Goal: Task Accomplishment & Management: Manage account settings

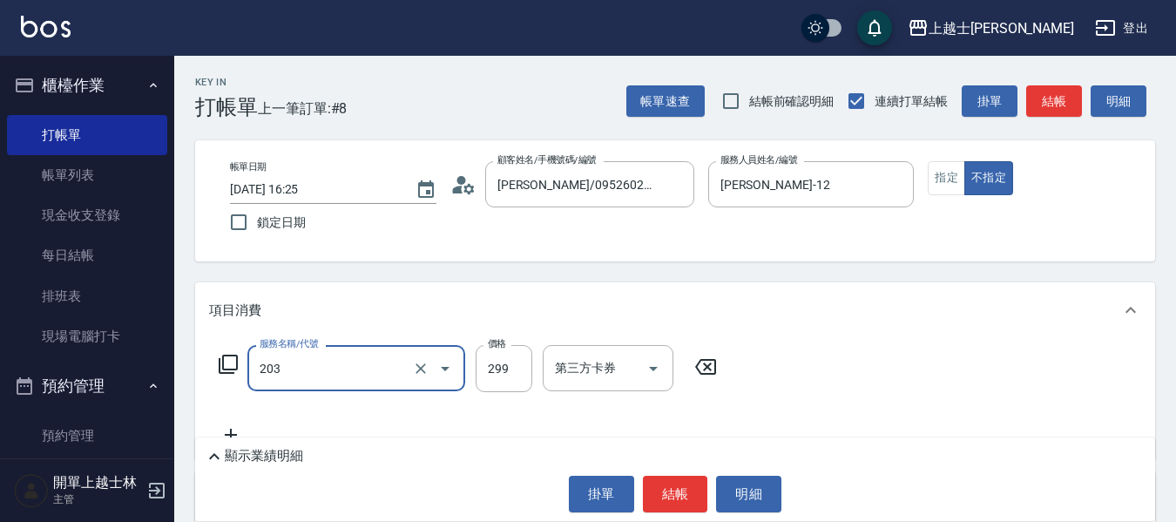
type input "B級洗+剪(203)"
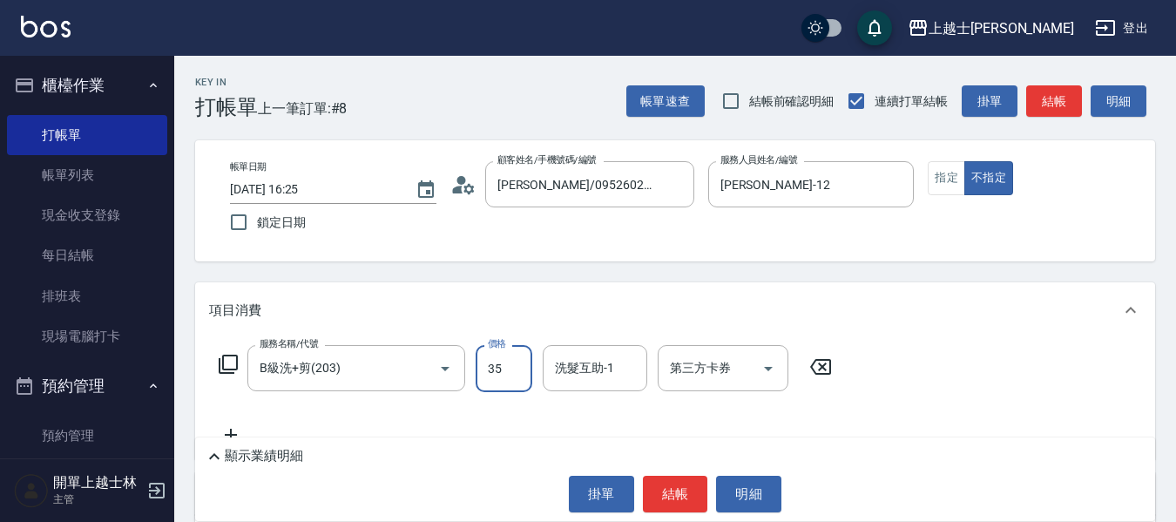
type input "350"
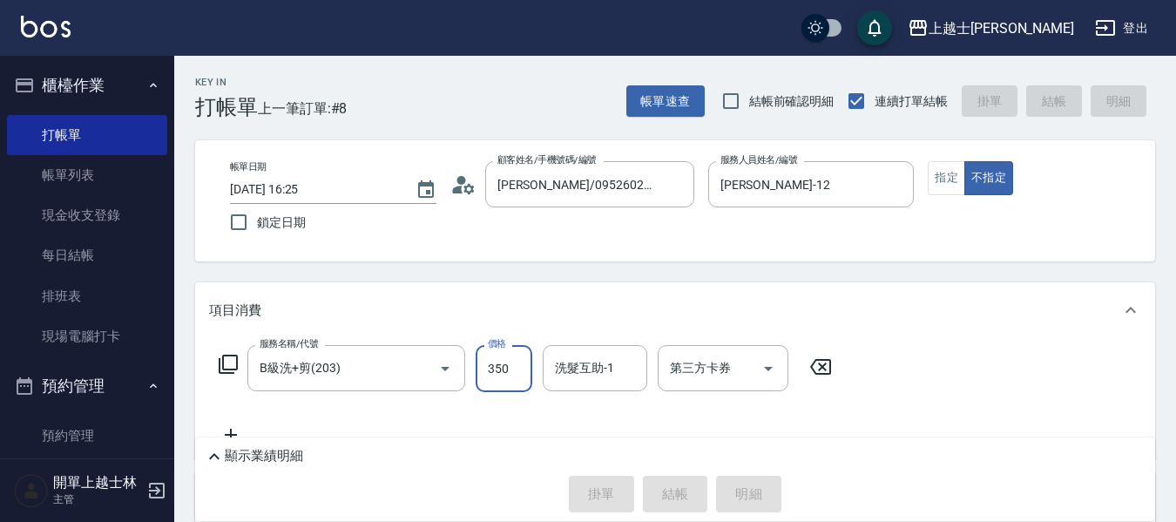
type input "[DATE] 17:13"
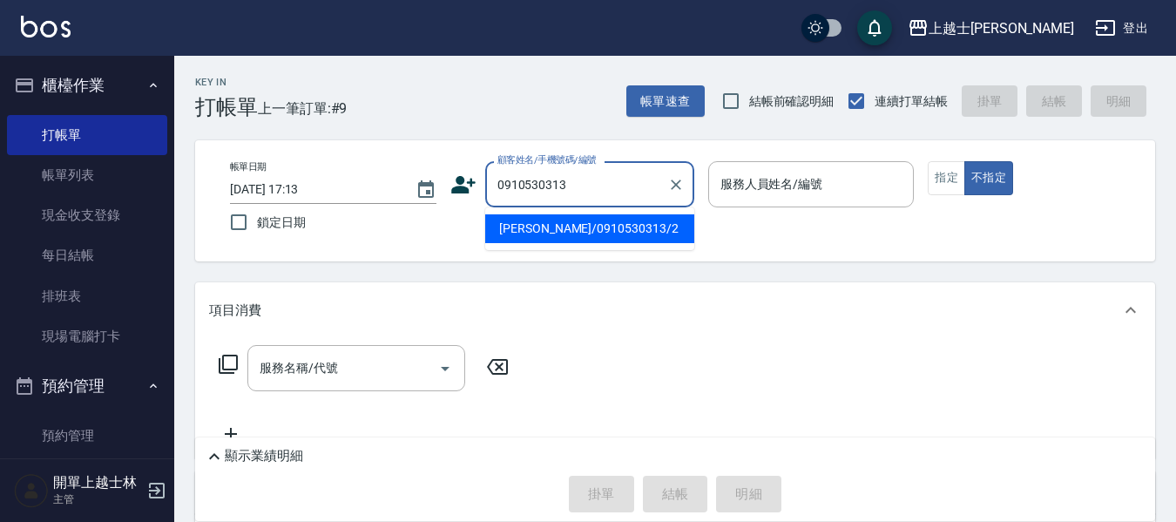
type input "[PERSON_NAME]/0910530313/2"
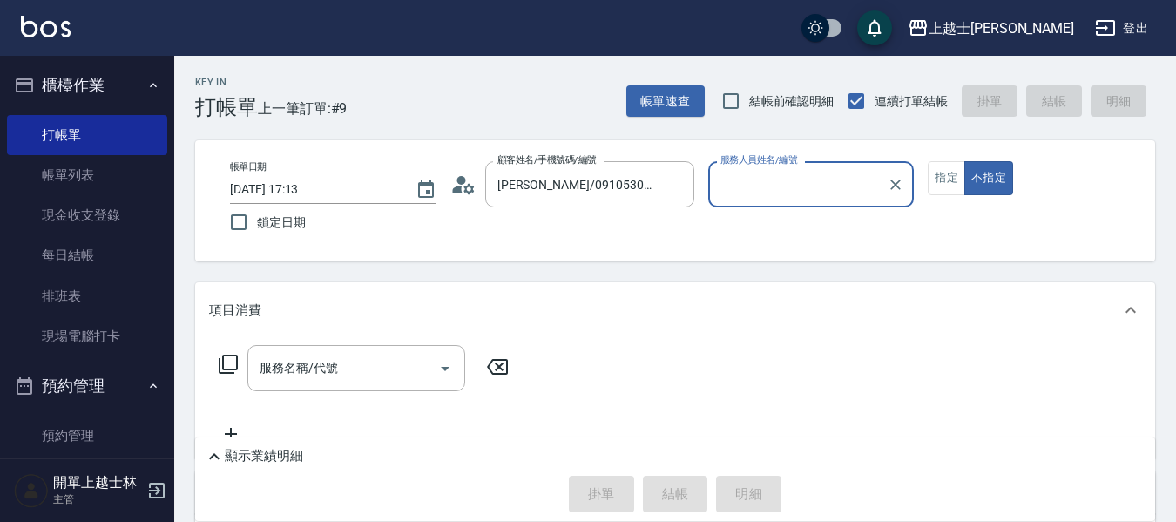
type input "小媛-2"
click at [964, 161] on button "不指定" at bounding box center [988, 178] width 49 height 34
type button "false"
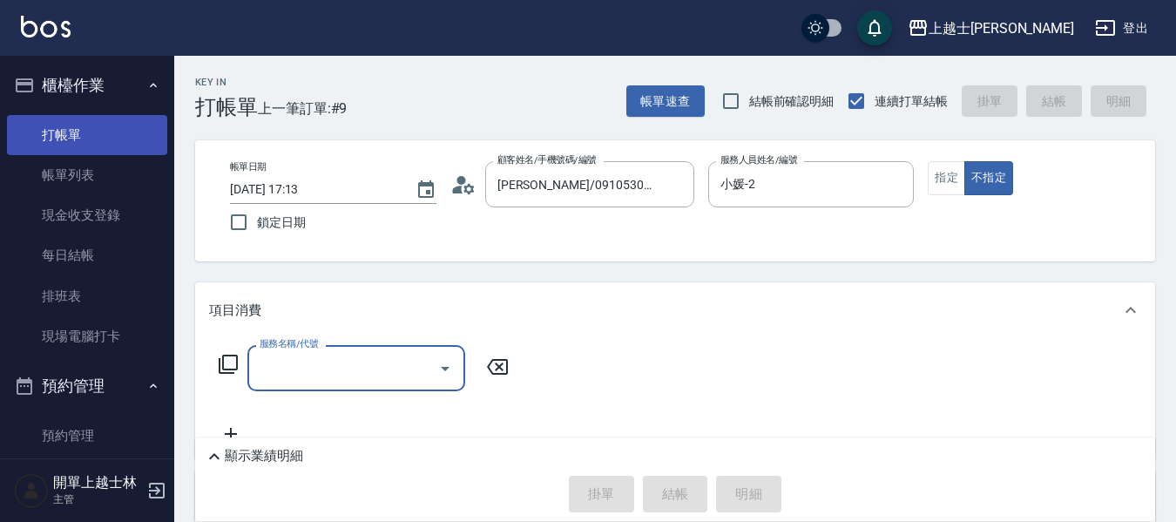
drag, startPoint x: 0, startPoint y: 0, endPoint x: 39, endPoint y: 130, distance: 135.6
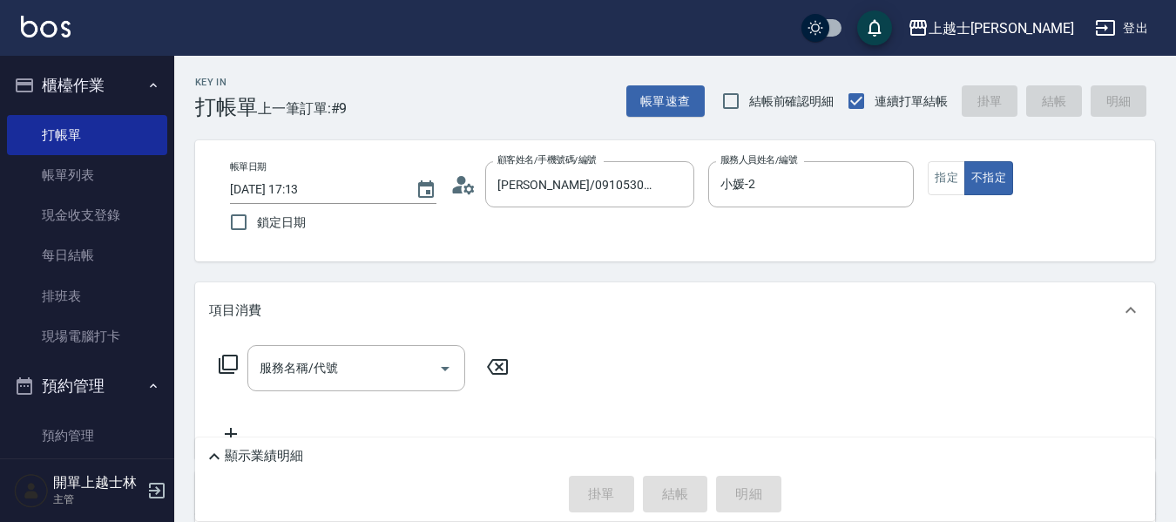
drag, startPoint x: 39, startPoint y: 130, endPoint x: 219, endPoint y: 373, distance: 302.1
click at [216, 375] on div "服務名稱/代號 服務名稱/代號" at bounding box center [364, 368] width 310 height 46
click at [220, 365] on icon at bounding box center [228, 364] width 19 height 19
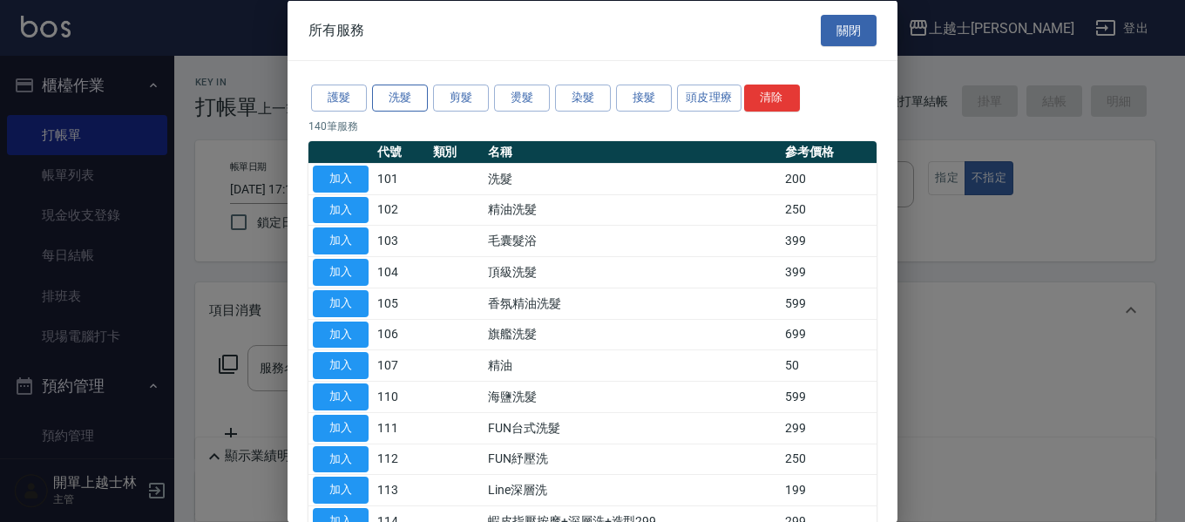
click at [382, 98] on button "洗髮" at bounding box center [400, 98] width 56 height 27
click at [348, 237] on button "加入" at bounding box center [341, 240] width 56 height 27
type input "毛囊髮浴(103)"
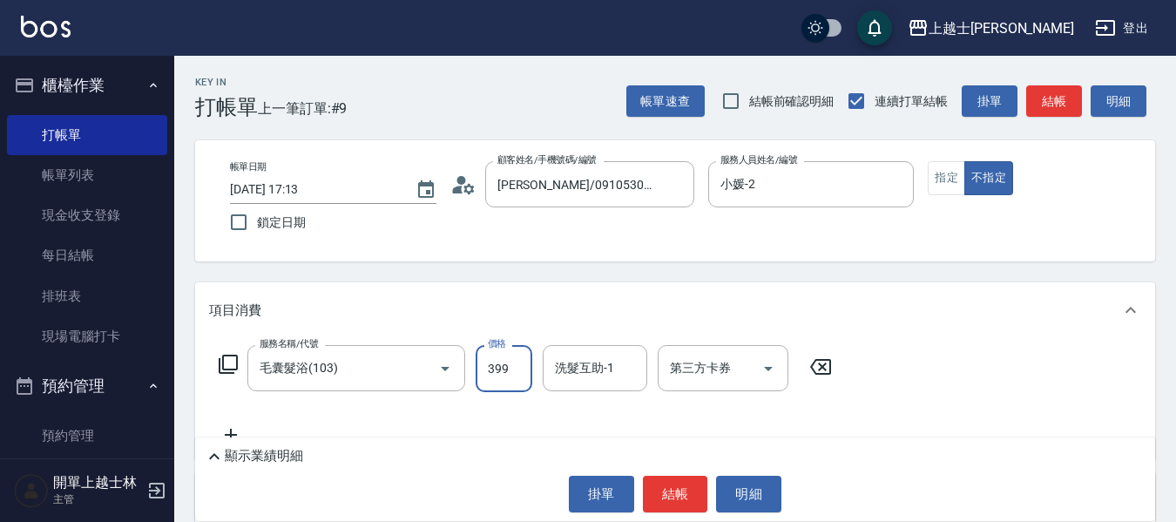
click at [503, 370] on input "399" at bounding box center [504, 368] width 57 height 47
type input "900"
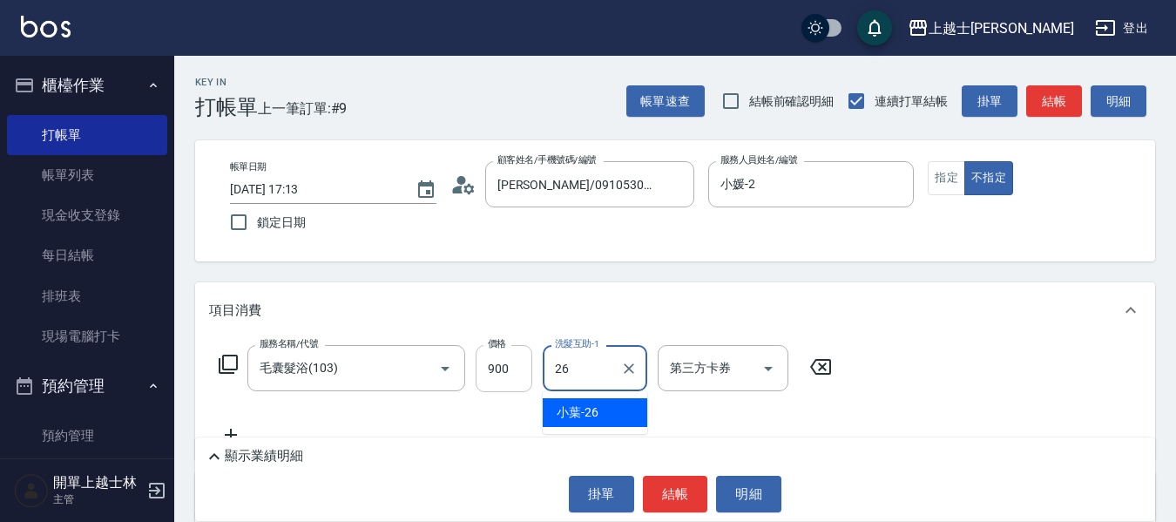
type input "小葉-26"
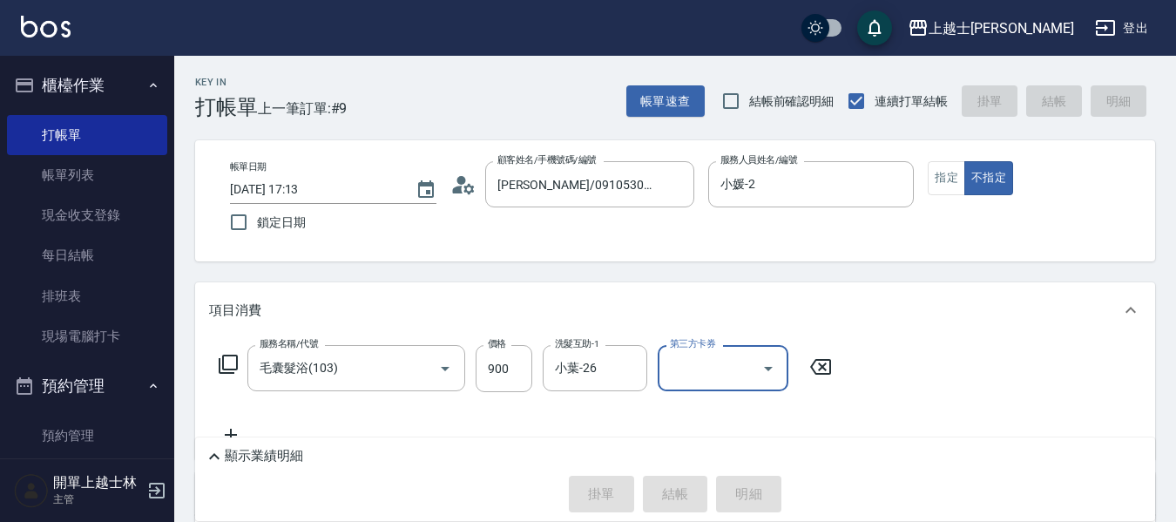
type input "[DATE] 17:25"
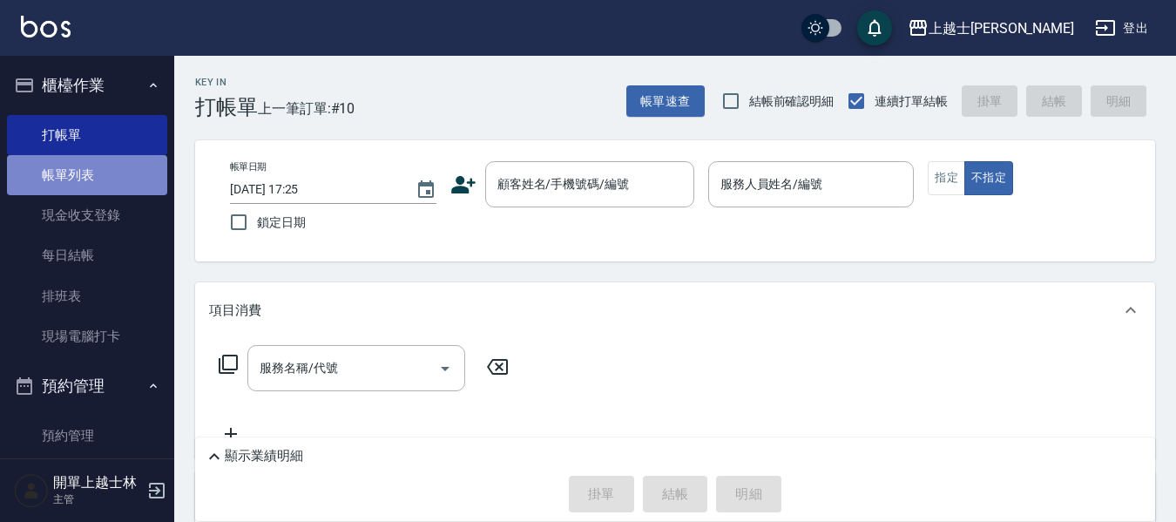
click at [91, 178] on link "帳單列表" at bounding box center [87, 175] width 160 height 40
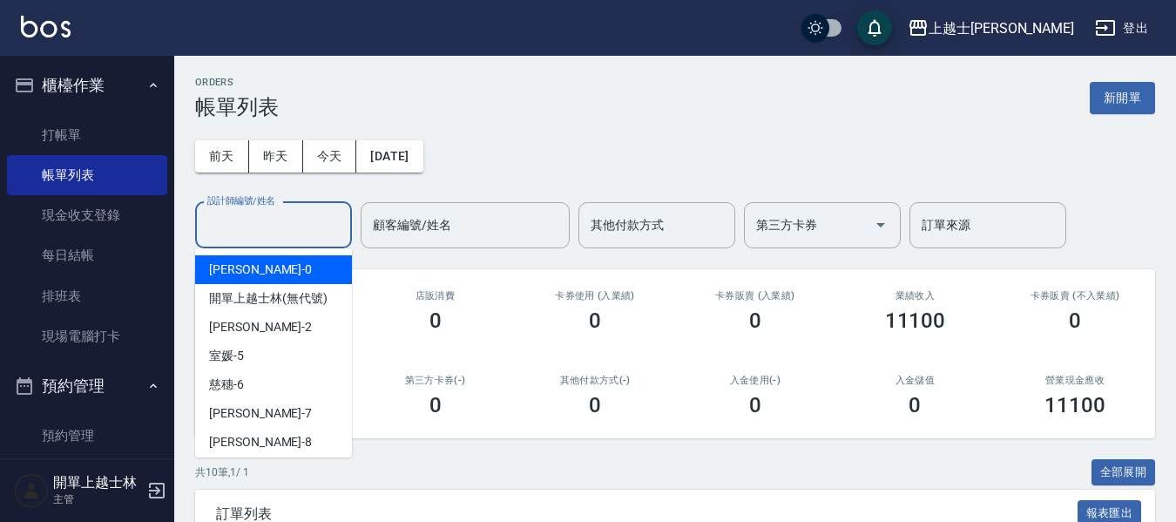
click at [233, 222] on input "設計師編號/姓名" at bounding box center [273, 225] width 141 height 30
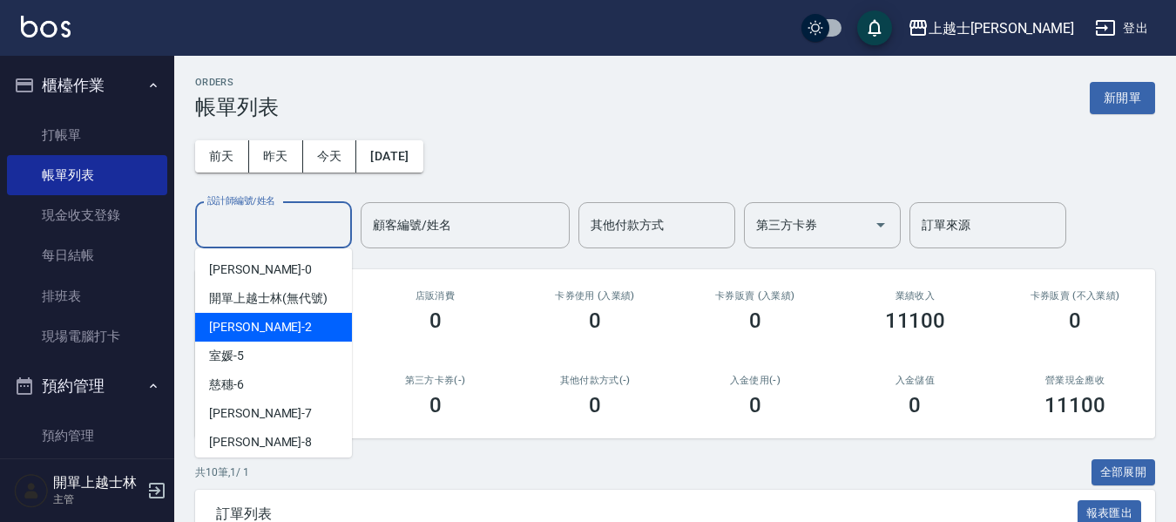
click at [241, 335] on span "小媛 -2" at bounding box center [260, 327] width 103 height 18
type input "小媛-2"
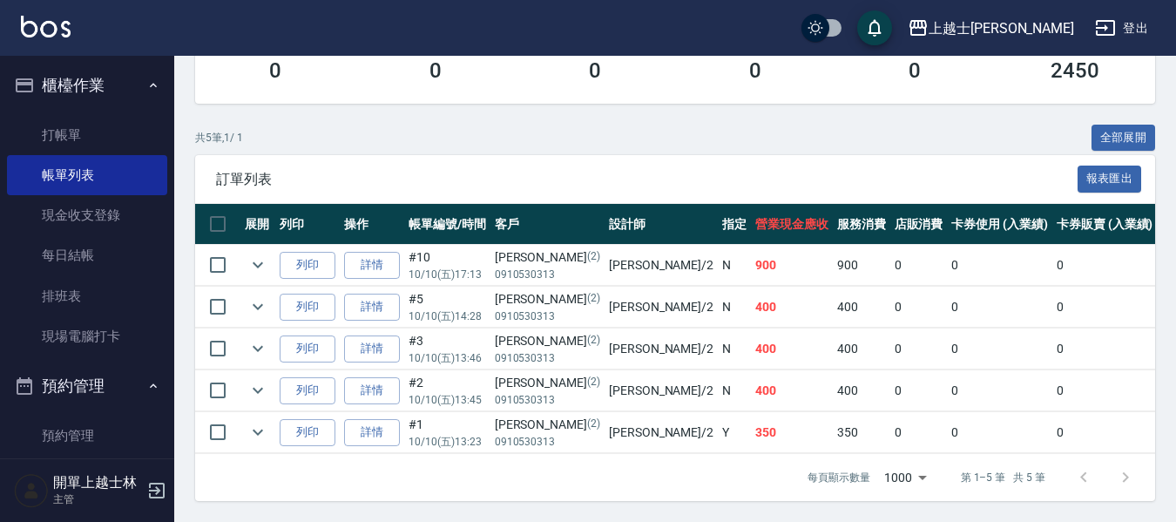
scroll to position [348, 0]
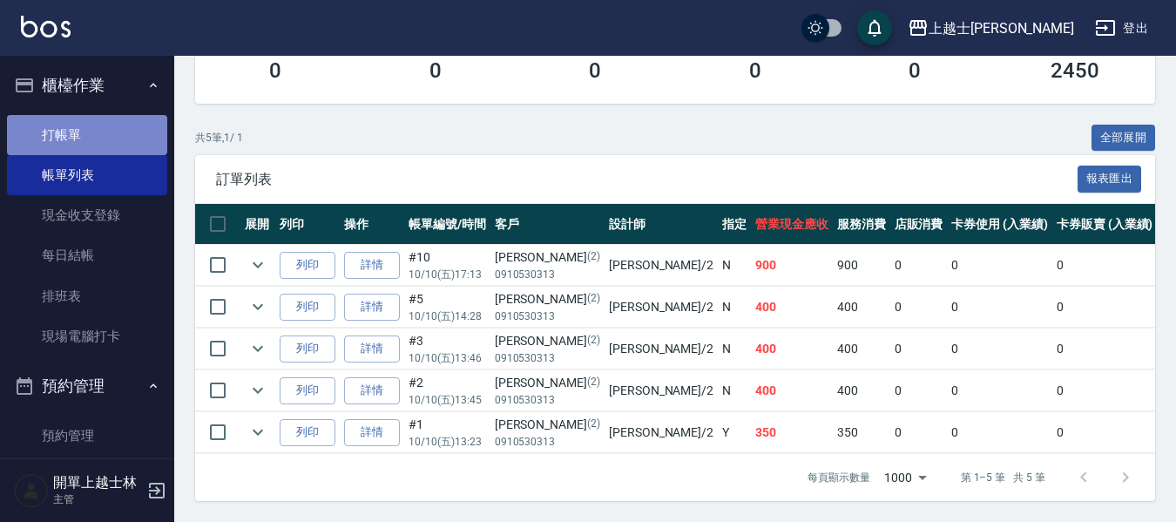
click at [92, 132] on link "打帳單" at bounding box center [87, 135] width 160 height 40
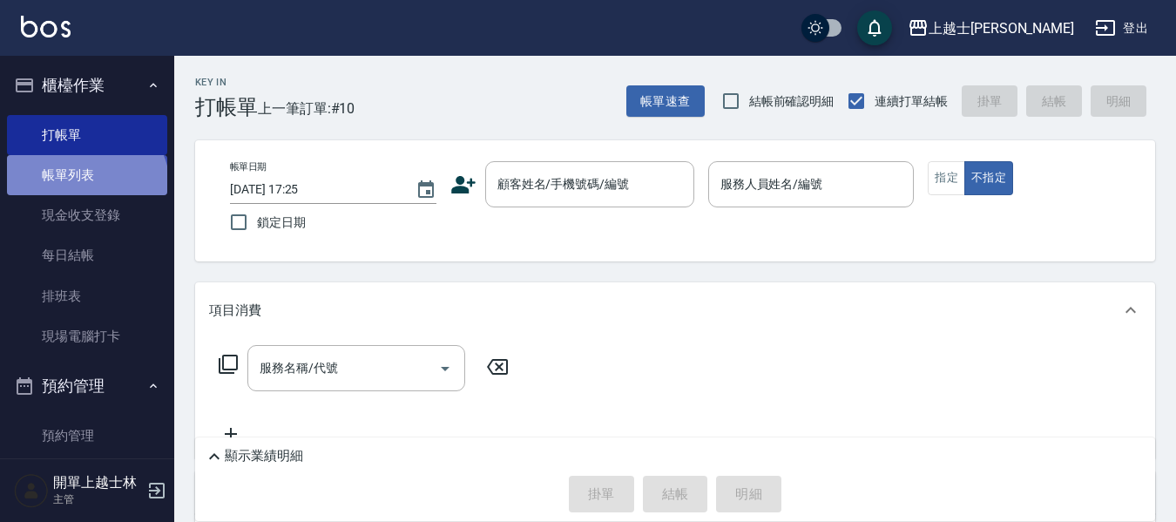
click at [85, 187] on link "帳單列表" at bounding box center [87, 175] width 160 height 40
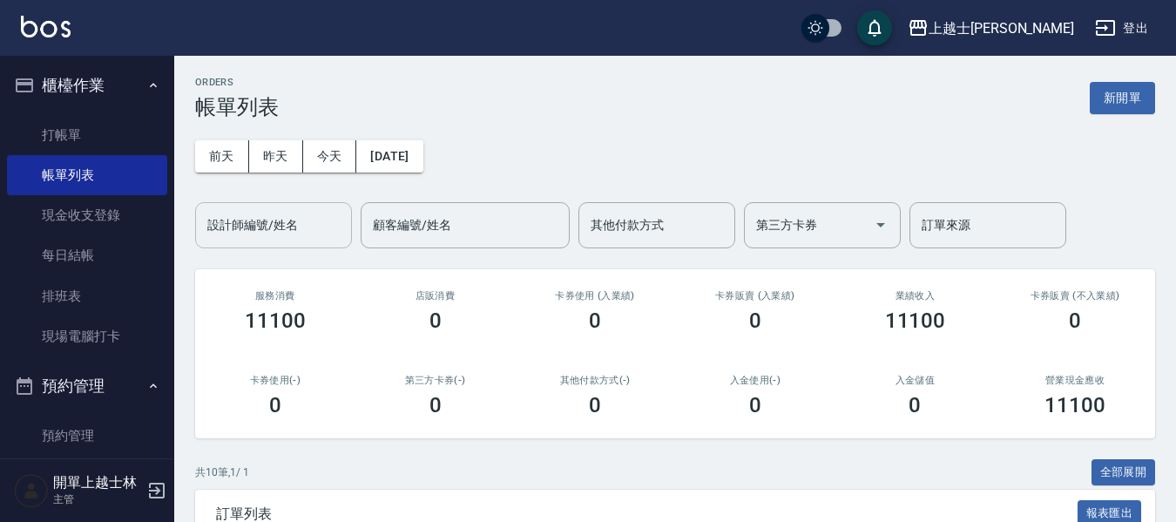
click at [238, 229] on input "設計師編號/姓名" at bounding box center [273, 225] width 141 height 30
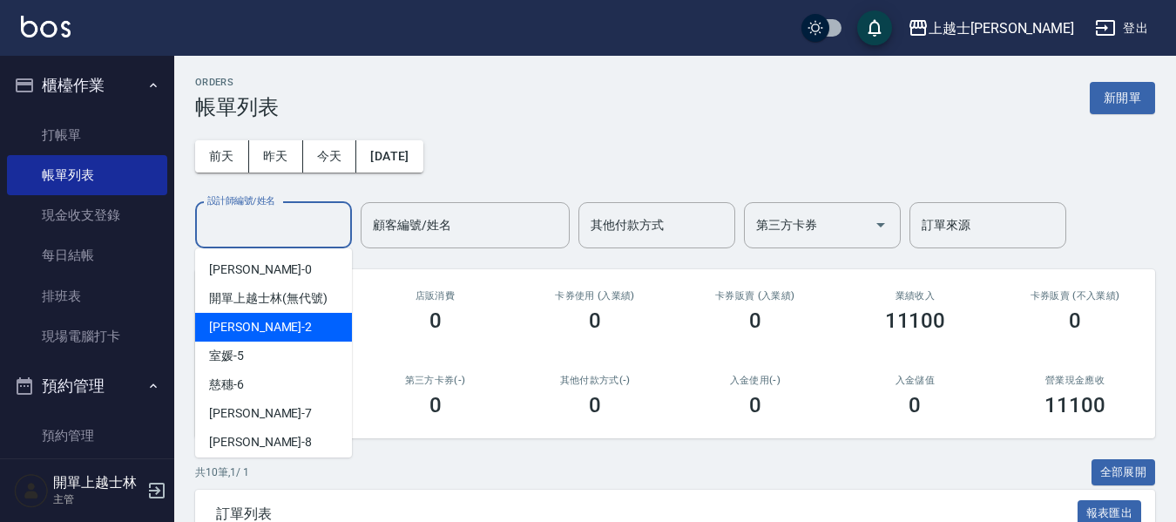
click at [240, 336] on div "小媛 -2" at bounding box center [273, 327] width 157 height 29
type input "小媛-2"
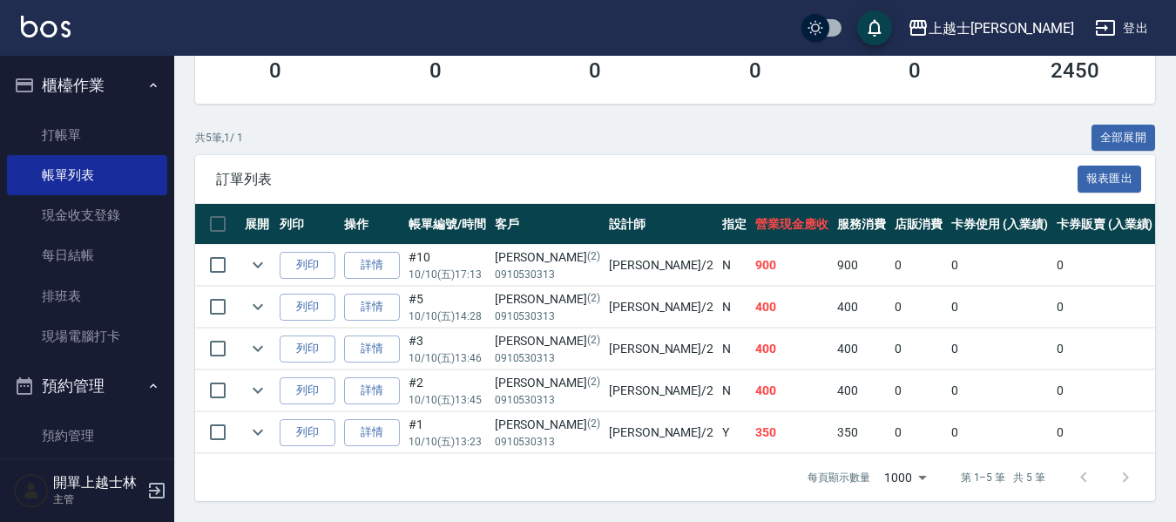
scroll to position [348, 0]
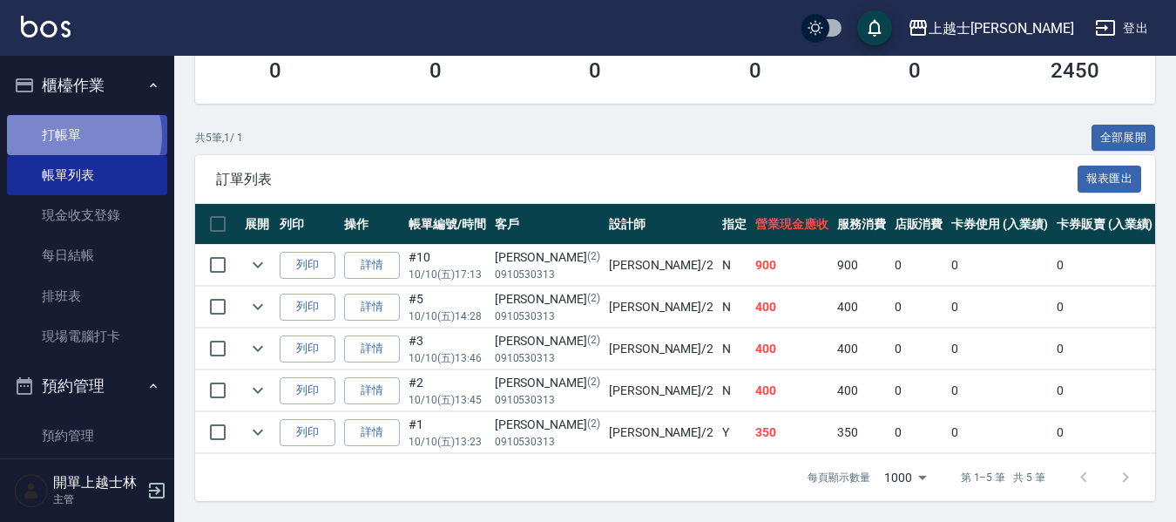
click at [74, 135] on link "打帳單" at bounding box center [87, 135] width 160 height 40
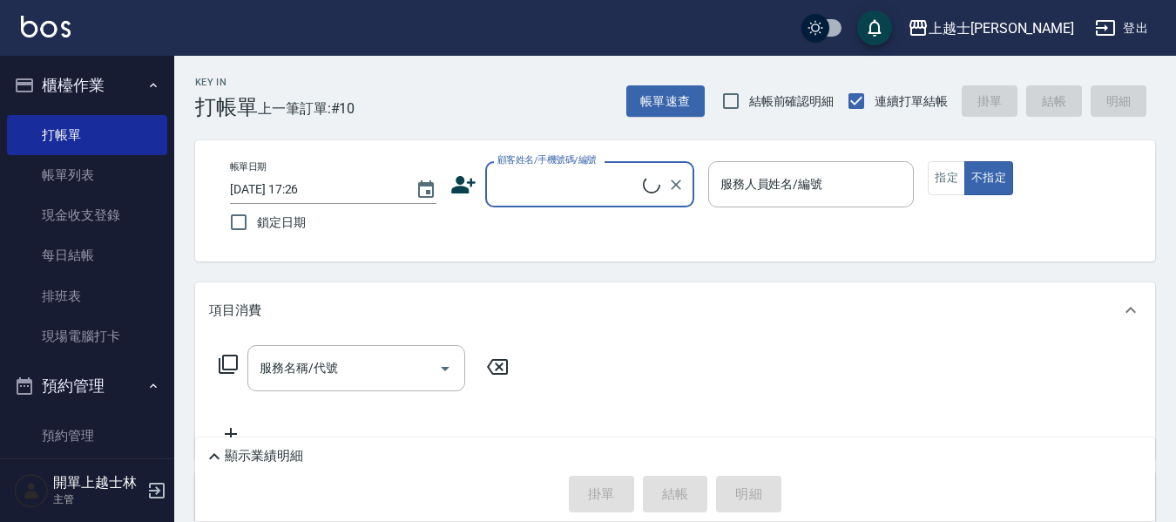
click at [592, 172] on input "顧客姓名/手機號碼/編號" at bounding box center [568, 184] width 150 height 30
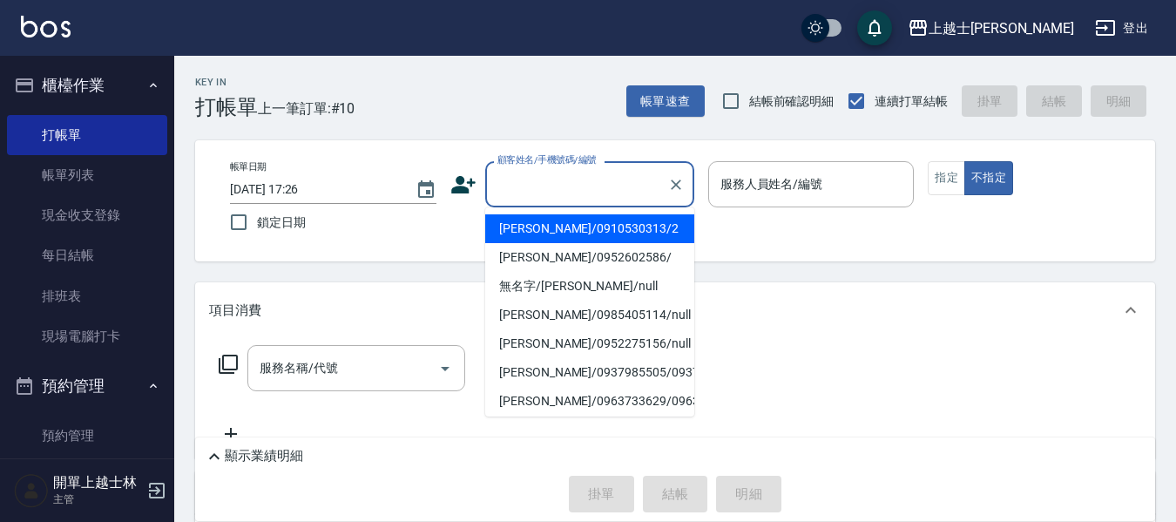
click at [585, 227] on li "[PERSON_NAME]/0910530313/2" at bounding box center [589, 228] width 209 height 29
type input "[PERSON_NAME]/0910530313/2"
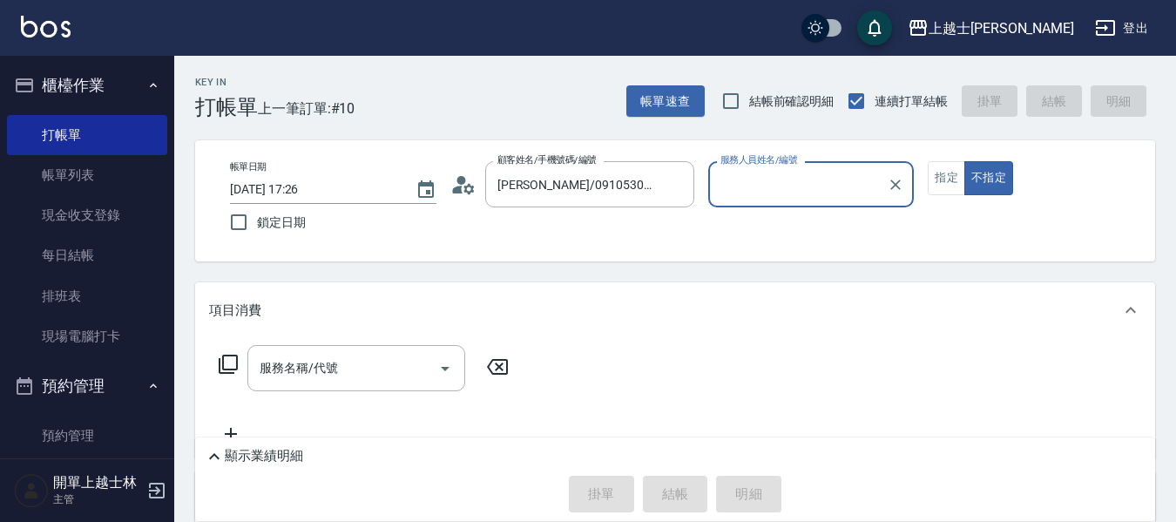
type input "小媛-2"
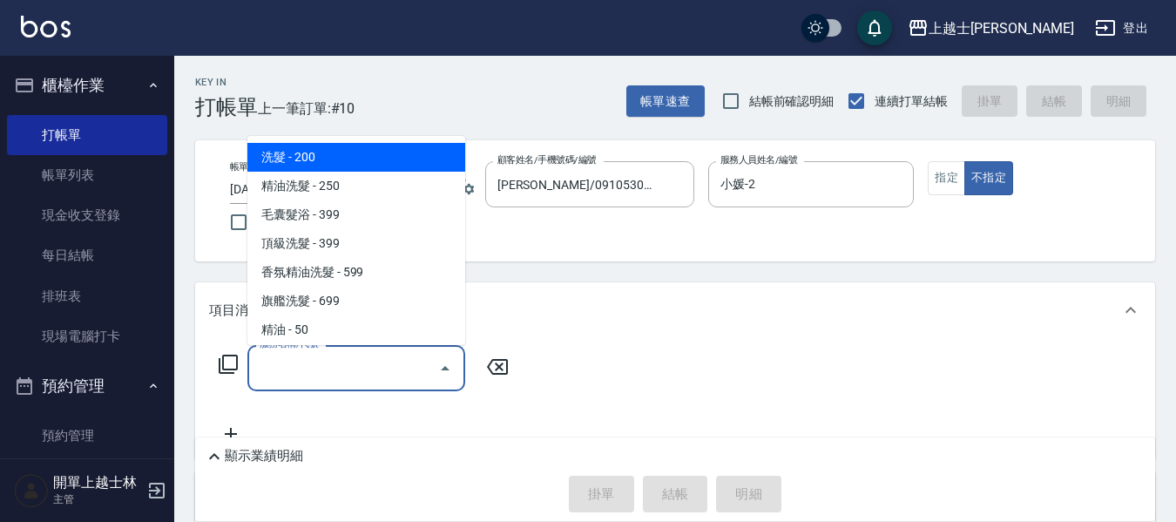
click at [373, 373] on input "服務名稱/代號" at bounding box center [343, 368] width 176 height 30
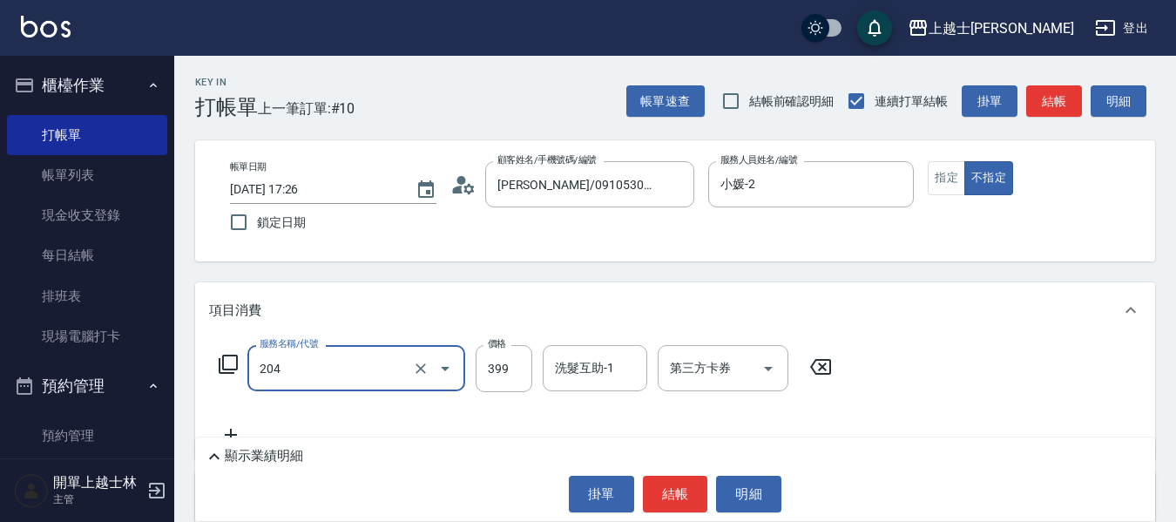
type input "A級洗+剪(204)"
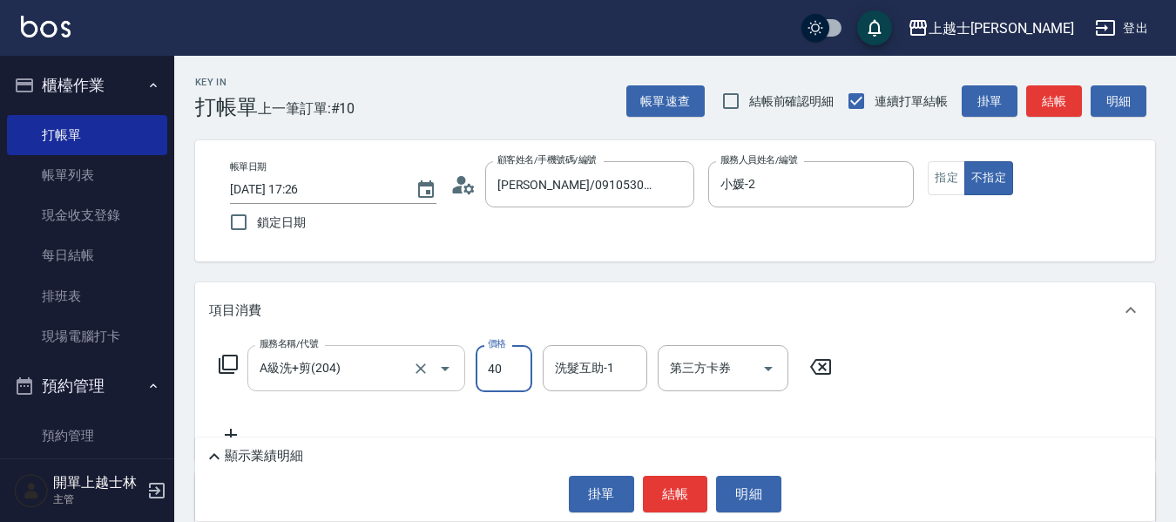
type input "400"
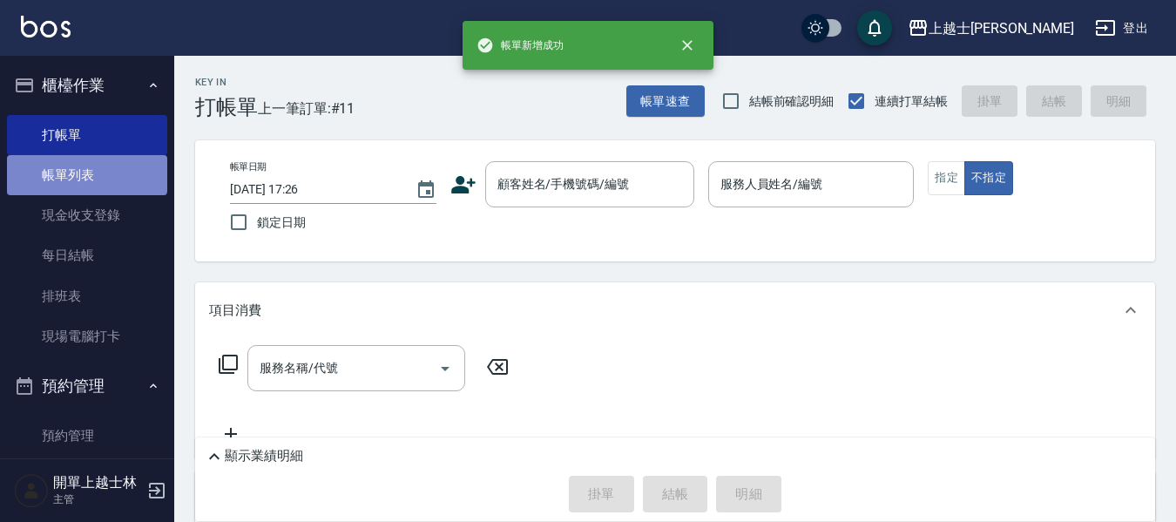
click at [86, 171] on link "帳單列表" at bounding box center [87, 175] width 160 height 40
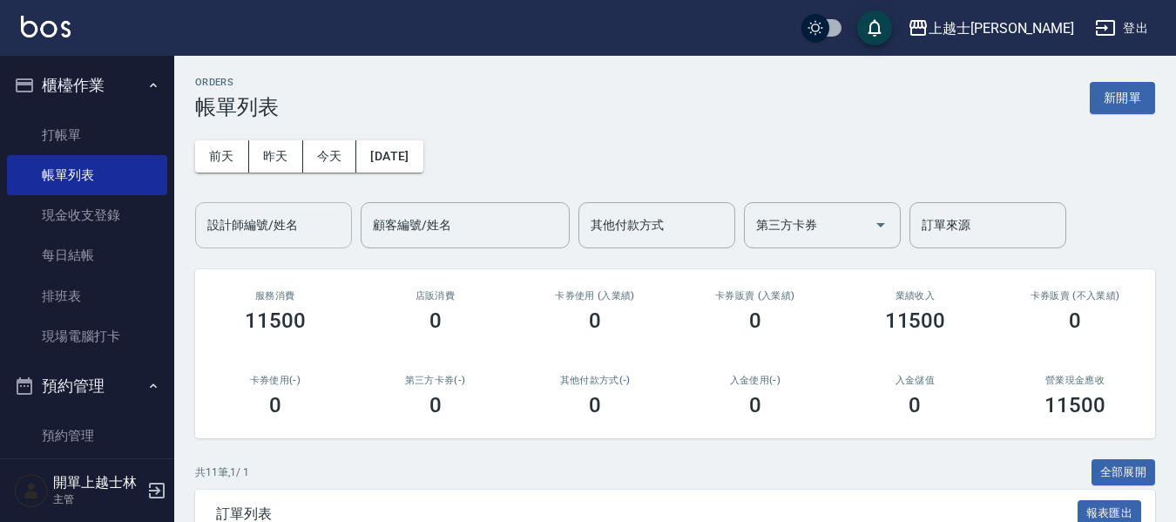
click at [240, 222] on div "設計師編號/姓名 設計師編號/姓名" at bounding box center [273, 225] width 157 height 46
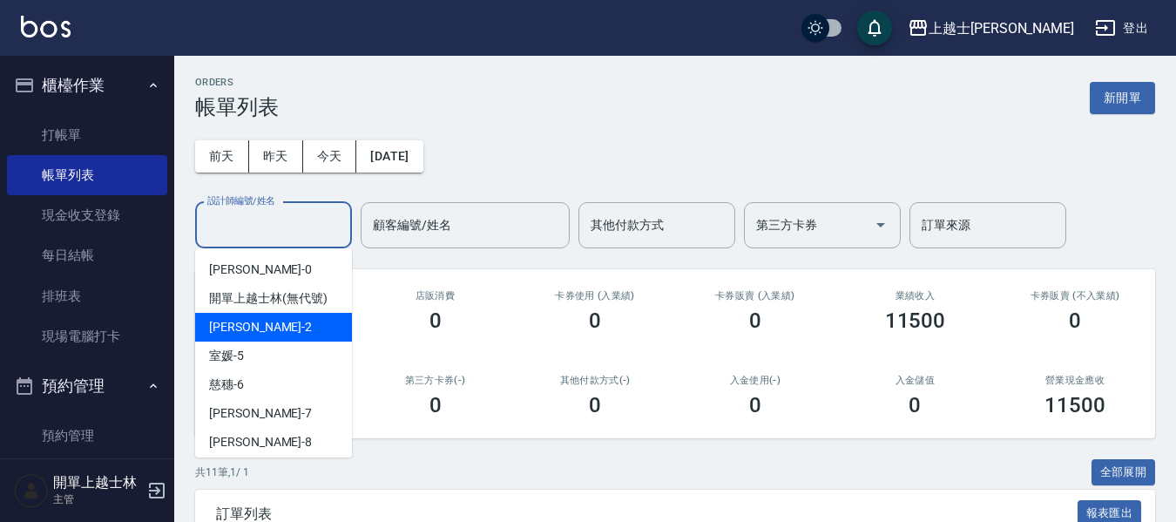
click at [254, 332] on div "小媛 -2" at bounding box center [273, 327] width 157 height 29
type input "小媛-2"
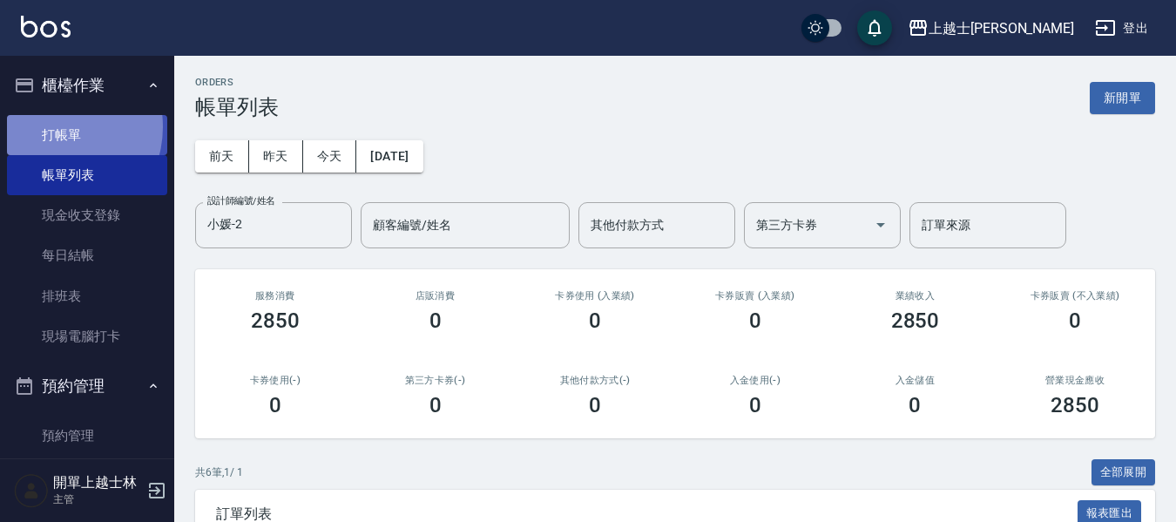
click at [56, 125] on link "打帳單" at bounding box center [87, 135] width 160 height 40
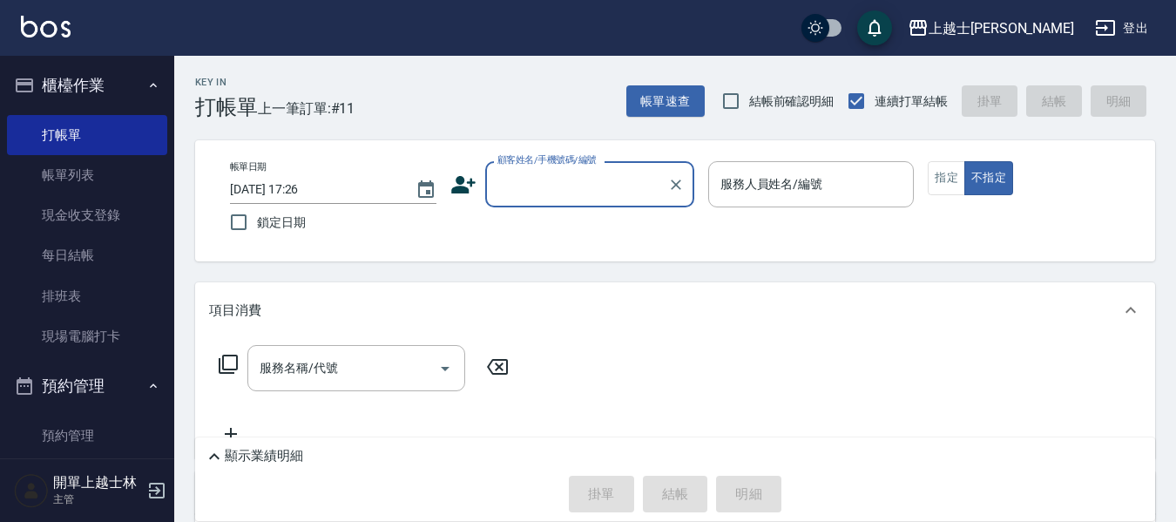
drag, startPoint x: 41, startPoint y: 116, endPoint x: 44, endPoint y: 37, distance: 78.4
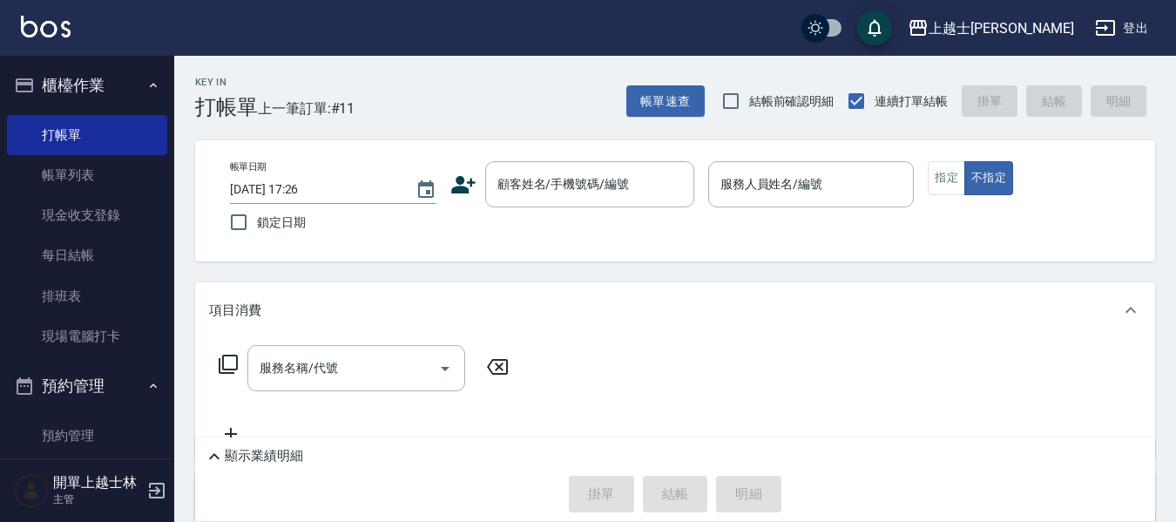
drag, startPoint x: 44, startPoint y: 37, endPoint x: 462, endPoint y: 183, distance: 442.8
click at [462, 183] on icon at bounding box center [463, 184] width 24 height 17
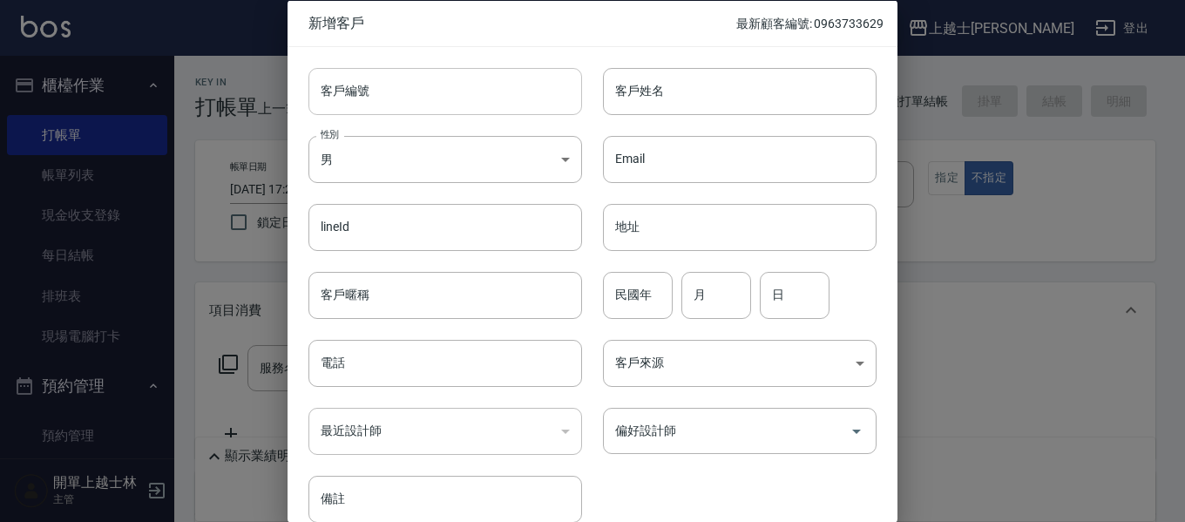
click at [472, 100] on input "客戶編號" at bounding box center [445, 90] width 274 height 47
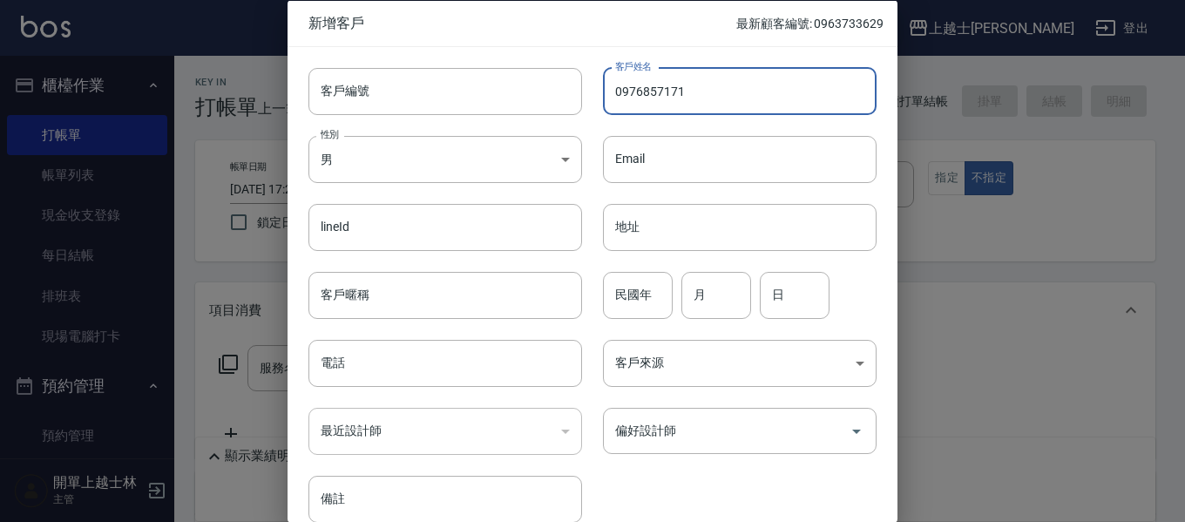
click at [802, 100] on input "0976857171" at bounding box center [740, 90] width 274 height 47
type input "0"
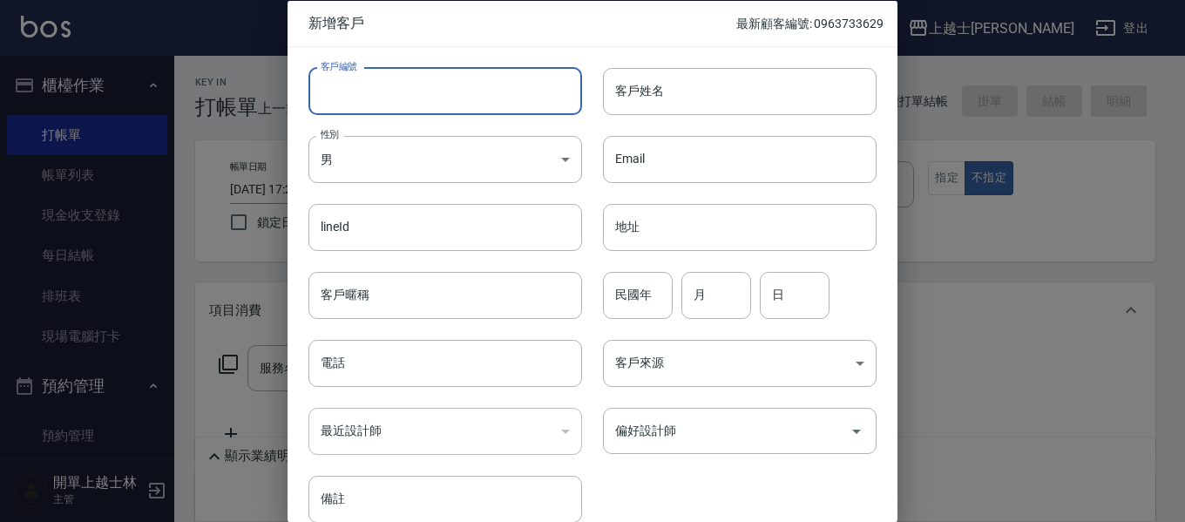
click at [447, 100] on input "客戶編號" at bounding box center [445, 90] width 274 height 47
type input "0976857171"
click at [673, 87] on input "客戶姓名" at bounding box center [740, 90] width 274 height 47
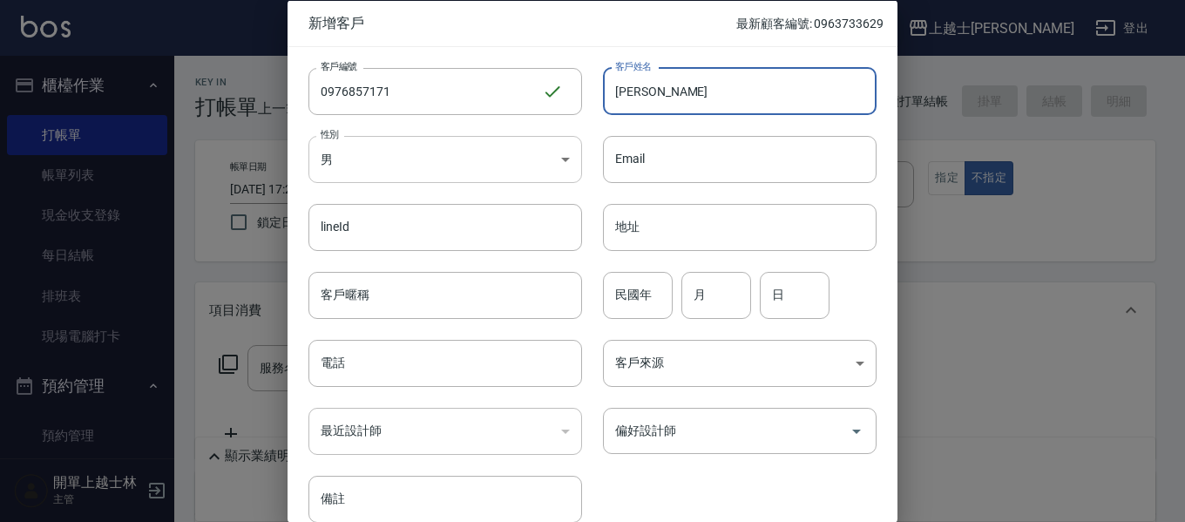
type input "[PERSON_NAME]"
click at [458, 151] on body "上越士林 登出 櫃檯作業 打帳單 帳單列表 現金收支登錄 每日結帳 排班表 現場電腦打卡 預約管理 預約管理 單日預約紀錄 單週預約紀錄 報表及分析 報表目錄…" at bounding box center [592, 388] width 1185 height 777
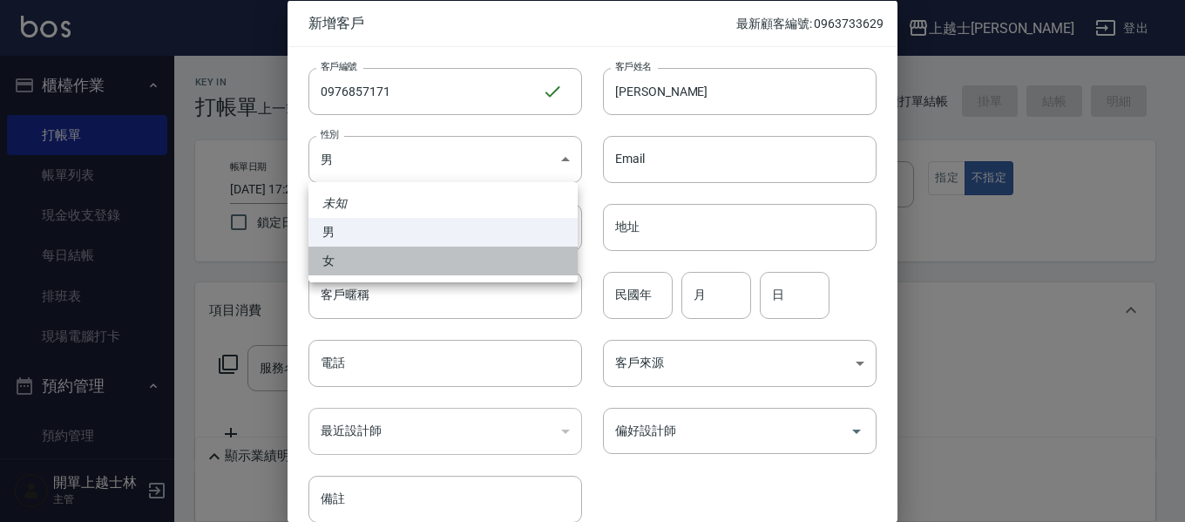
click at [401, 262] on li "女" at bounding box center [442, 261] width 269 height 29
type input "[DEMOGRAPHIC_DATA]"
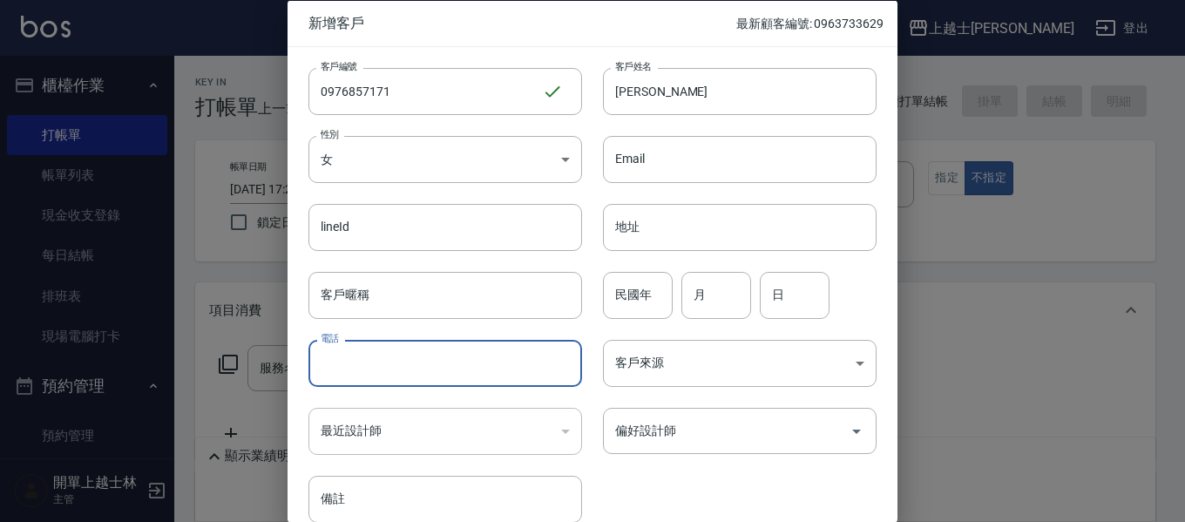
click at [447, 367] on input "電話" at bounding box center [445, 363] width 274 height 47
type input "."
type input "0976857171"
click at [693, 437] on input "偏好設計師" at bounding box center [727, 431] width 232 height 30
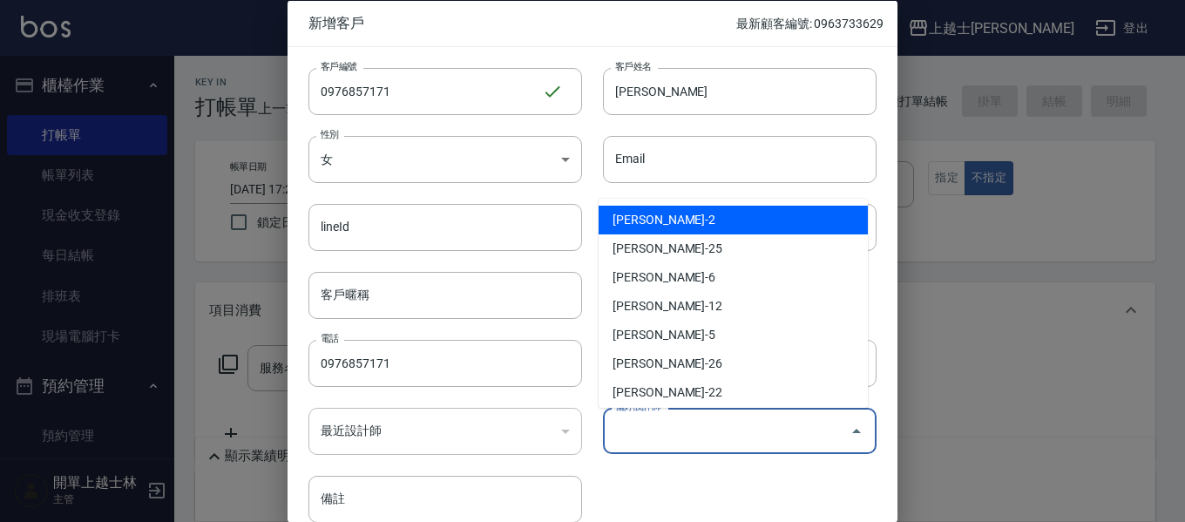
click at [714, 223] on li "[PERSON_NAME]-2" at bounding box center [732, 220] width 269 height 29
type input "[PERSON_NAME]"
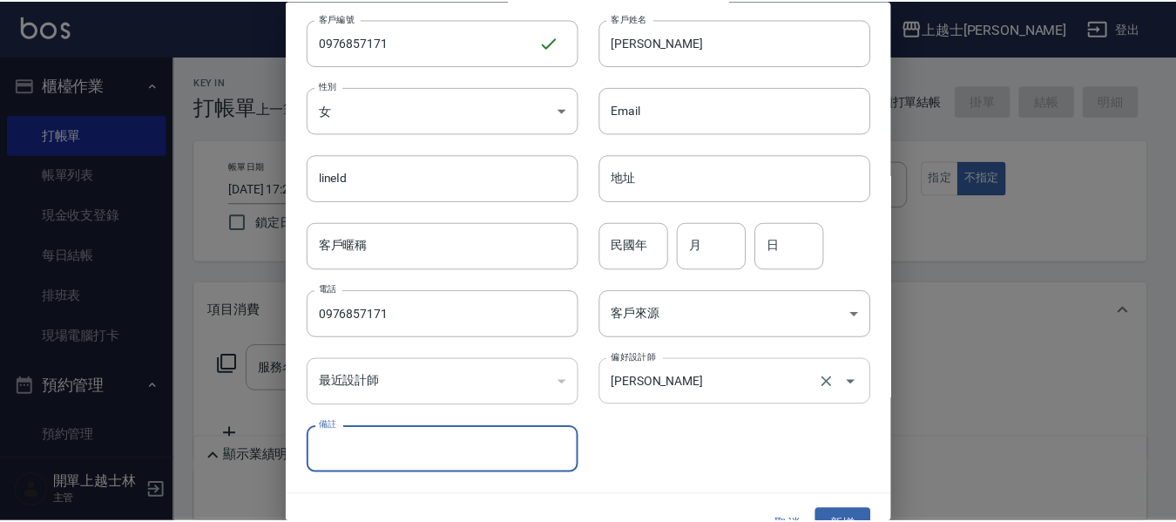
scroll to position [82, 0]
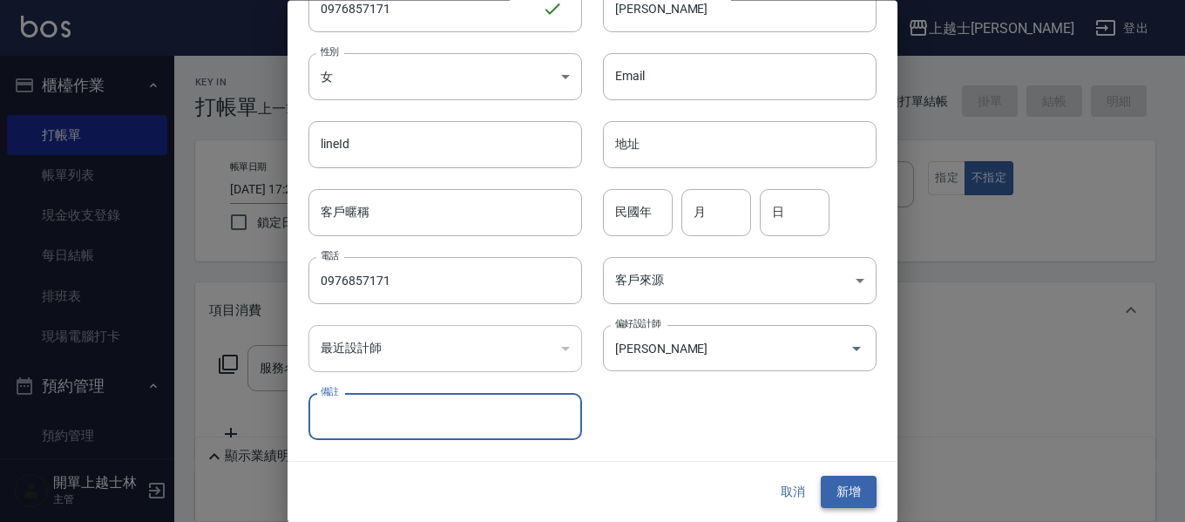
click at [846, 501] on button "新增" at bounding box center [849, 493] width 56 height 32
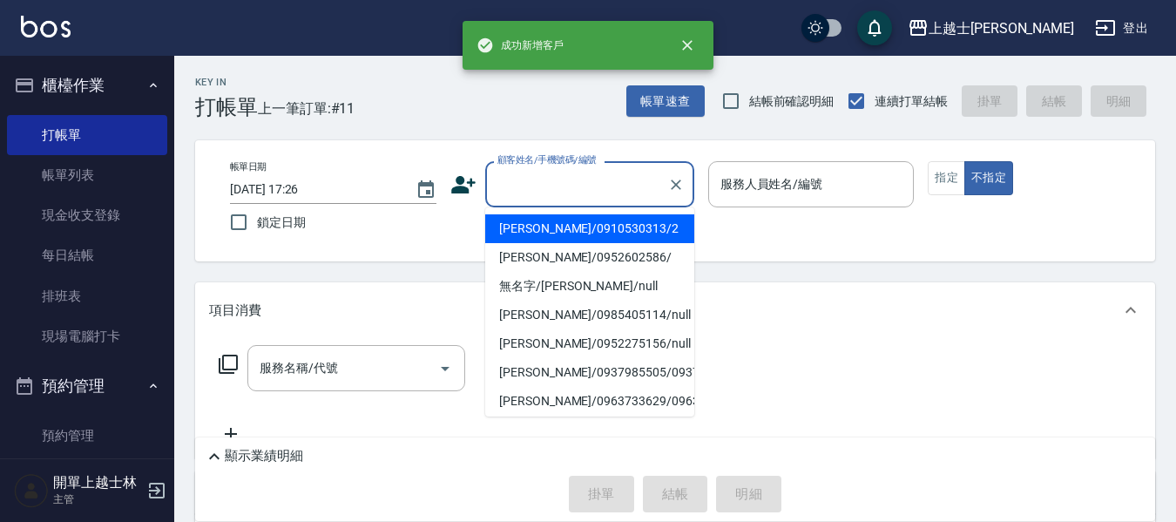
click at [597, 189] on input "顧客姓名/手機號碼/編號" at bounding box center [576, 184] width 167 height 30
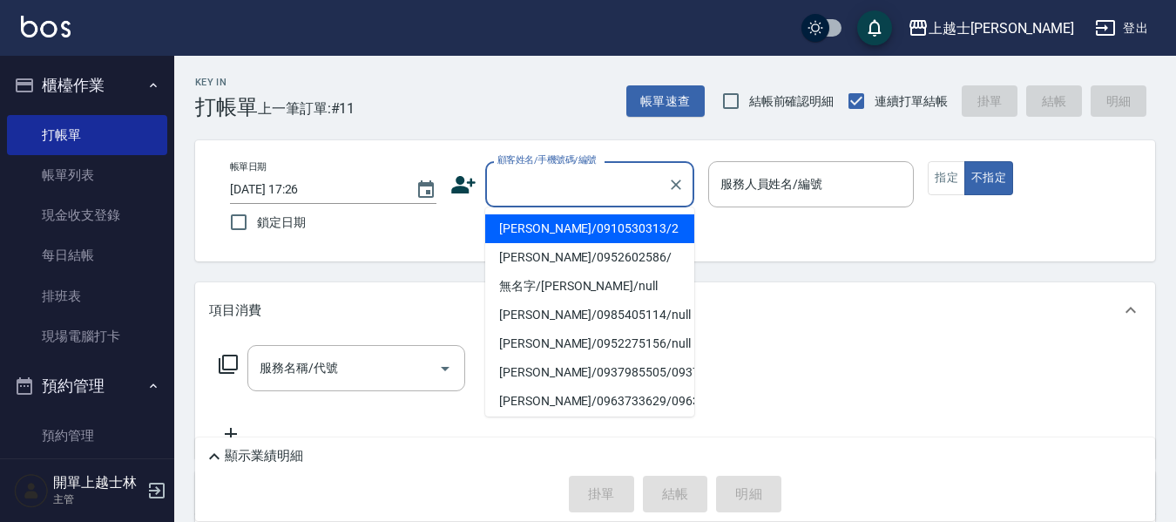
click at [597, 227] on li "[PERSON_NAME]/0910530313/2" at bounding box center [589, 228] width 209 height 29
type input "[PERSON_NAME]/0910530313/2"
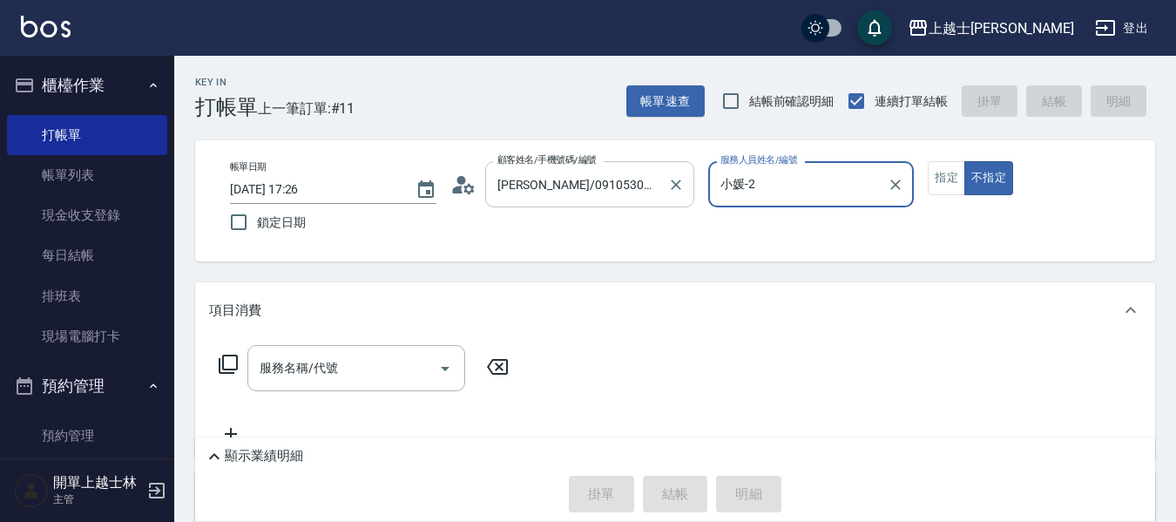
type input "小媛-2"
click at [671, 185] on icon "Clear" at bounding box center [675, 184] width 17 height 17
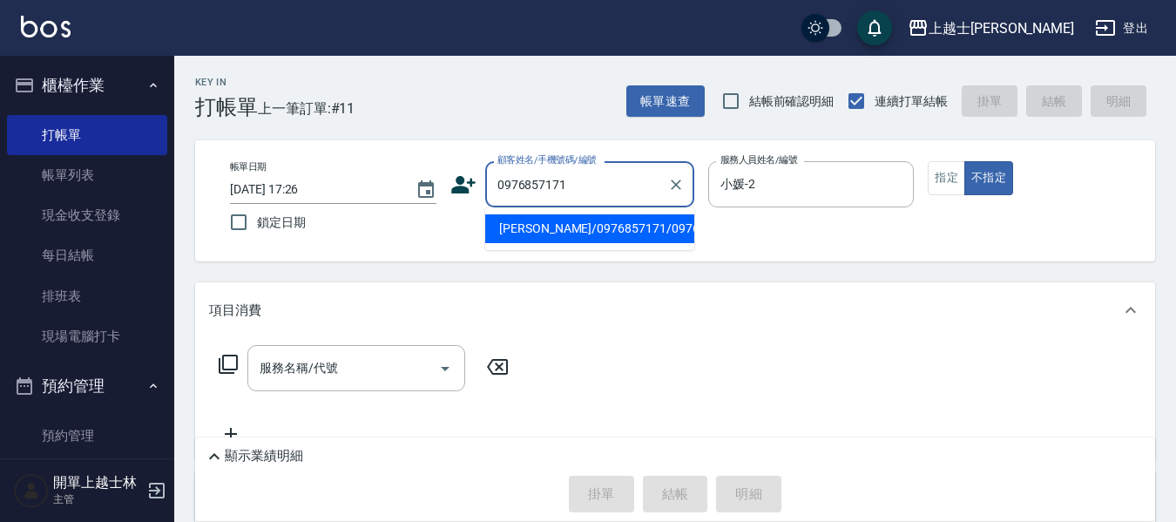
type input "[PERSON_NAME]/0976857171/0976857171"
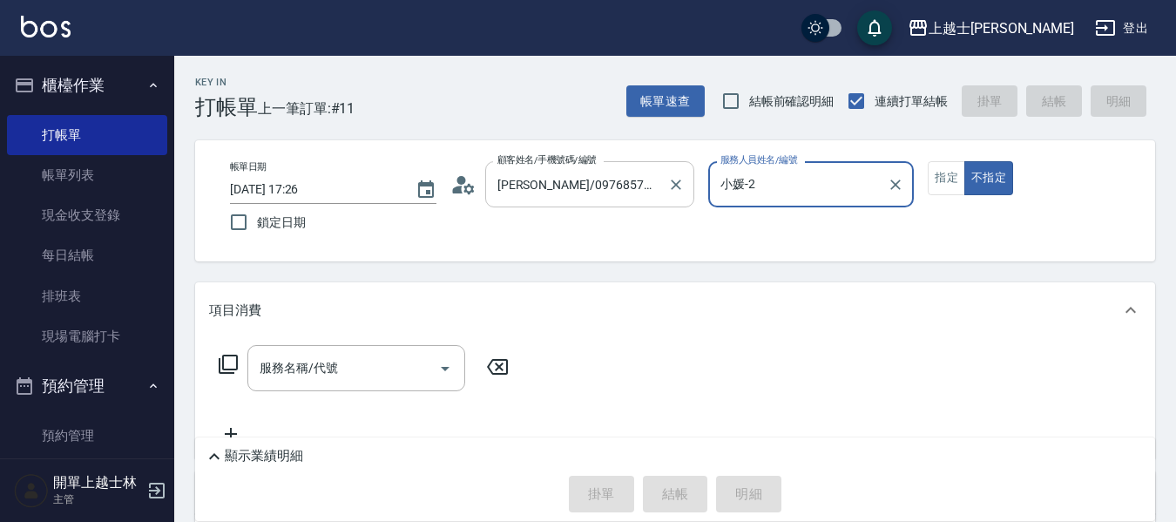
click at [964, 161] on button "不指定" at bounding box center [988, 178] width 49 height 34
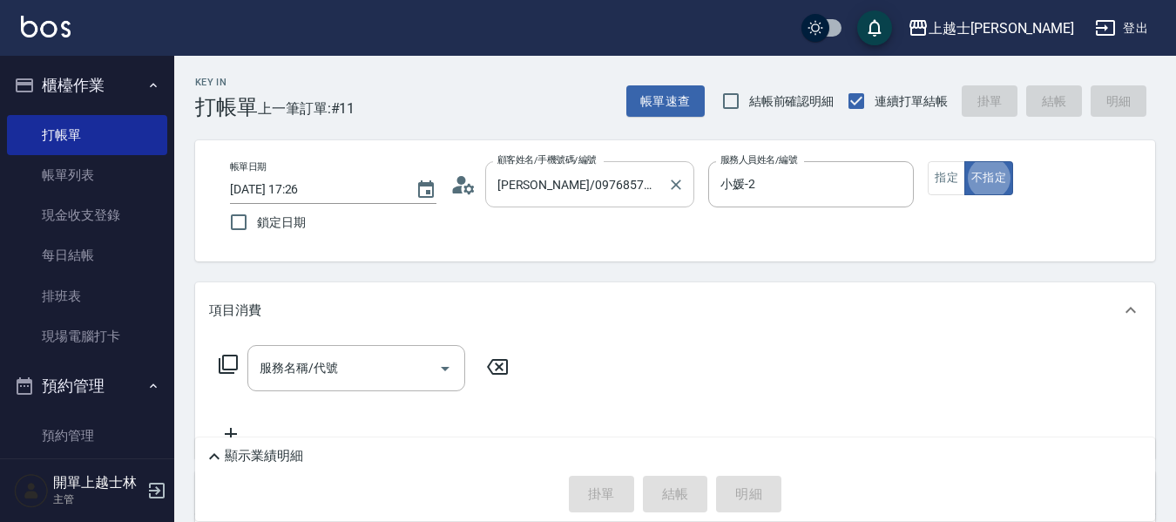
type button "false"
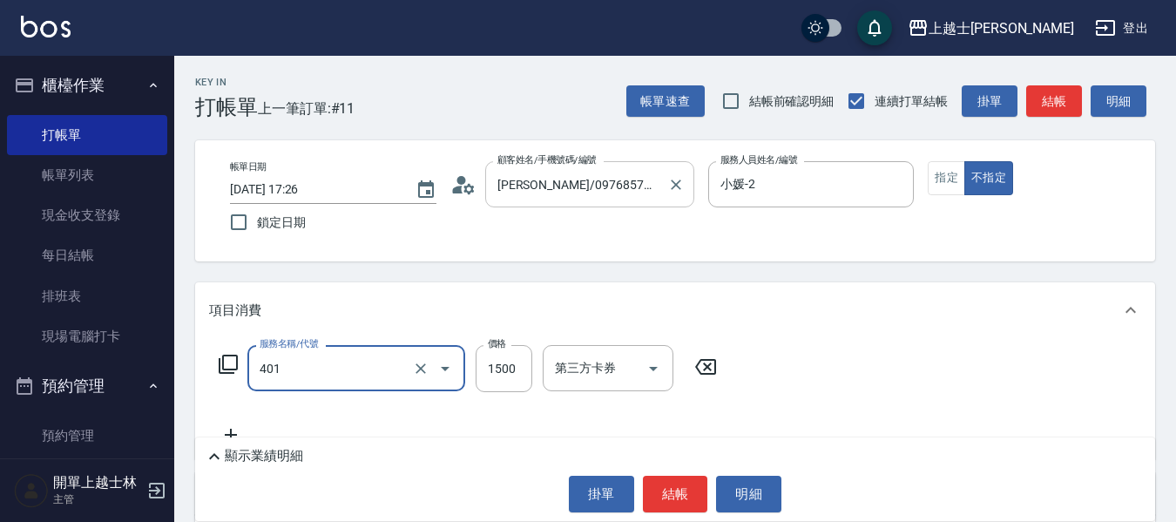
type input "基本染髮(401)"
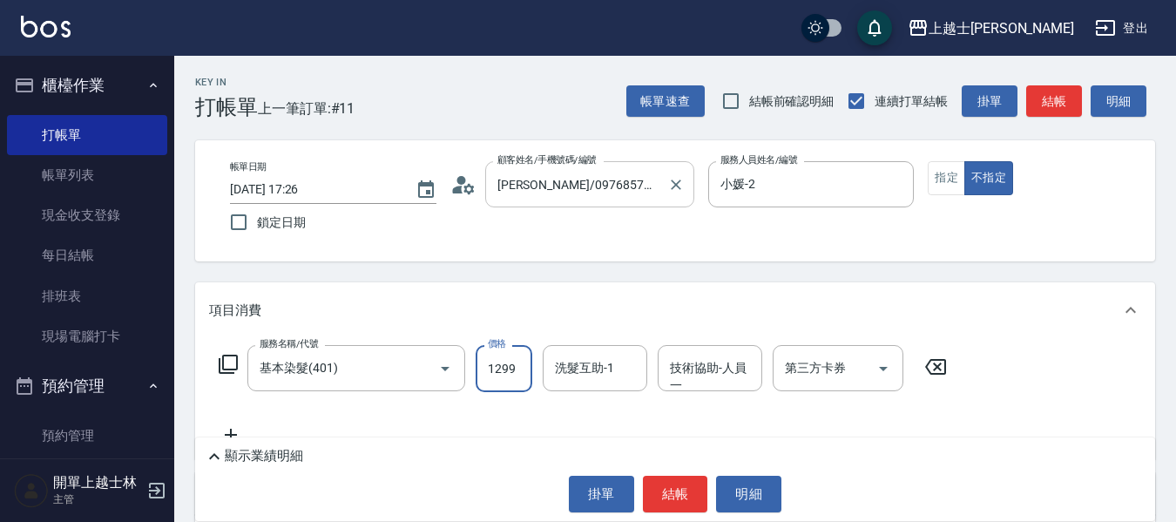
type input "1299"
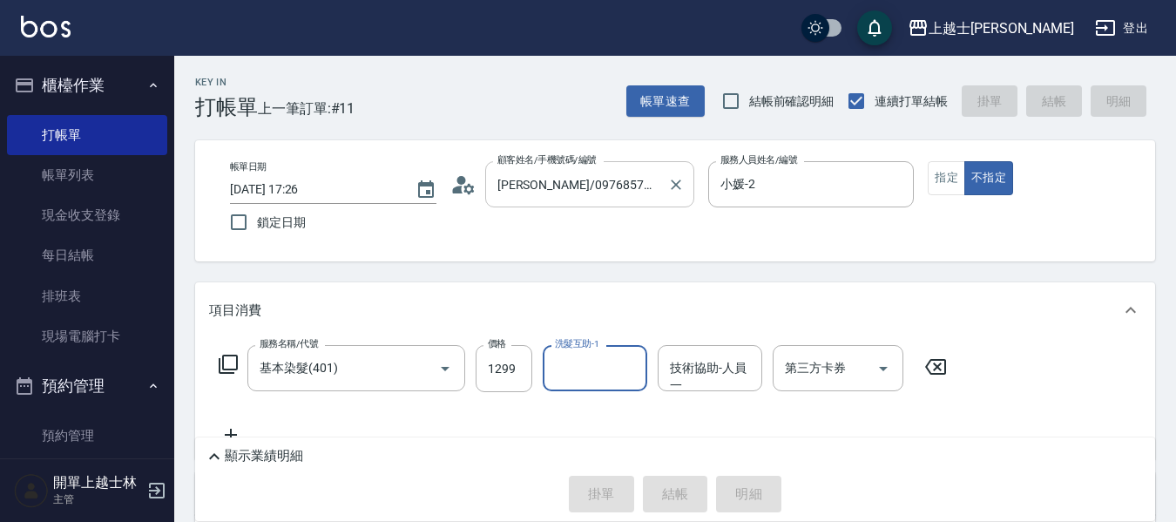
type input "[DATE] 17:50"
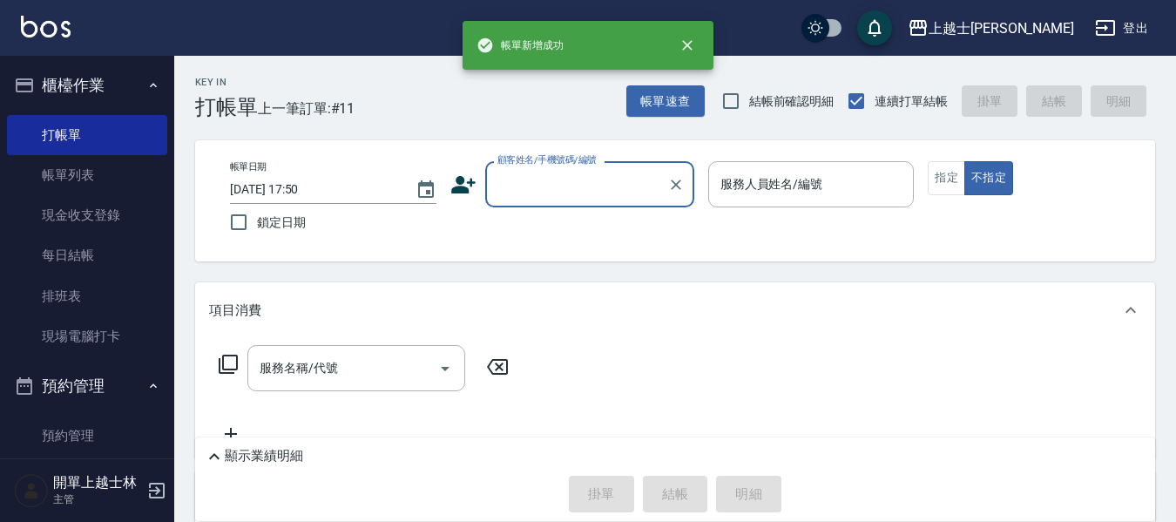
scroll to position [0, 0]
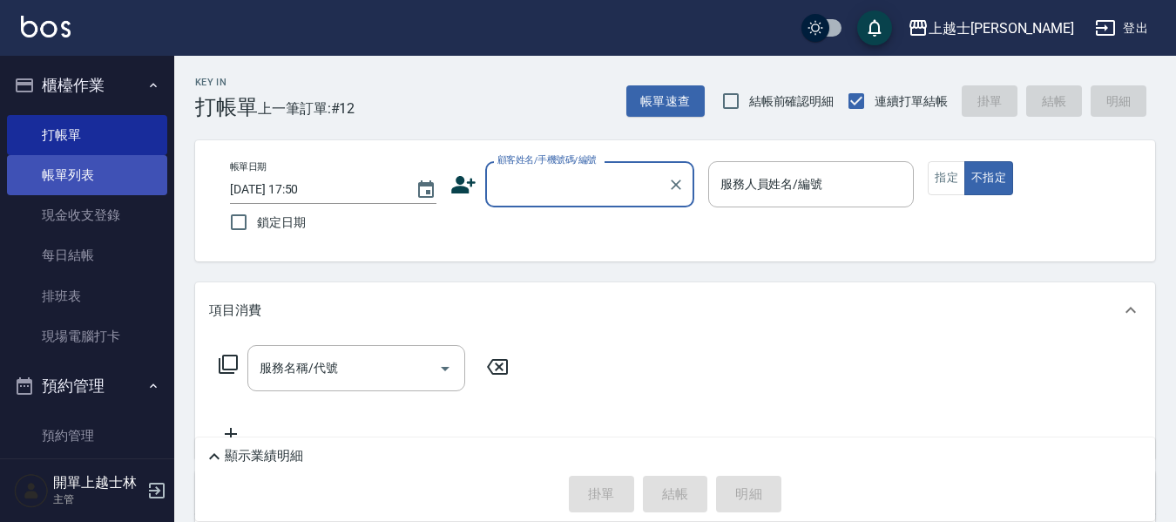
click at [87, 173] on link "帳單列表" at bounding box center [87, 175] width 160 height 40
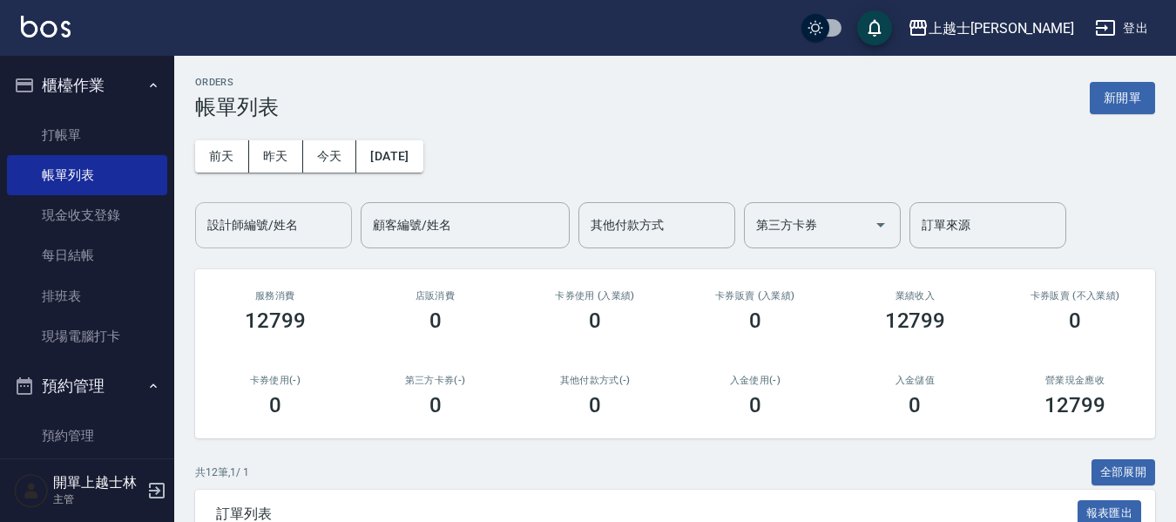
click at [279, 232] on input "設計師編號/姓名" at bounding box center [273, 225] width 141 height 30
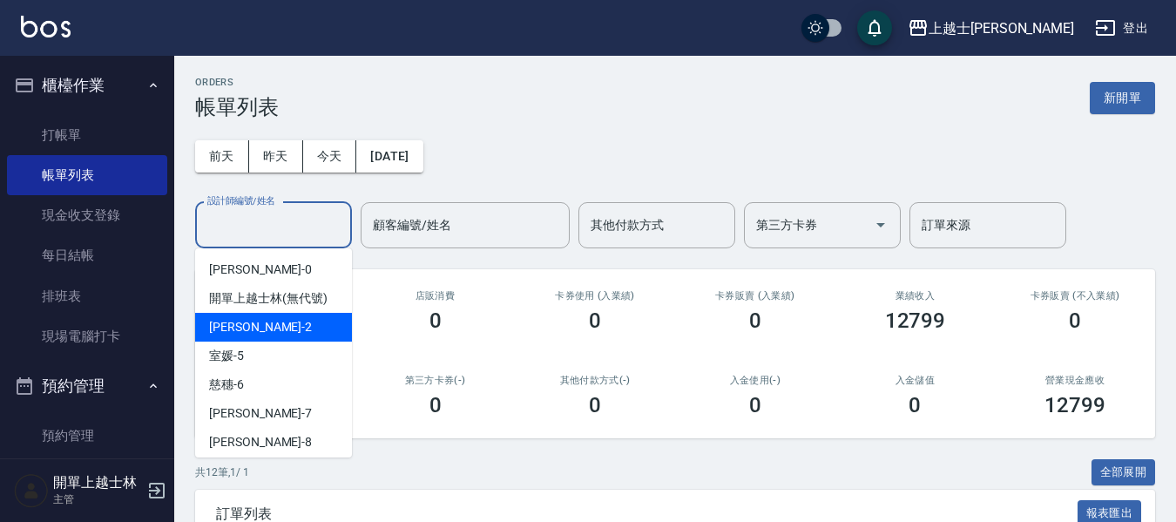
click at [241, 328] on span "小媛 -2" at bounding box center [260, 327] width 103 height 18
type input "小媛-2"
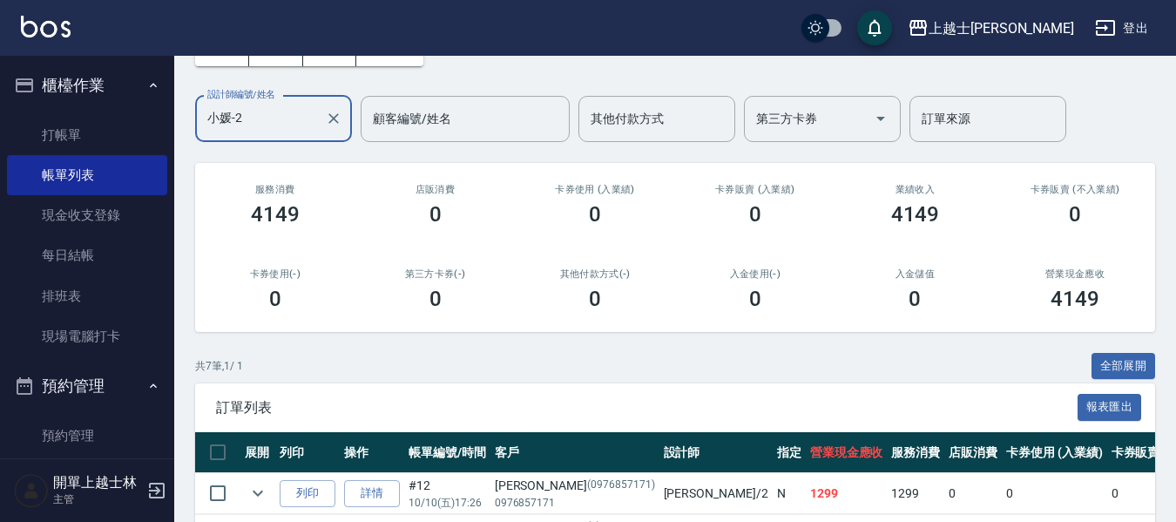
scroll to position [261, 0]
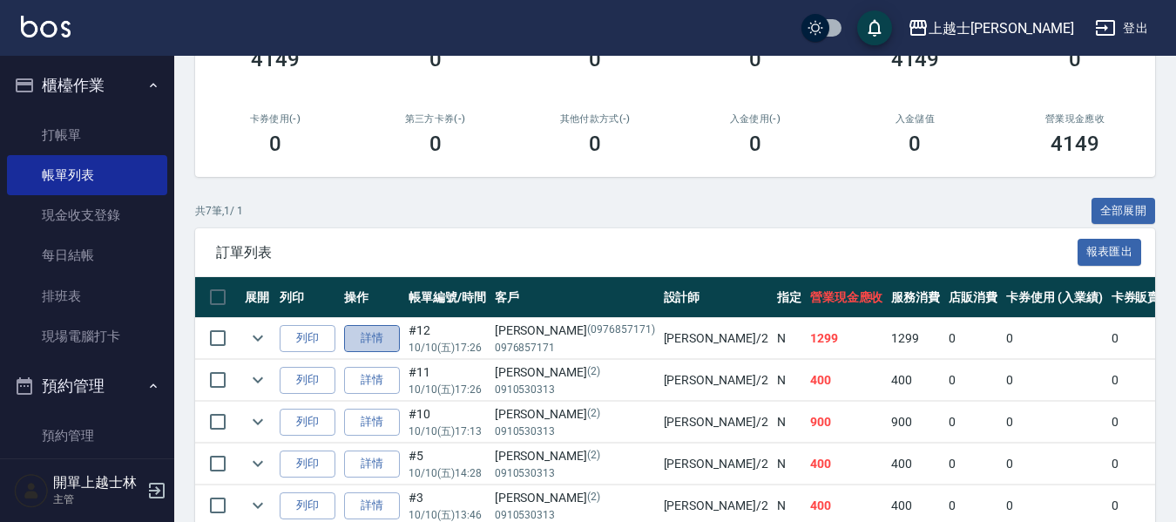
click at [387, 337] on link "詳情" at bounding box center [372, 338] width 56 height 27
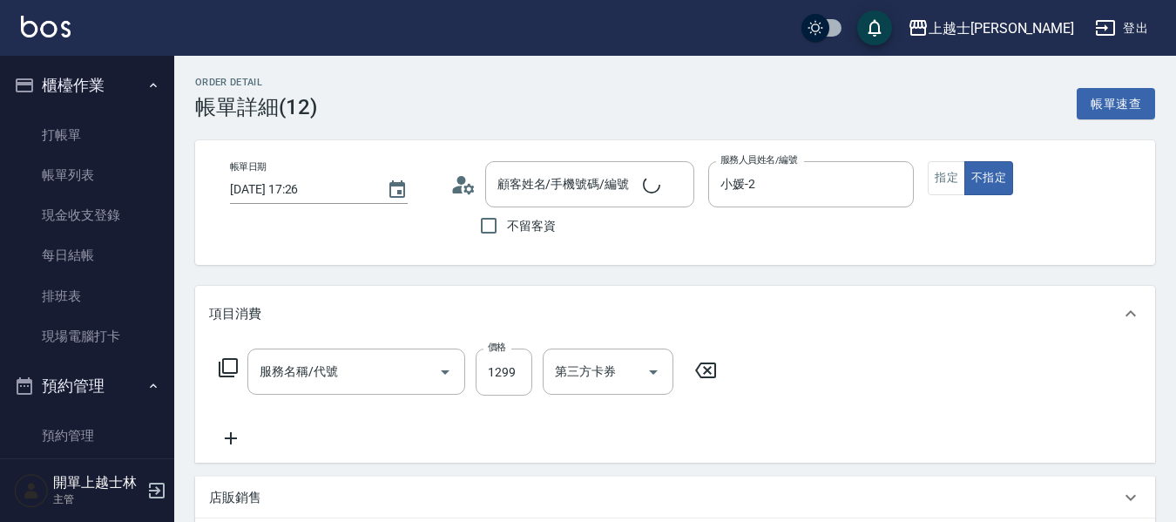
type input "[DATE] 17:26"
type input "小媛-2"
type input "[PERSON_NAME]/0976857171/0976857171"
type input "基本染髮(401)"
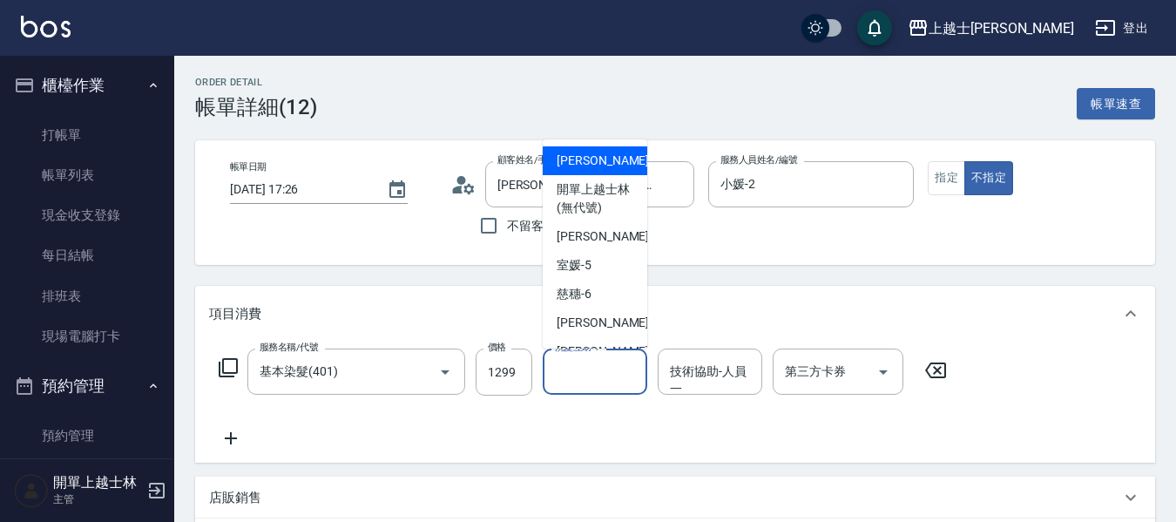
click at [628, 371] on input "洗髮互助-1" at bounding box center [595, 371] width 89 height 30
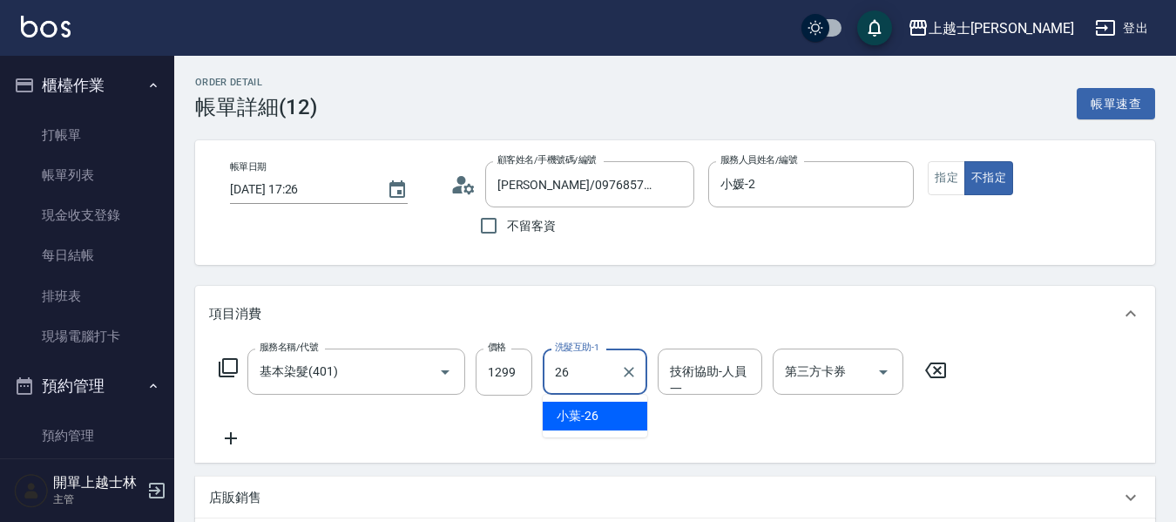
type input "小葉-26"
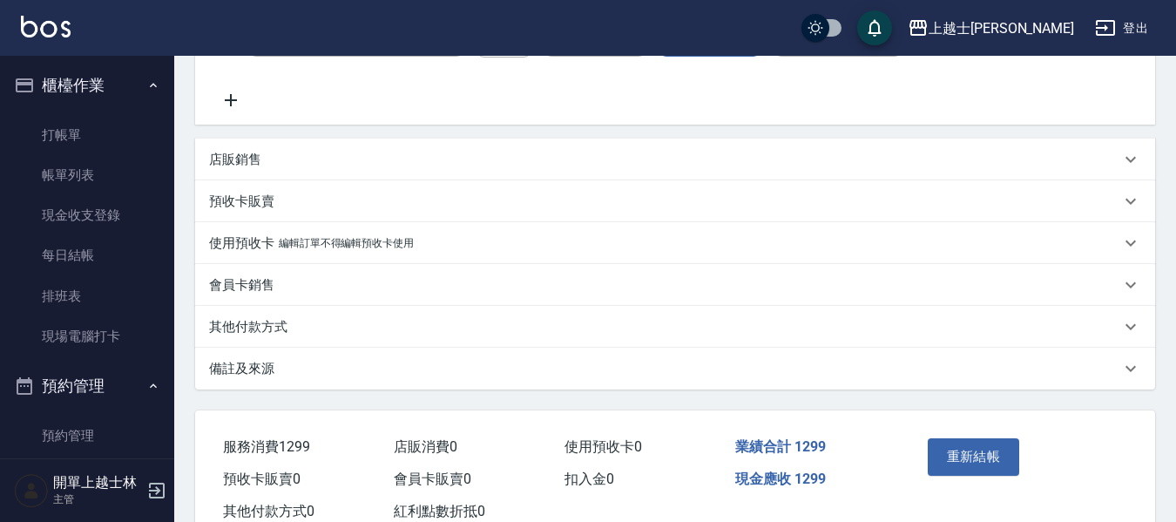
scroll to position [394, 0]
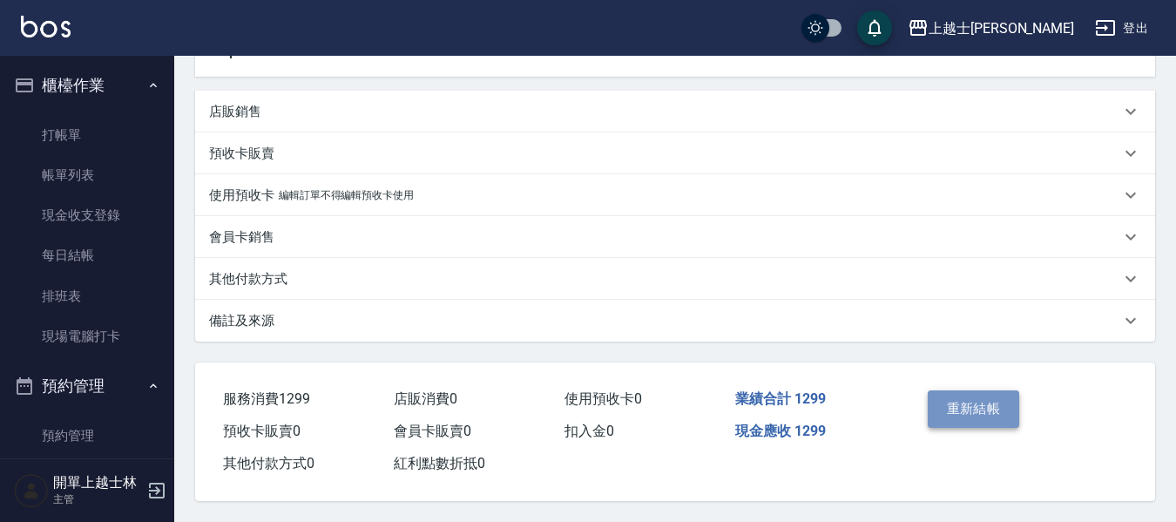
click at [960, 396] on button "重新結帳" at bounding box center [974, 408] width 92 height 37
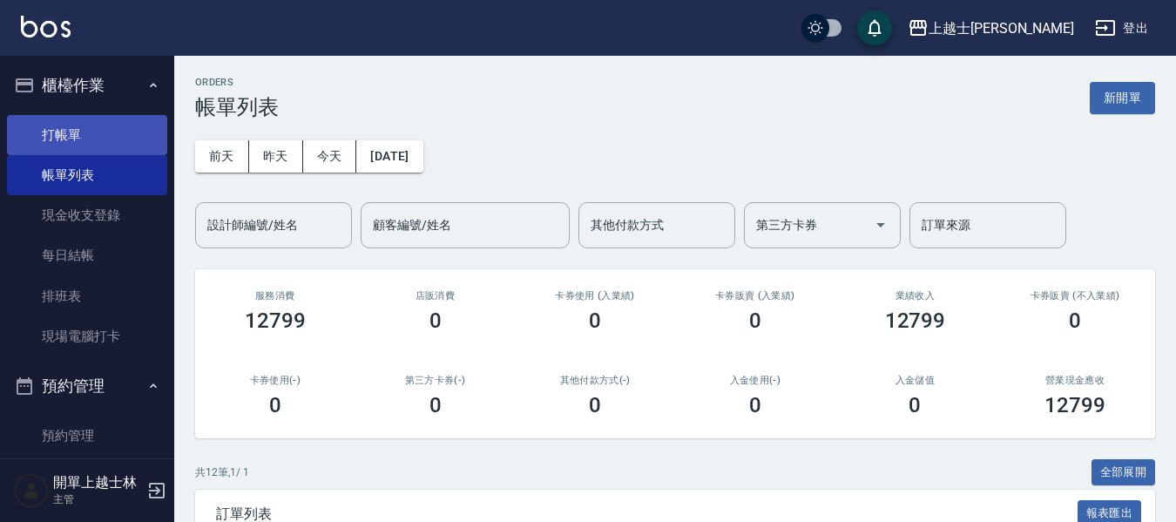
click at [65, 140] on link "打帳單" at bounding box center [87, 135] width 160 height 40
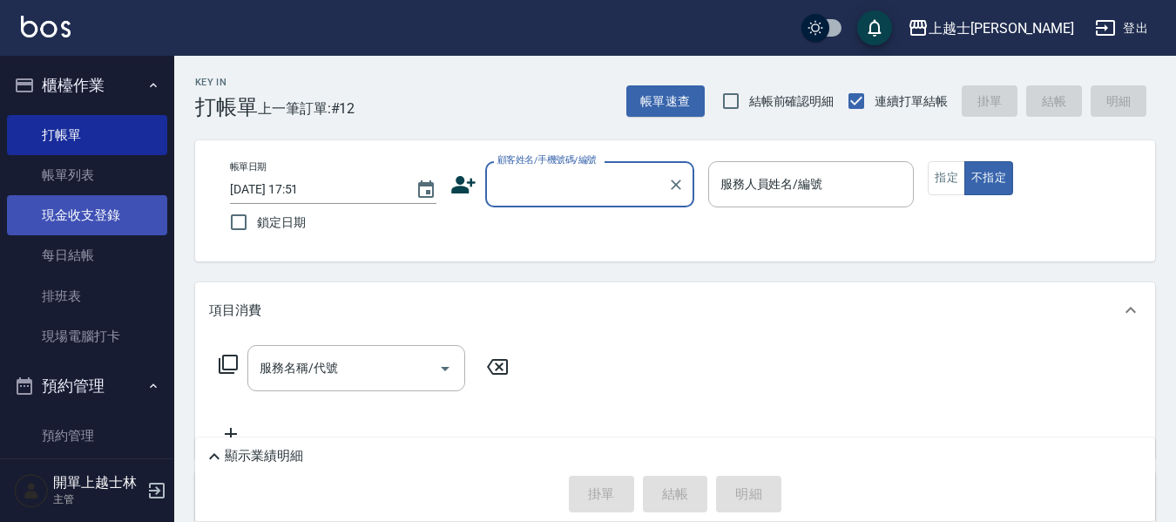
click at [89, 196] on link "現金收支登錄" at bounding box center [87, 215] width 160 height 40
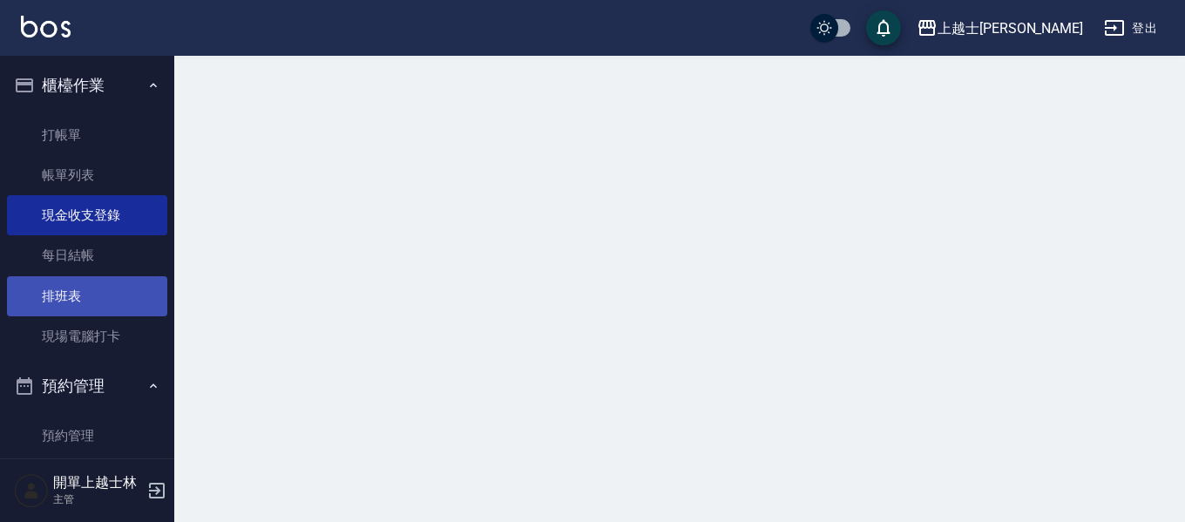
click at [98, 292] on link "排班表" at bounding box center [87, 296] width 160 height 40
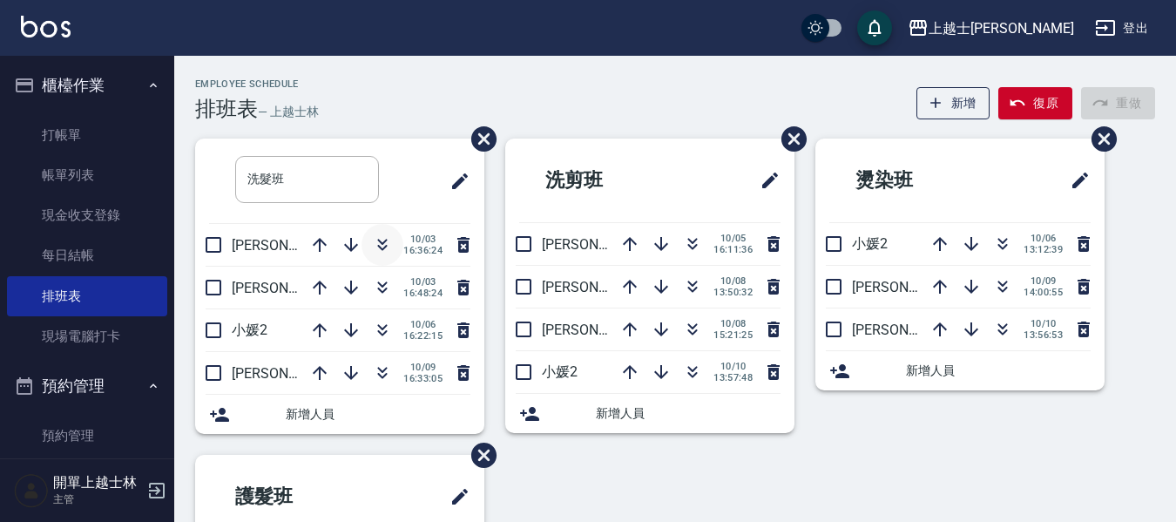
click at [383, 250] on icon "button" at bounding box center [382, 244] width 21 height 21
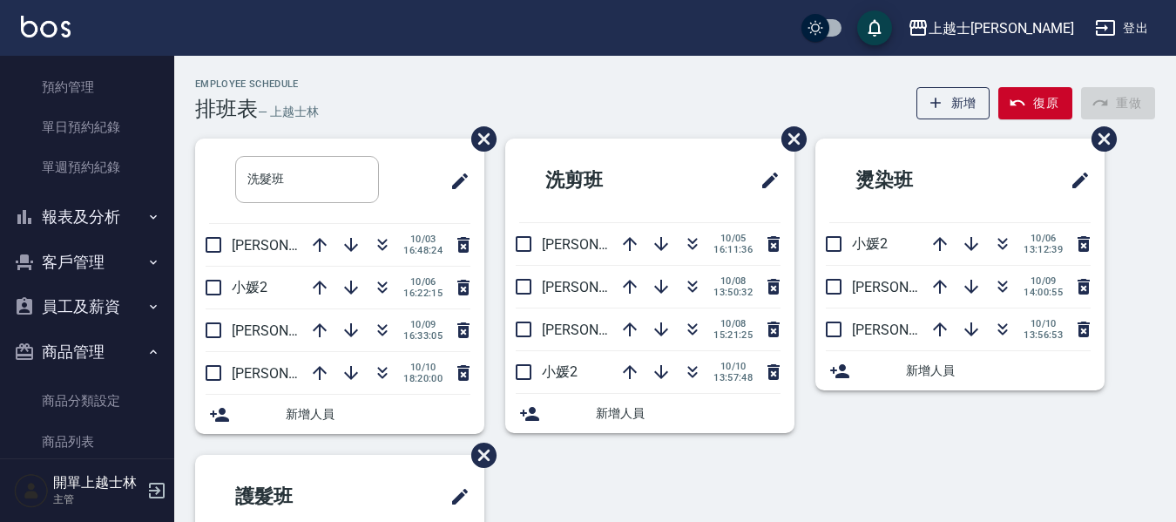
scroll to position [424, 0]
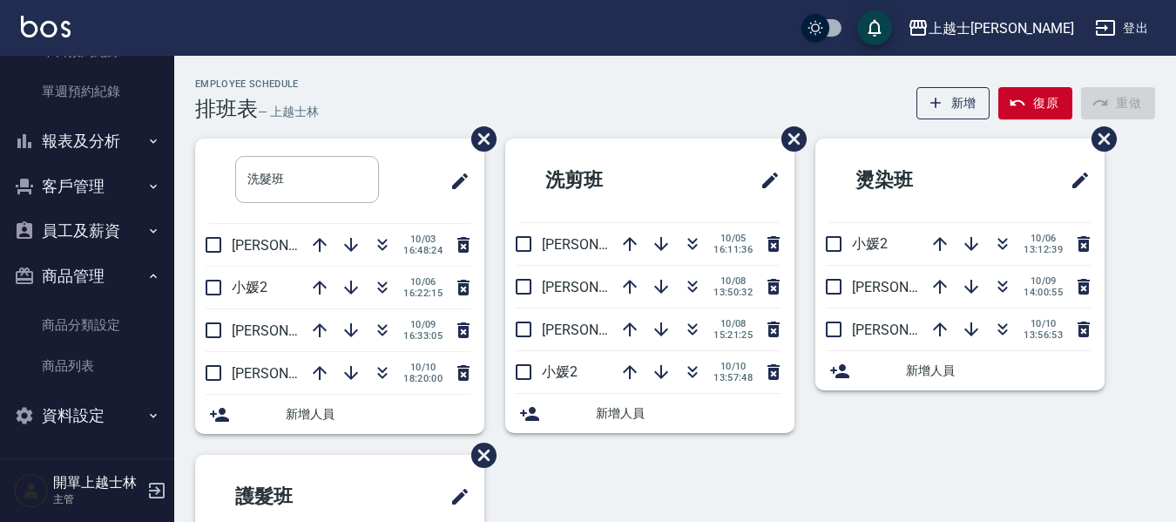
click at [92, 142] on button "報表及分析" at bounding box center [87, 140] width 160 height 45
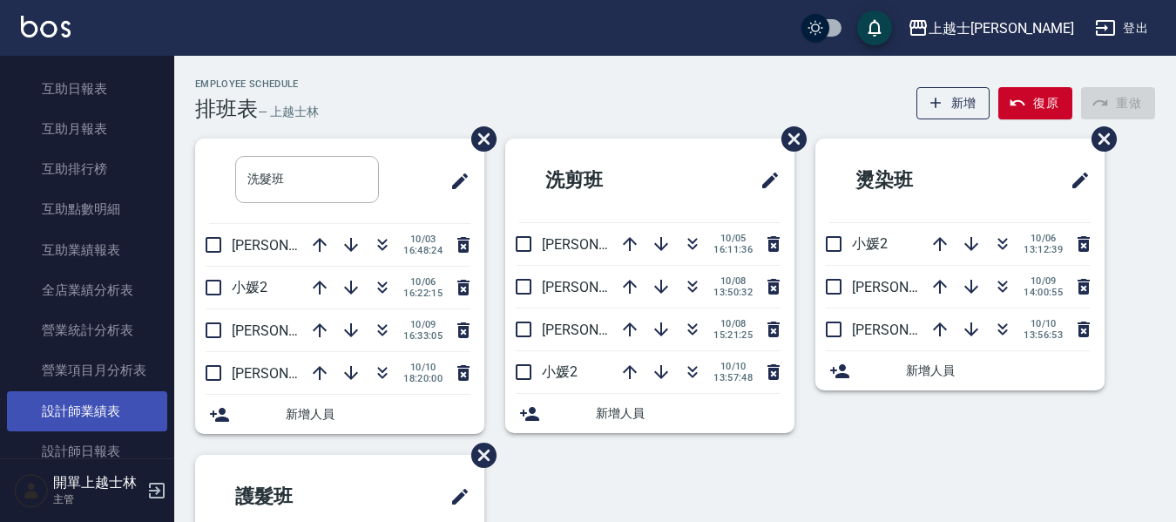
scroll to position [686, 0]
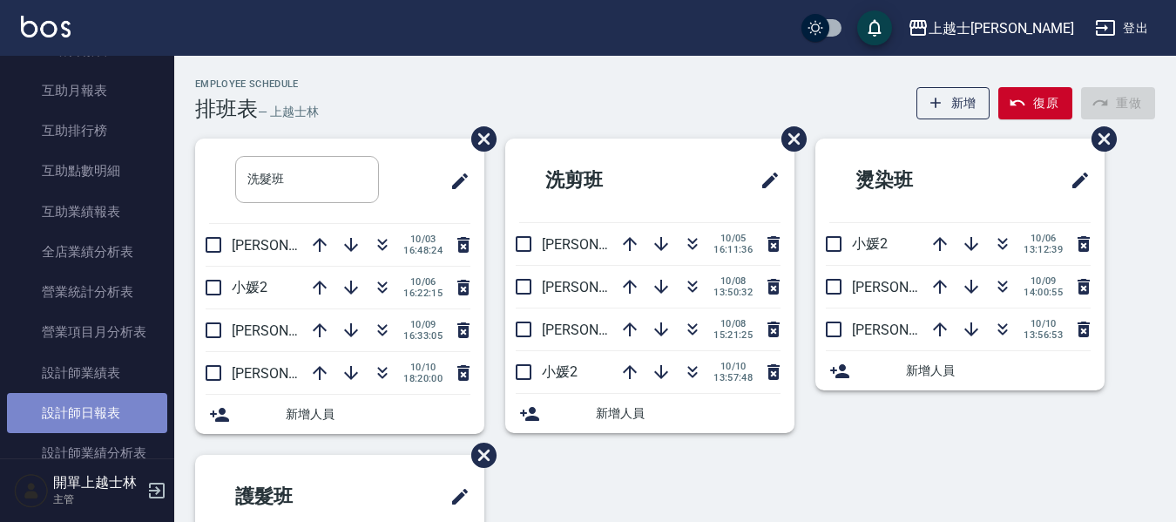
click at [102, 416] on link "設計師日報表" at bounding box center [87, 413] width 160 height 40
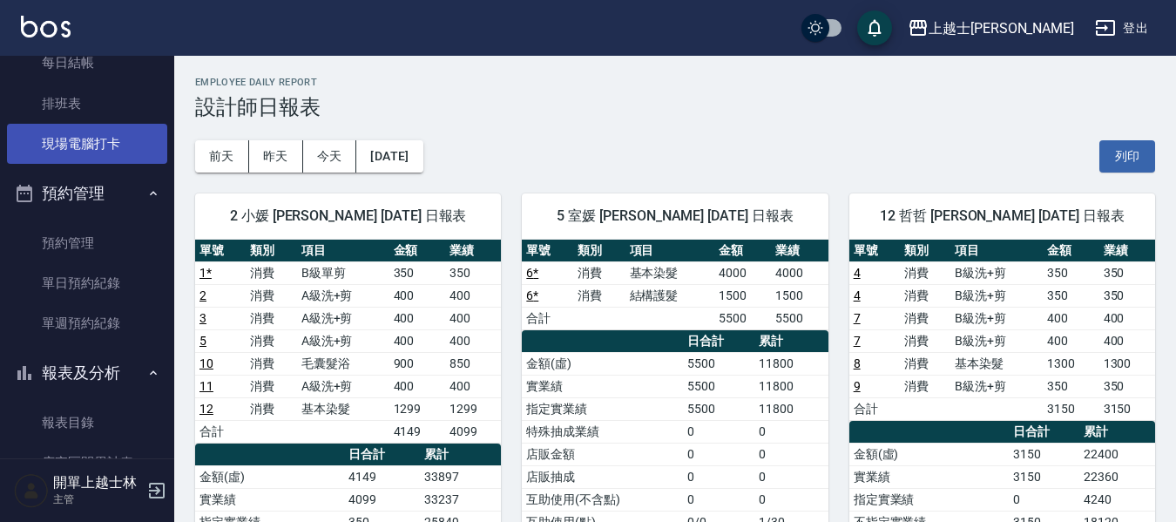
scroll to position [163, 0]
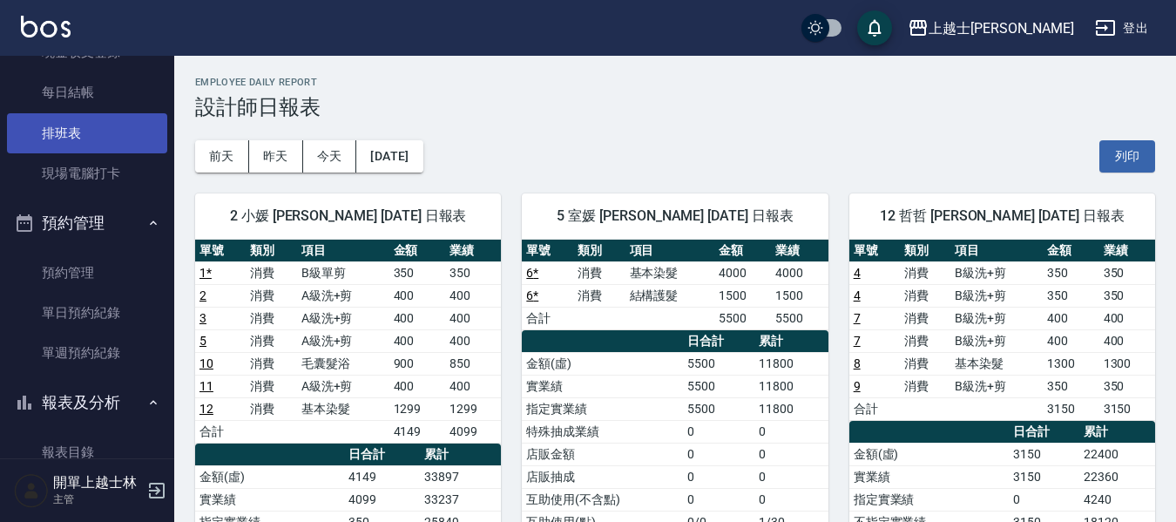
click at [105, 123] on link "排班表" at bounding box center [87, 133] width 160 height 40
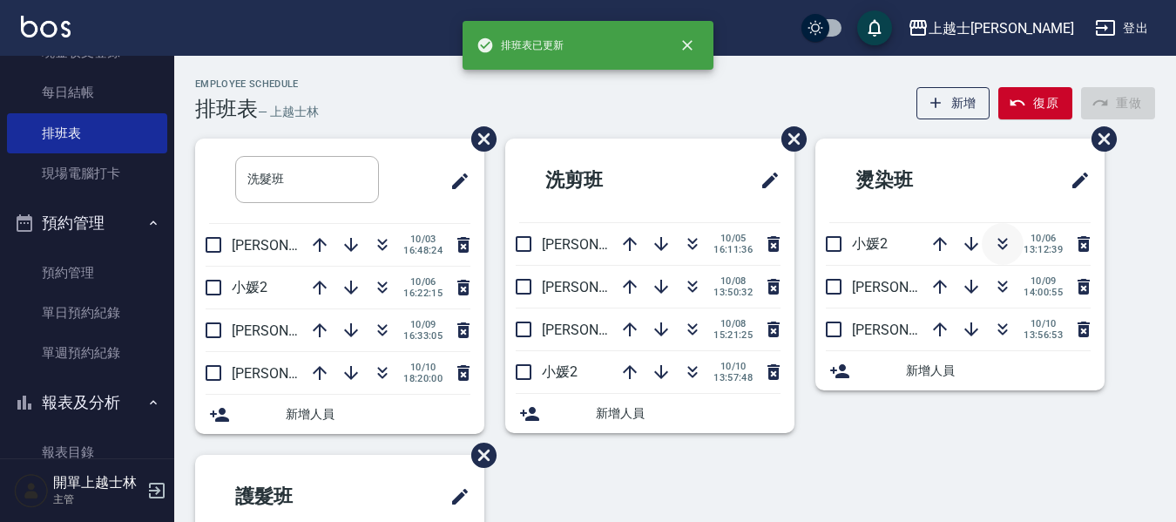
click at [995, 240] on icon "button" at bounding box center [1002, 243] width 21 height 21
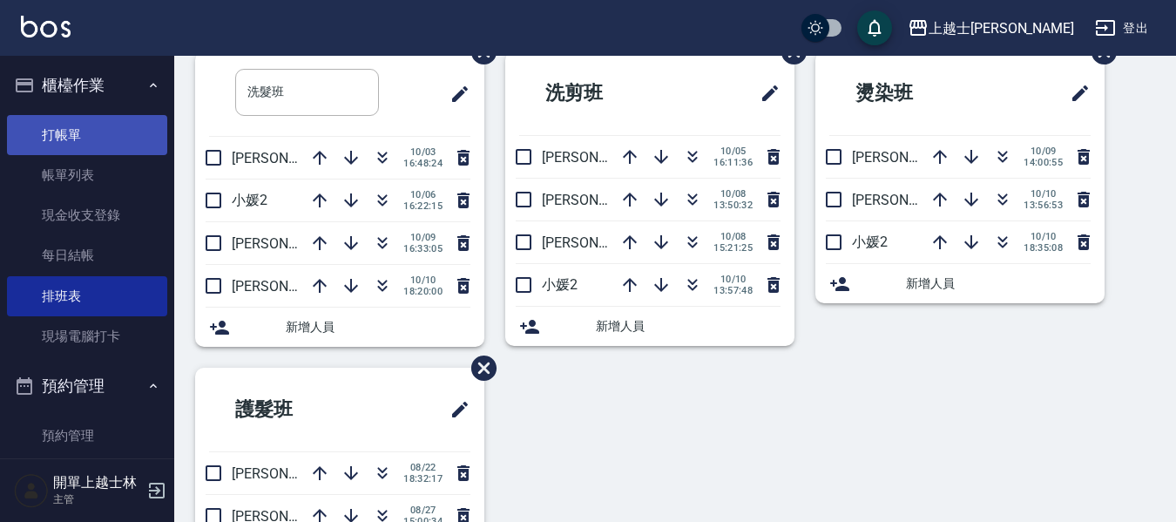
click at [80, 133] on link "打帳單" at bounding box center [87, 135] width 160 height 40
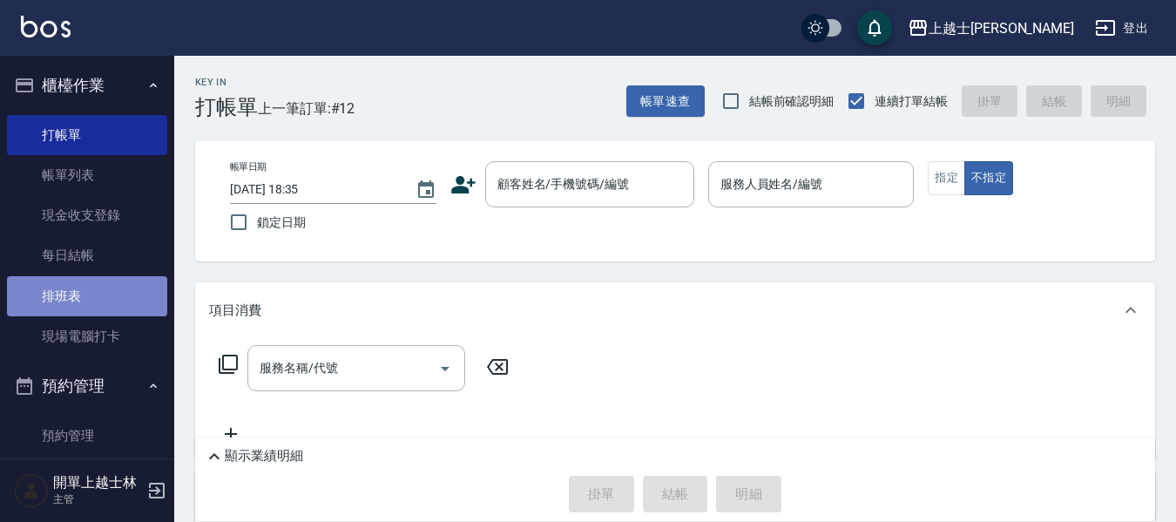
click at [101, 298] on link "排班表" at bounding box center [87, 296] width 160 height 40
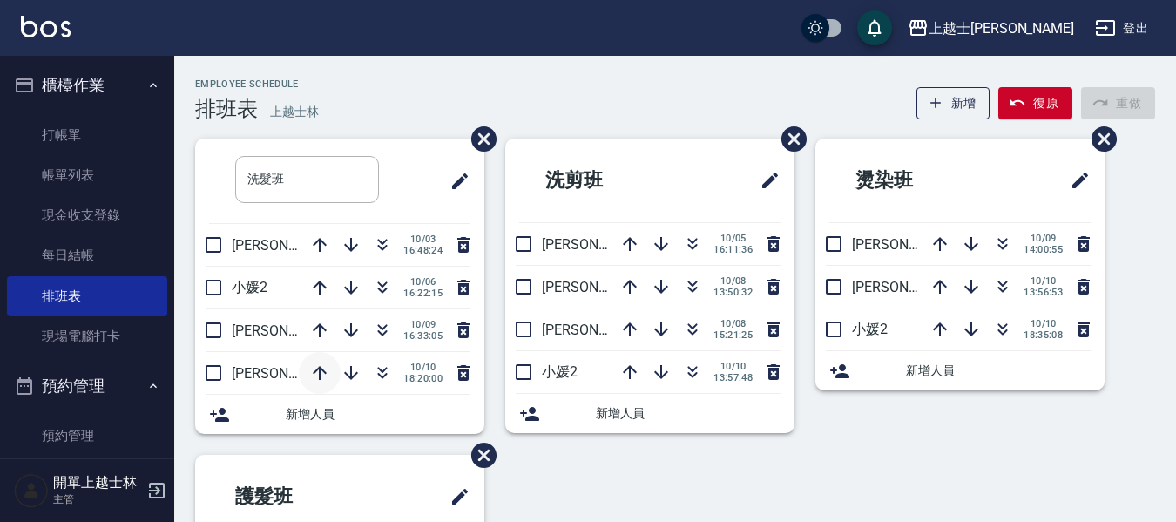
click at [323, 365] on icon "button" at bounding box center [319, 372] width 21 height 21
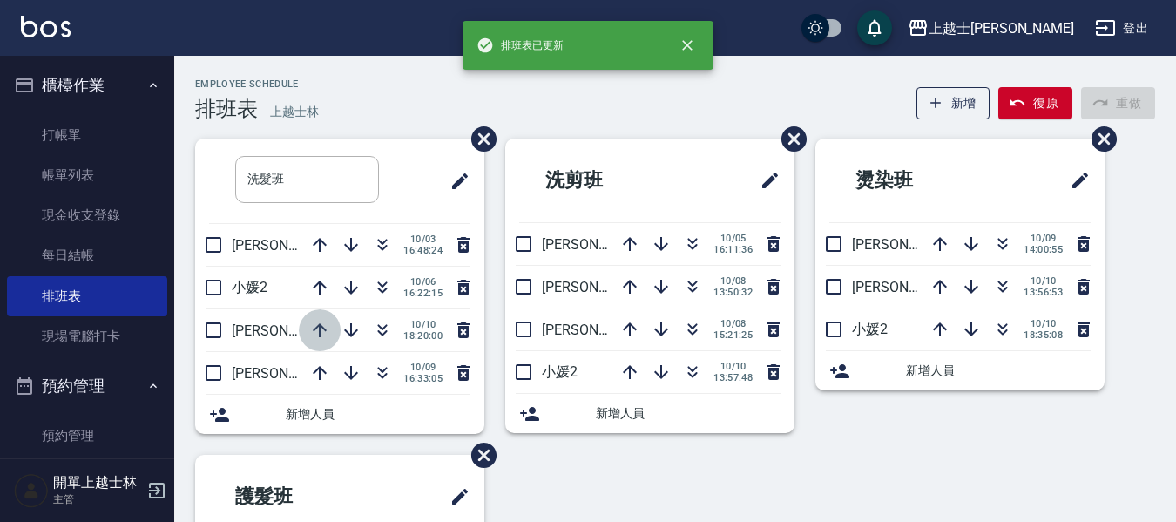
click at [322, 327] on icon "button" at bounding box center [319, 330] width 21 height 21
click at [322, 282] on icon "button" at bounding box center [319, 287] width 21 height 21
click at [383, 325] on icon "button" at bounding box center [382, 330] width 21 height 21
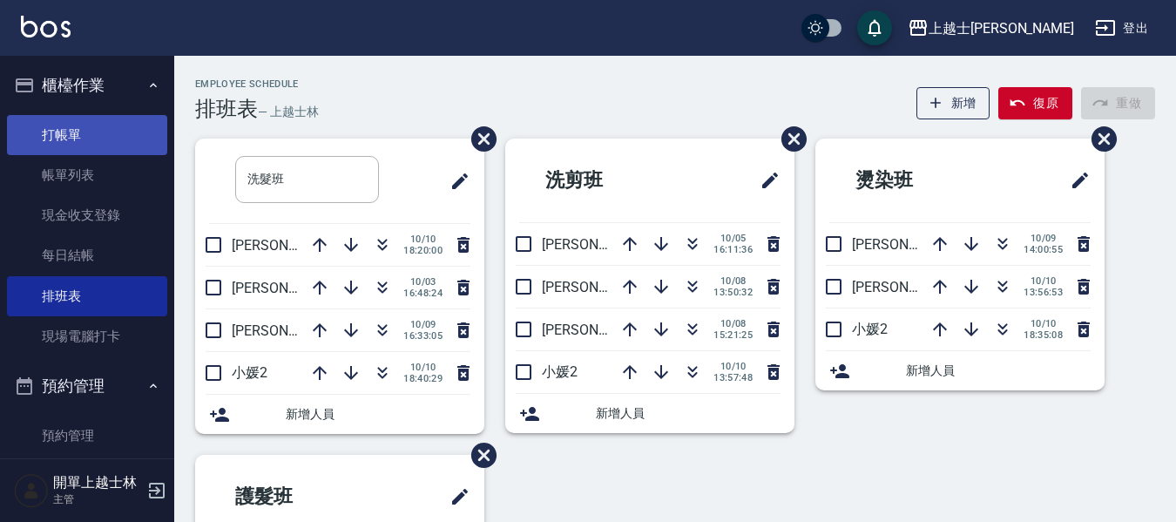
click at [85, 140] on link "打帳單" at bounding box center [87, 135] width 160 height 40
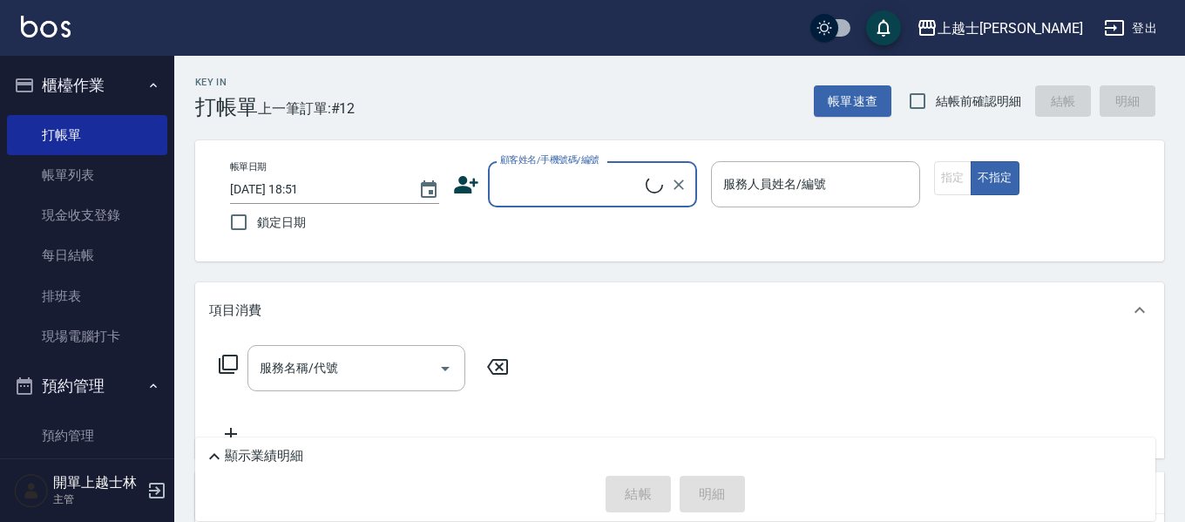
click at [602, 175] on input "顧客姓名/手機號碼/編號" at bounding box center [571, 184] width 150 height 30
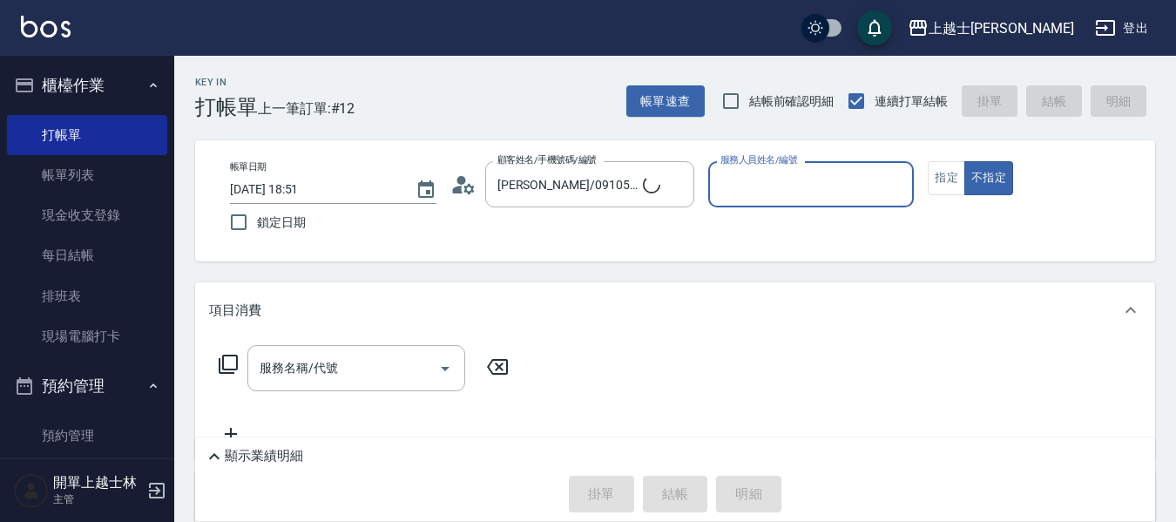
type input "[PERSON_NAME]/0910530313/2"
click at [340, 362] on input "服務名稱/代號" at bounding box center [343, 368] width 176 height 30
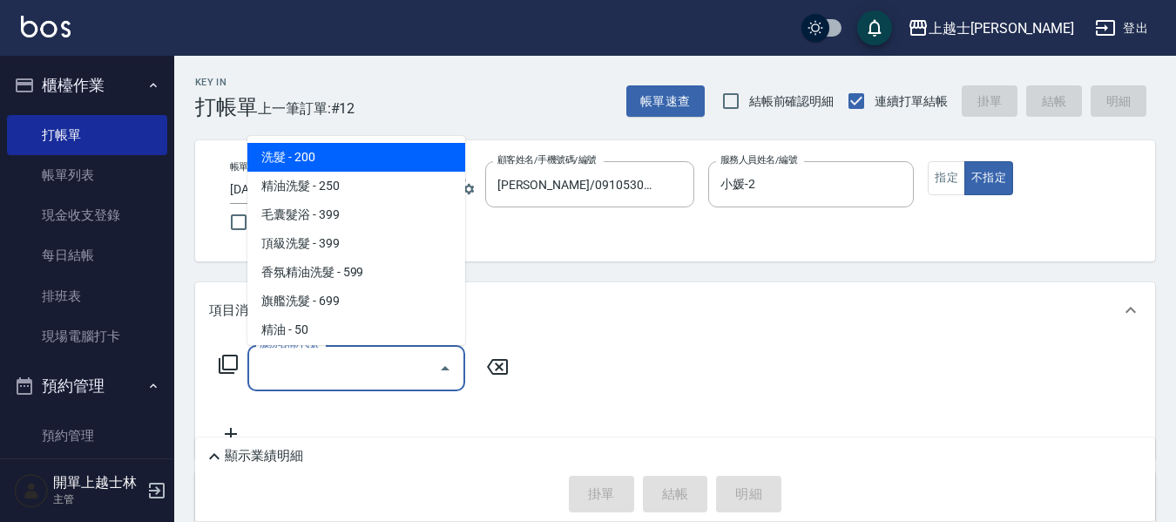
type input "小媛-2"
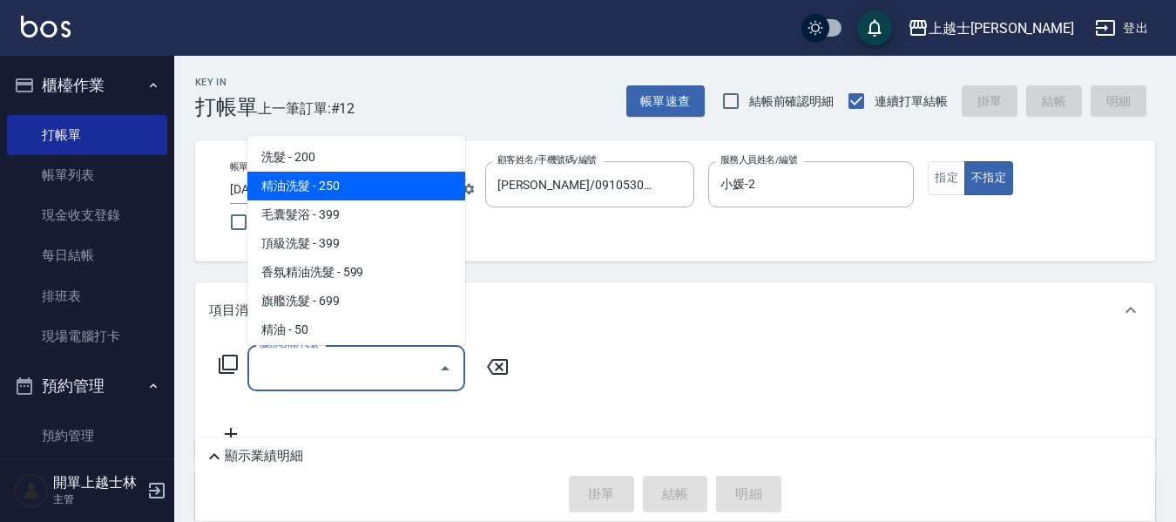
click at [378, 190] on span "精油洗髮 - 250" at bounding box center [356, 186] width 218 height 29
type input "精油洗髮(102)"
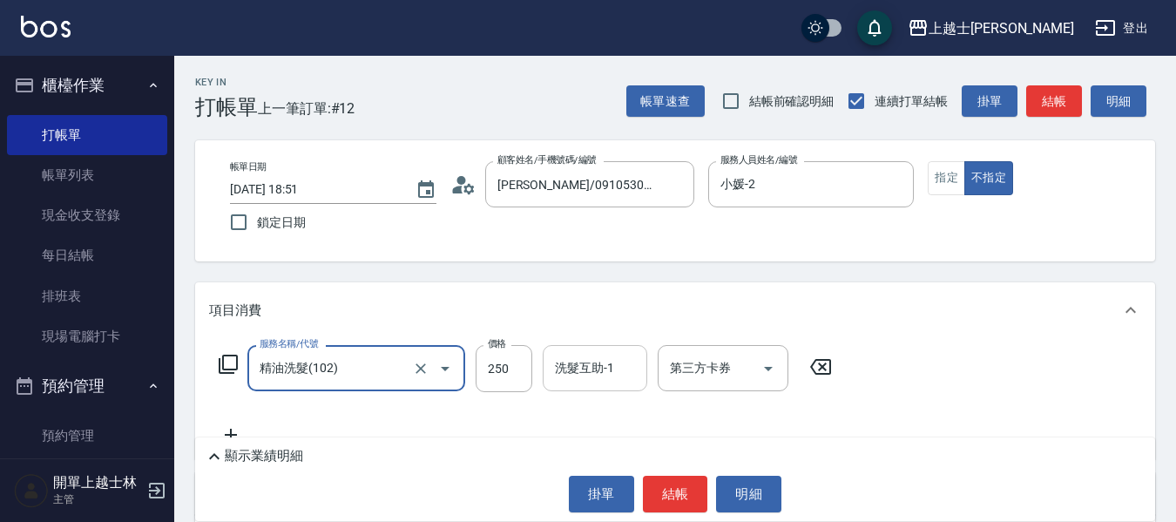
click at [577, 347] on div "洗髮互助-1" at bounding box center [595, 368] width 105 height 46
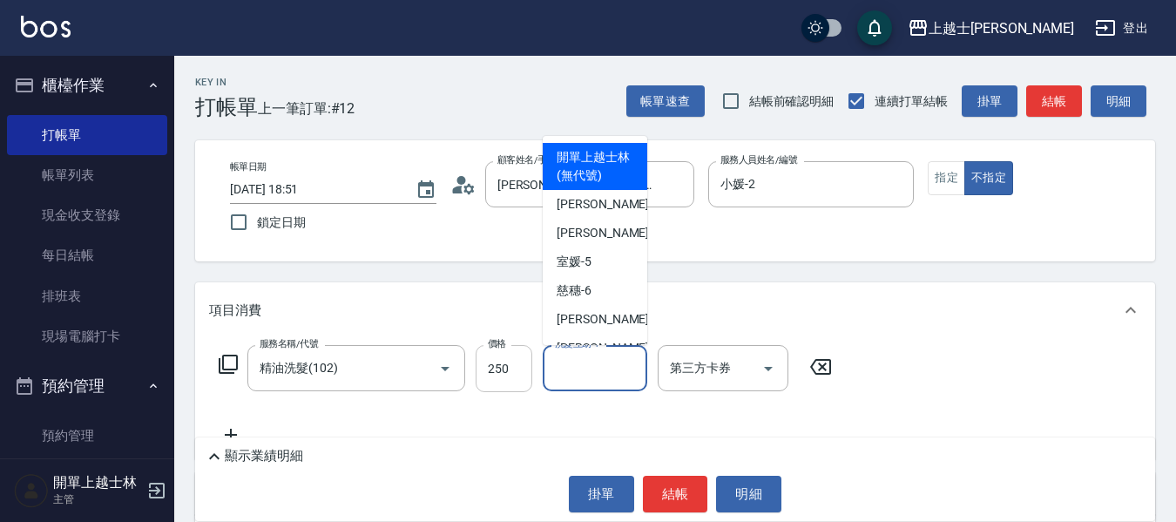
click at [511, 353] on input "250" at bounding box center [504, 368] width 57 height 47
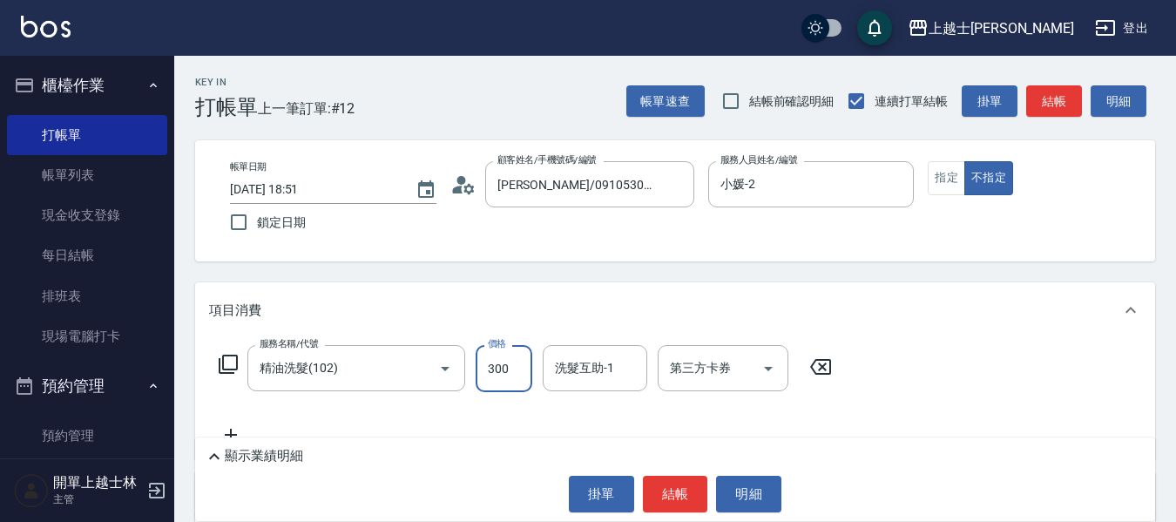
type input "300"
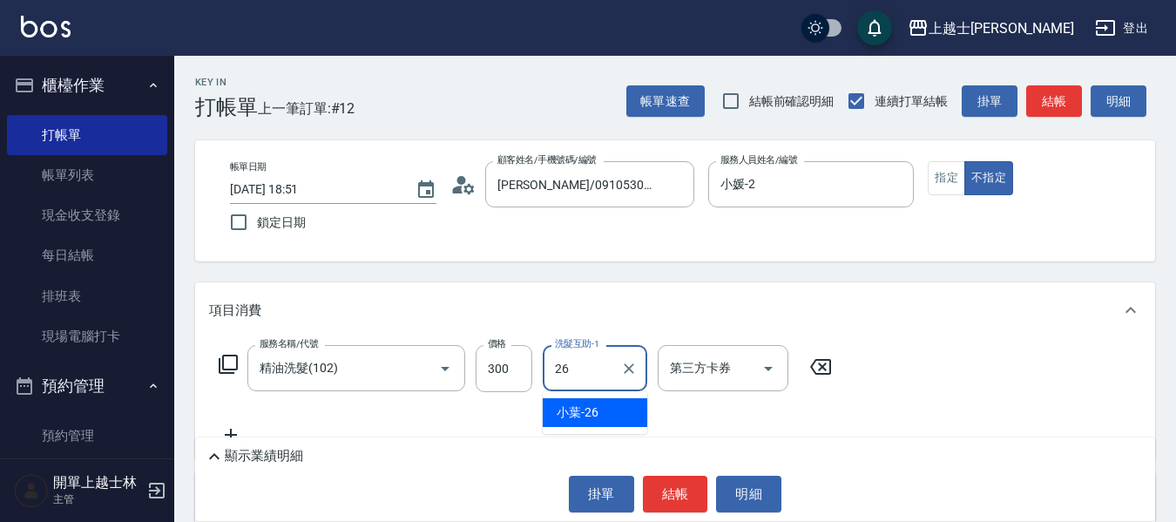
type input "小葉-26"
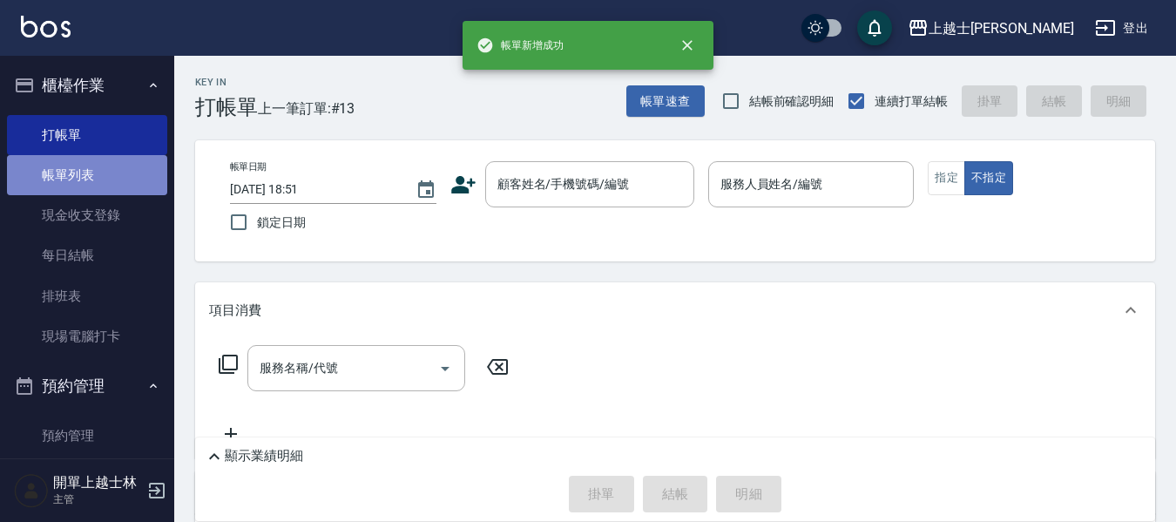
click at [87, 178] on link "帳單列表" at bounding box center [87, 175] width 160 height 40
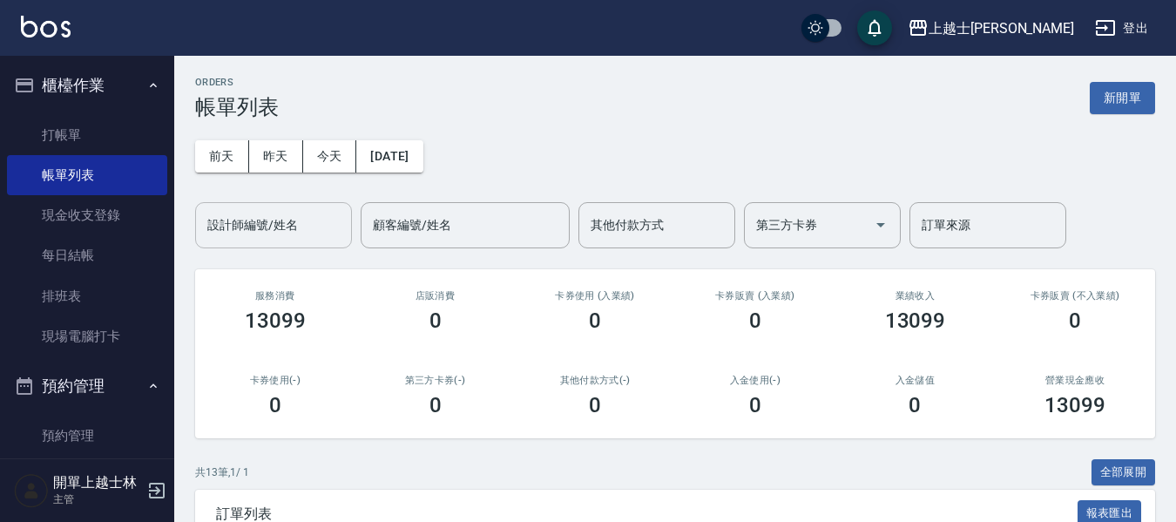
click at [281, 227] on input "設計師編號/姓名" at bounding box center [273, 225] width 141 height 30
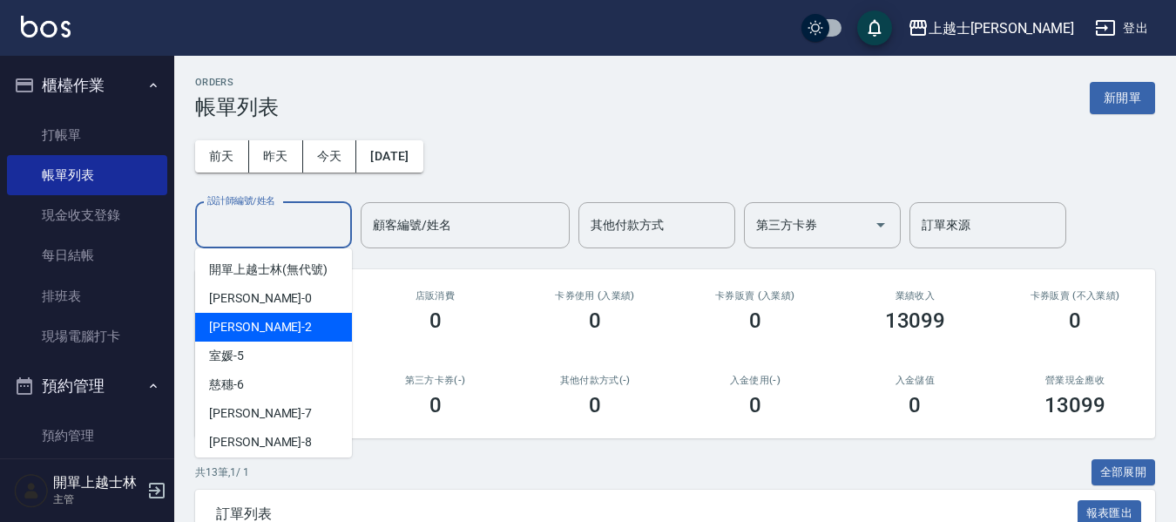
click at [274, 325] on div "小媛 -2" at bounding box center [273, 327] width 157 height 29
type input "小媛-2"
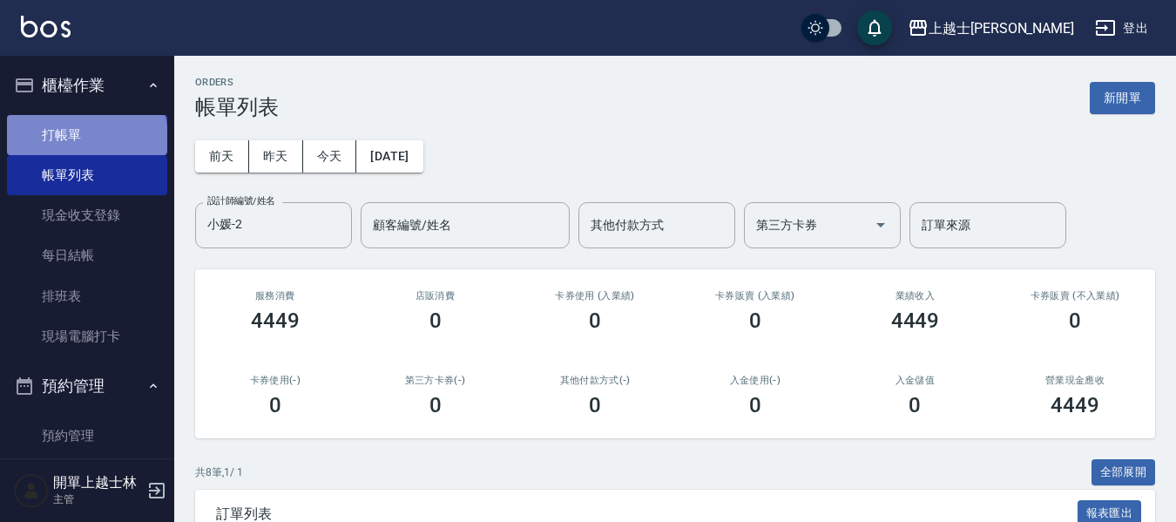
click at [85, 138] on link "打帳單" at bounding box center [87, 135] width 160 height 40
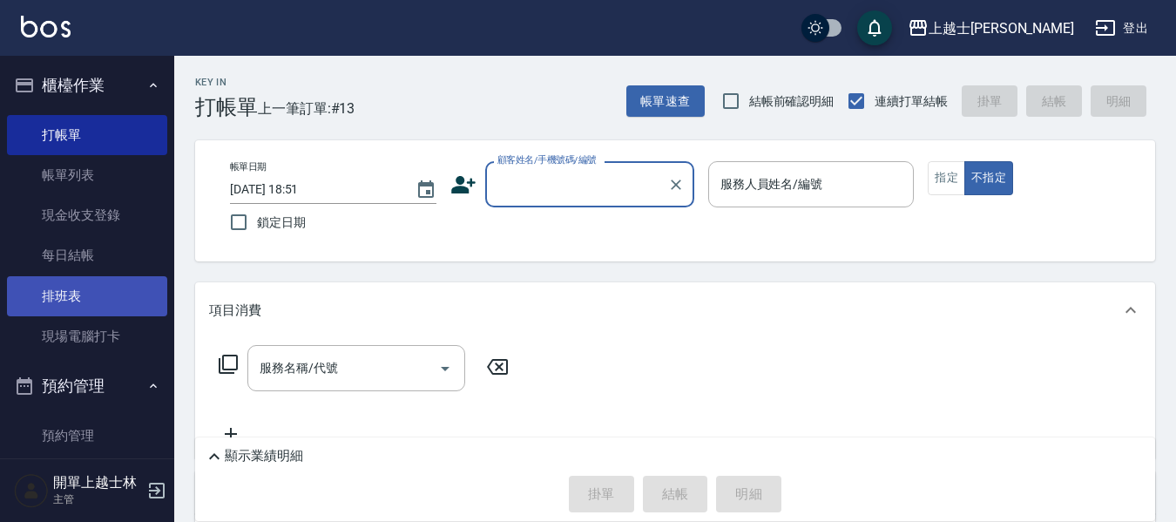
drag, startPoint x: 127, startPoint y: 160, endPoint x: 95, endPoint y: 297, distance: 140.5
click at [127, 160] on link "帳單列表" at bounding box center [87, 175] width 160 height 40
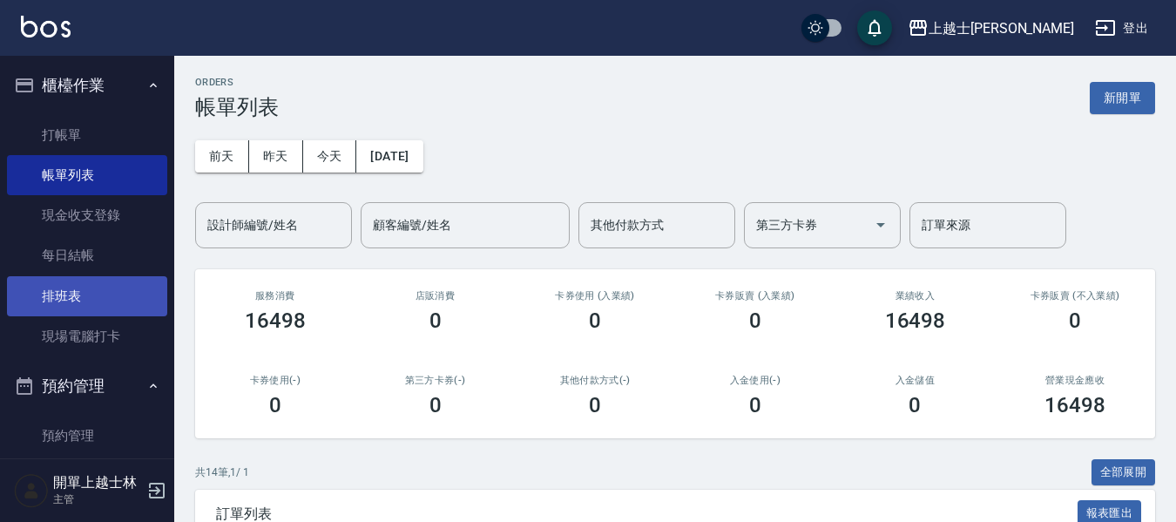
click at [82, 297] on link "排班表" at bounding box center [87, 296] width 160 height 40
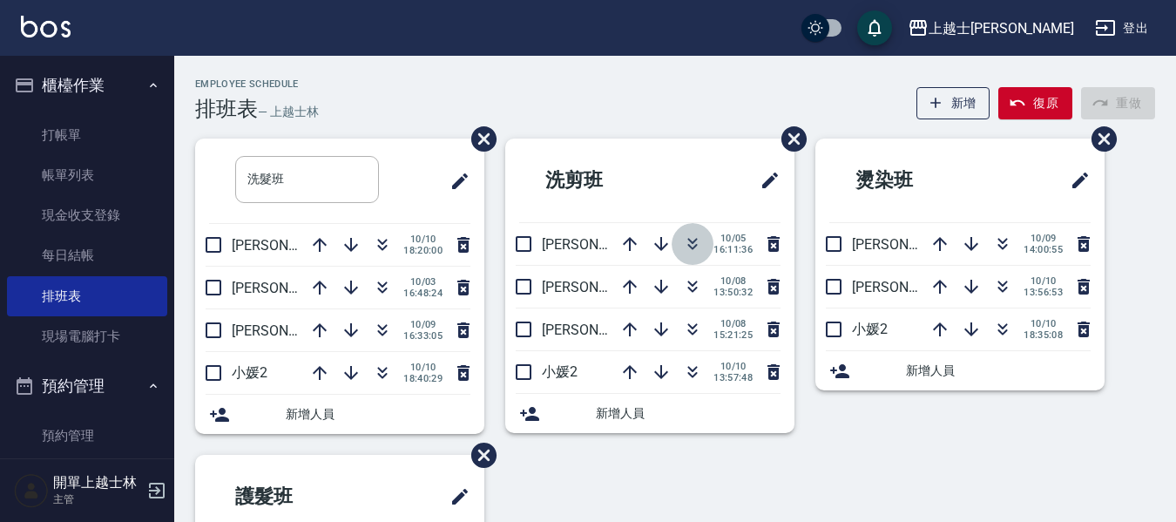
click at [686, 247] on icon "button" at bounding box center [692, 243] width 21 height 21
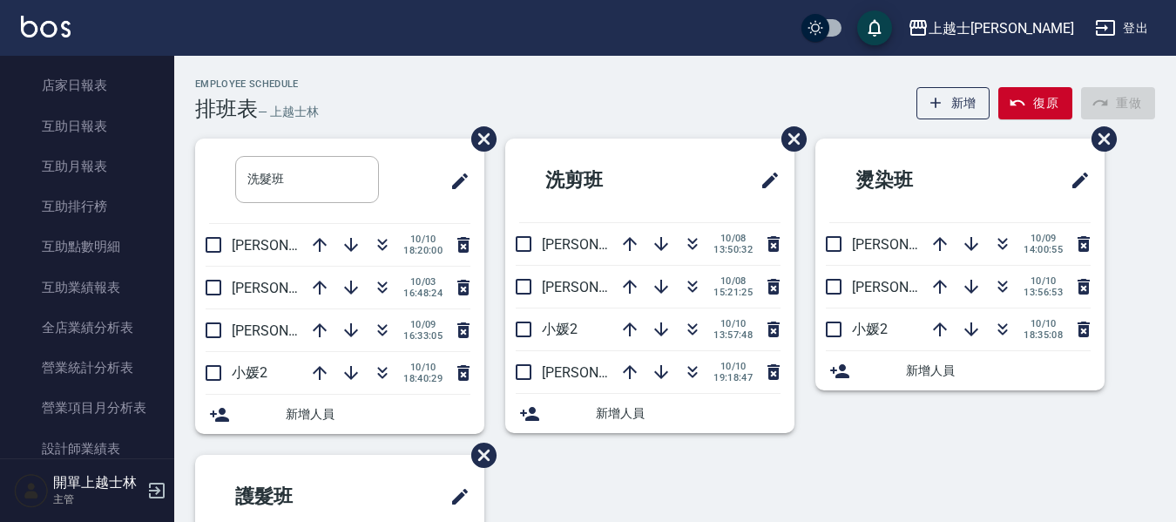
scroll to position [784, 0]
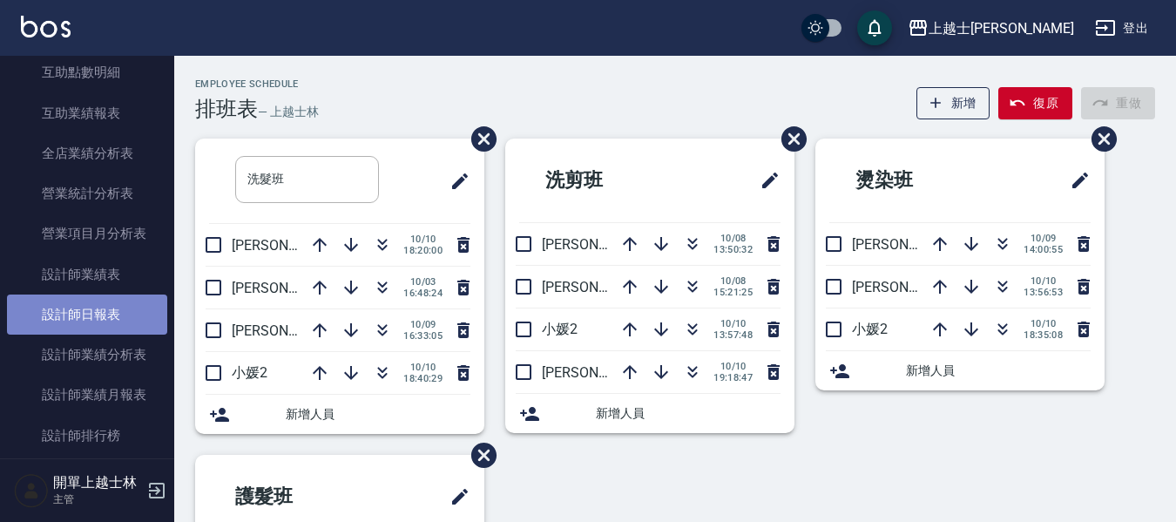
click at [105, 301] on link "設計師日報表" at bounding box center [87, 314] width 160 height 40
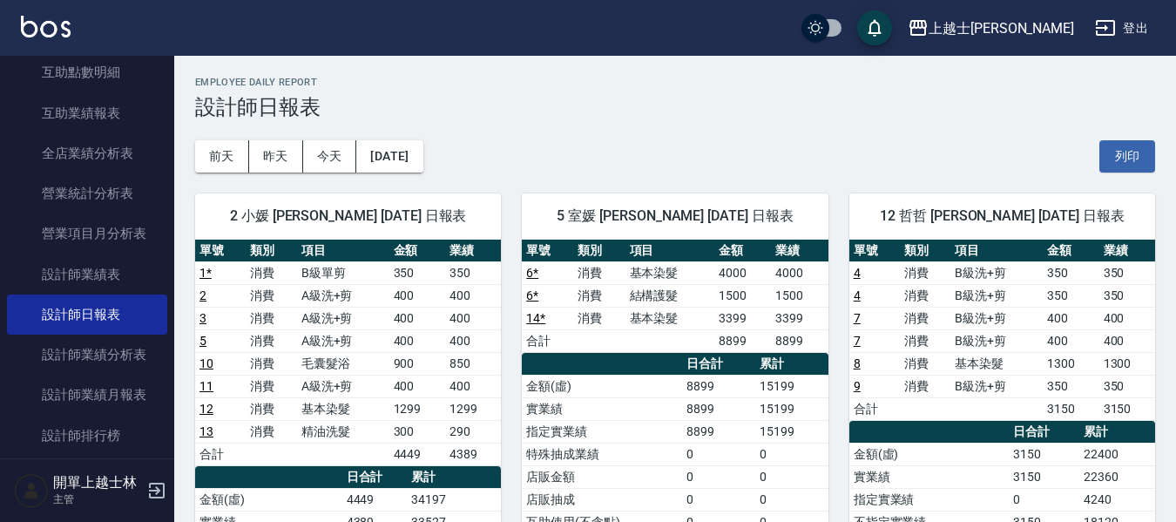
drag, startPoint x: 916, startPoint y: 268, endPoint x: 983, endPoint y: 321, distance: 85.0
click at [916, 268] on td "消費" at bounding box center [925, 272] width 51 height 23
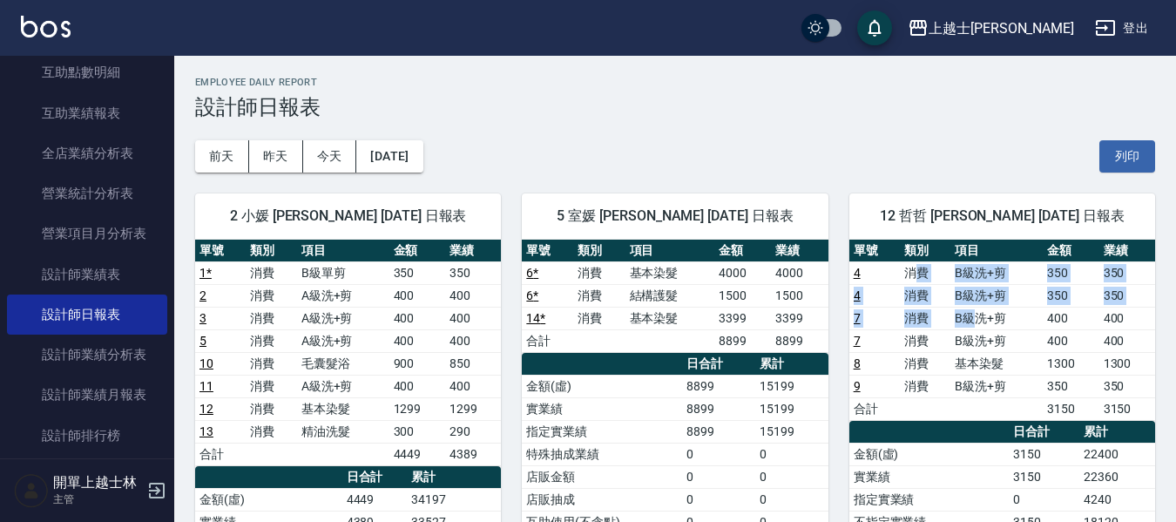
drag, startPoint x: 983, startPoint y: 321, endPoint x: 1005, endPoint y: 354, distance: 40.1
click at [1001, 342] on tbody "4 消費 B級洗+剪 350 350 4 消費 B級洗+剪 350 350 7 消費 B級洗+剪 400 400 7 消費 B級洗+剪 400 400 8 消…" at bounding box center [1002, 340] width 306 height 159
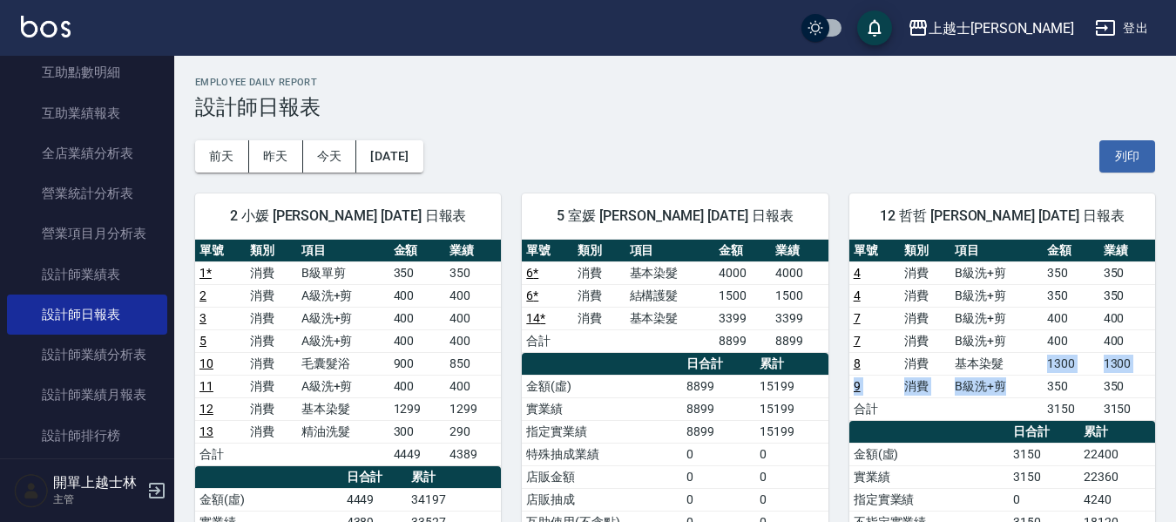
drag, startPoint x: 1022, startPoint y: 392, endPoint x: 1028, endPoint y: 413, distance: 21.8
click at [1025, 397] on tbody "4 消費 B級洗+剪 350 350 4 消費 B級洗+剪 350 350 7 消費 B級洗+剪 400 400 7 消費 B級洗+剪 400 400 8 消…" at bounding box center [1002, 340] width 306 height 159
click at [1018, 435] on th "日合計" at bounding box center [1044, 432] width 71 height 23
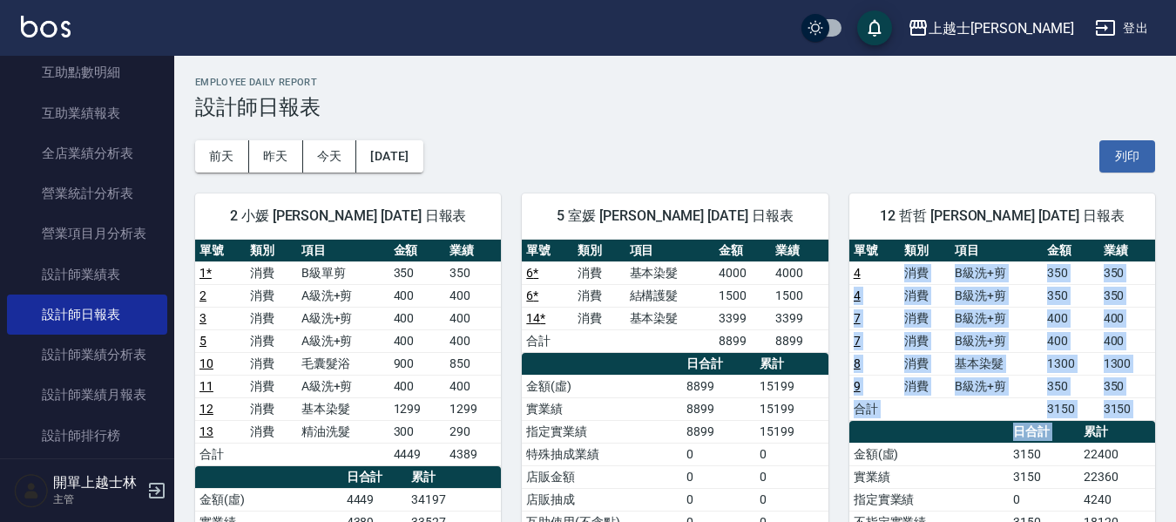
drag, startPoint x: 895, startPoint y: 271, endPoint x: 1088, endPoint y: 467, distance: 275.4
click at [1086, 442] on div "單號 類別 項目 金額 業績 4 消費 B級洗+剪 350 350 4 消費 B級洗+剪 350 350 7 消費 B級洗+剪 400 400 7 消費 B級…" at bounding box center [1002, 512] width 306 height 544
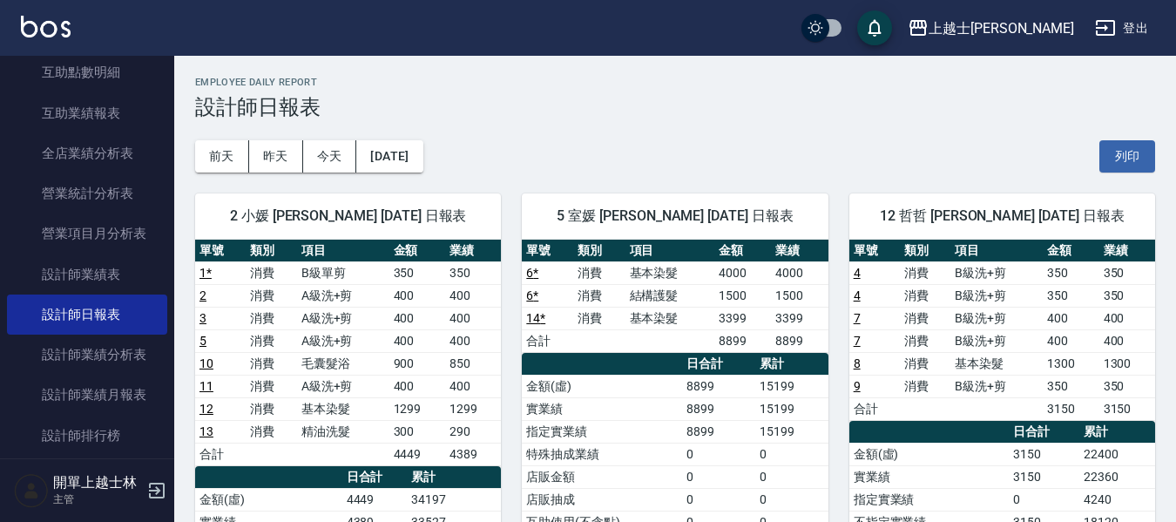
drag, startPoint x: 1087, startPoint y: 483, endPoint x: 1067, endPoint y: 476, distance: 21.2
click at [1081, 478] on td "22360" at bounding box center [1117, 476] width 76 height 23
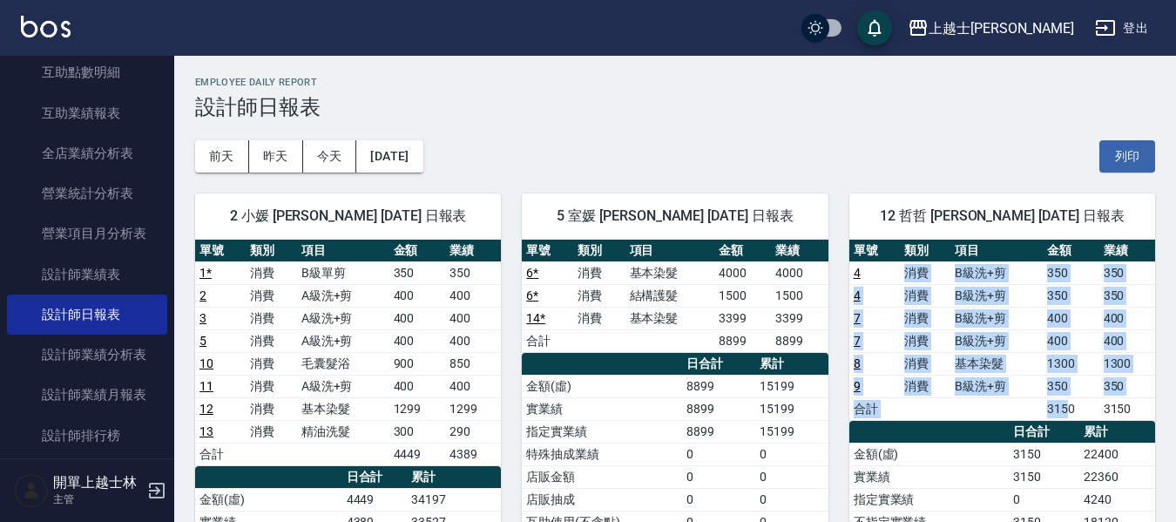
drag, startPoint x: 890, startPoint y: 272, endPoint x: 1070, endPoint y: 416, distance: 229.9
click at [1070, 416] on tbody "4 消費 B級洗+剪 350 350 4 消費 B級洗+剪 350 350 7 消費 B級洗+剪 400 400 7 消費 B級洗+剪 400 400 8 消…" at bounding box center [1002, 340] width 306 height 159
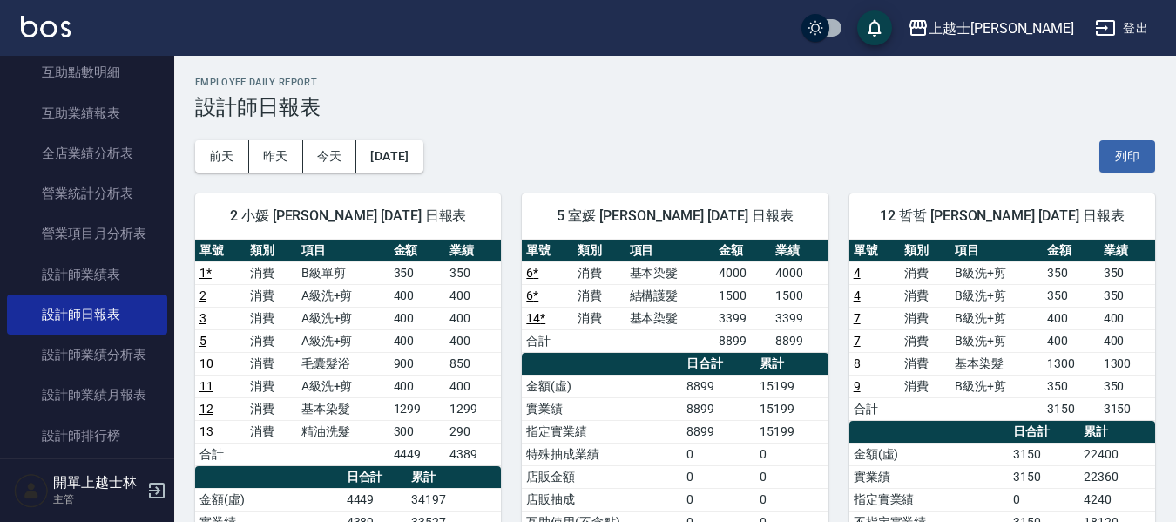
click at [1072, 447] on td "3150" at bounding box center [1044, 454] width 71 height 23
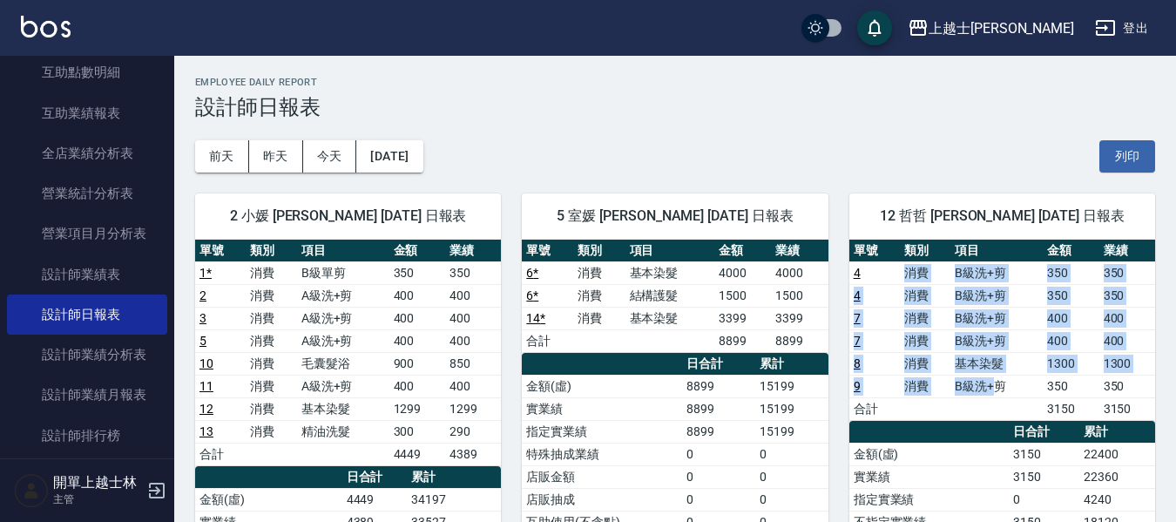
drag, startPoint x: 899, startPoint y: 271, endPoint x: 1004, endPoint y: 400, distance: 166.0
click at [998, 382] on tbody "4 消費 B級洗+剪 350 350 4 消費 B級洗+剪 350 350 7 消費 B級洗+剪 400 400 7 消費 B級洗+剪 400 400 8 消…" at bounding box center [1002, 340] width 306 height 159
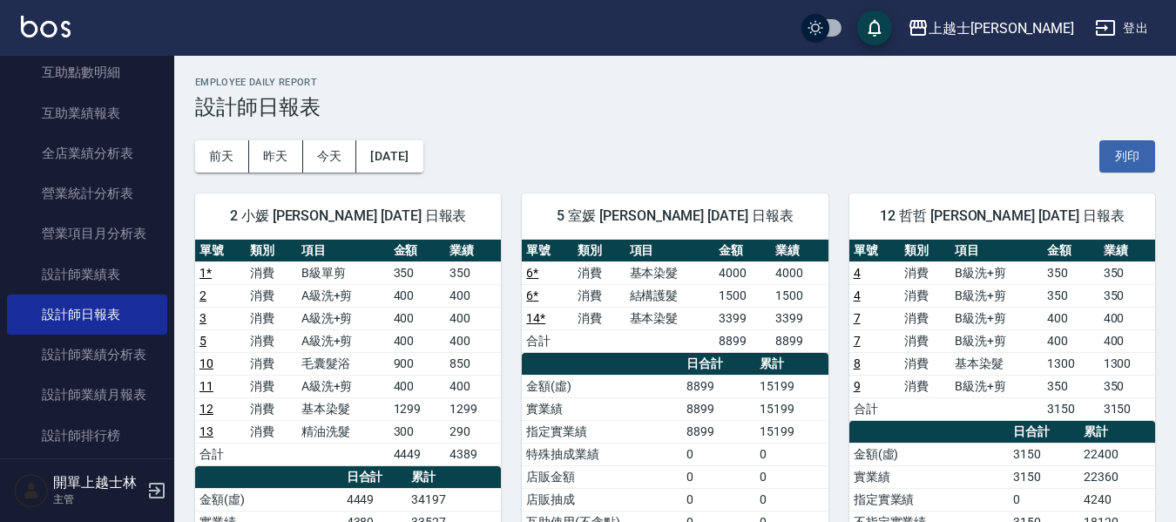
click at [1004, 400] on td "a dense table" at bounding box center [996, 408] width 92 height 23
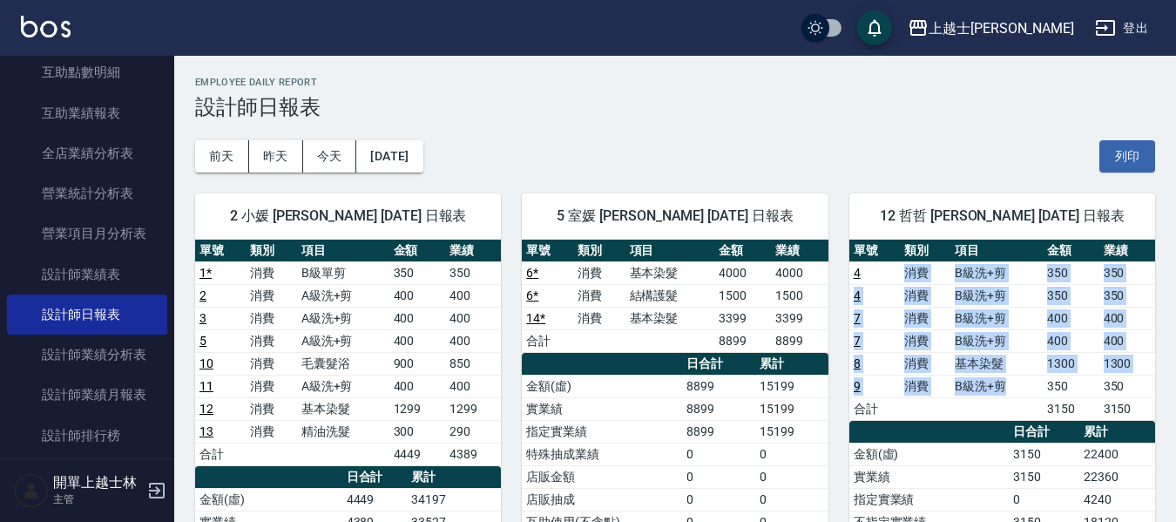
drag, startPoint x: 892, startPoint y: 264, endPoint x: 1031, endPoint y: 403, distance: 196.5
click at [1031, 403] on tbody "4 消費 B級洗+剪 350 350 4 消費 B級洗+剪 350 350 7 消費 B級洗+剪 400 400 7 消費 B級洗+剪 400 400 8 消…" at bounding box center [1002, 340] width 306 height 159
click at [1031, 413] on td "a dense table" at bounding box center [996, 408] width 92 height 23
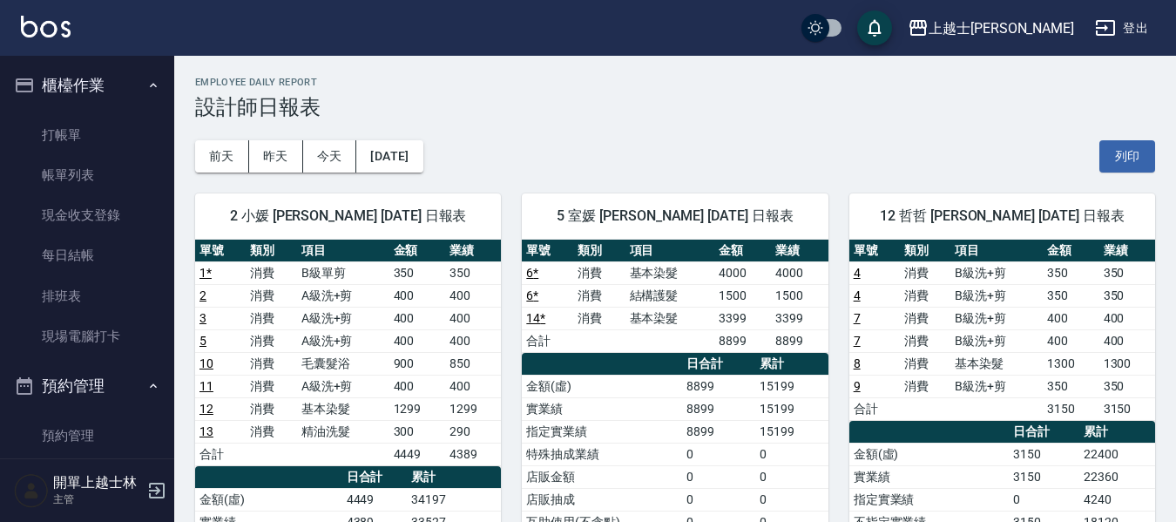
click at [271, 335] on td "消費" at bounding box center [271, 340] width 51 height 23
click at [367, 274] on td "B級單剪" at bounding box center [343, 272] width 92 height 23
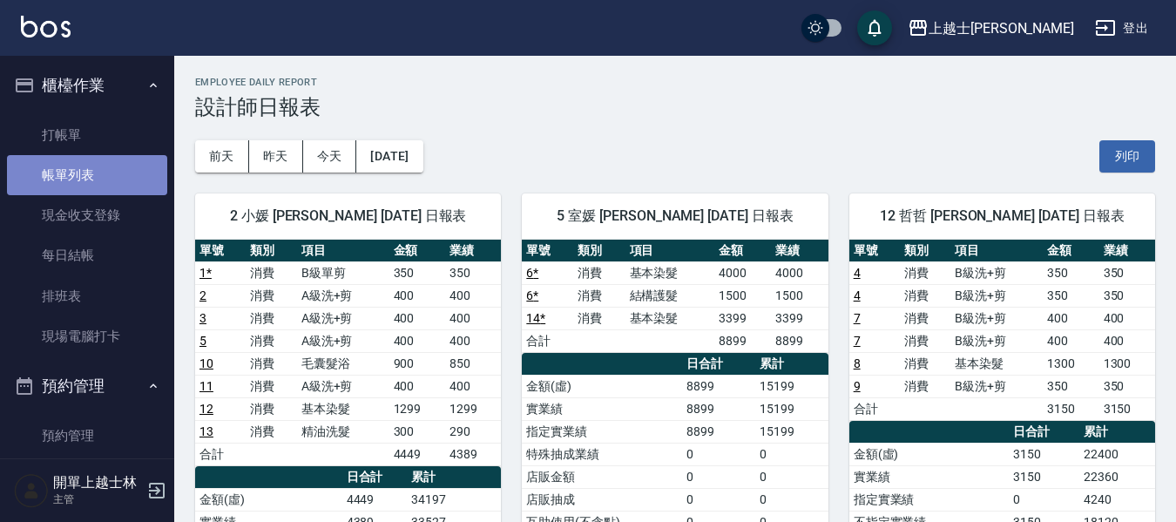
click at [126, 178] on link "帳單列表" at bounding box center [87, 175] width 160 height 40
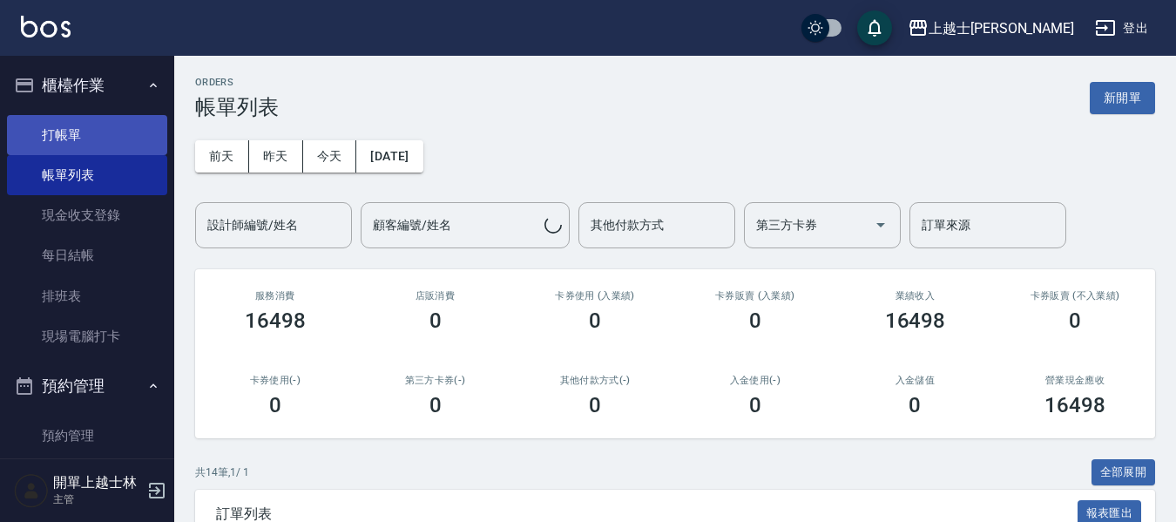
click at [71, 132] on link "打帳單" at bounding box center [87, 135] width 160 height 40
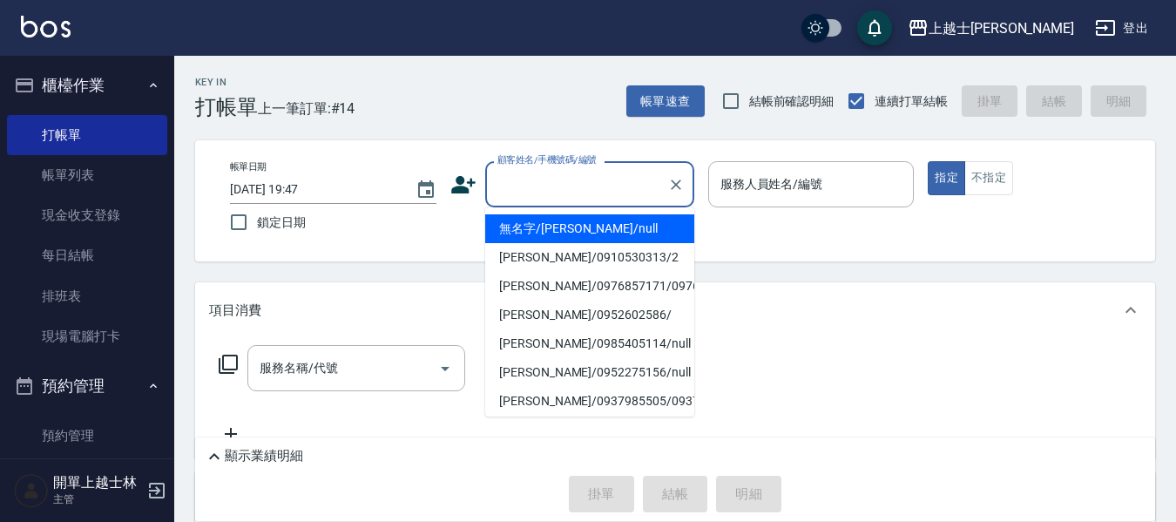
click at [524, 178] on input "顧客姓名/手機號碼/編號" at bounding box center [576, 184] width 167 height 30
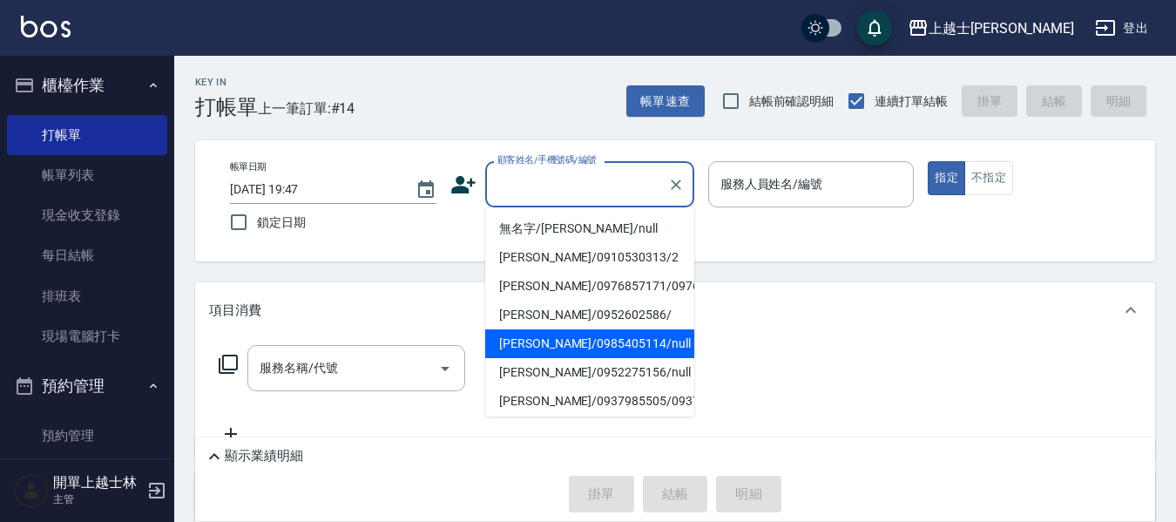
click at [586, 358] on li "[PERSON_NAME]/0985405114/null" at bounding box center [589, 343] width 209 height 29
type input "[PERSON_NAME]/0985405114/null"
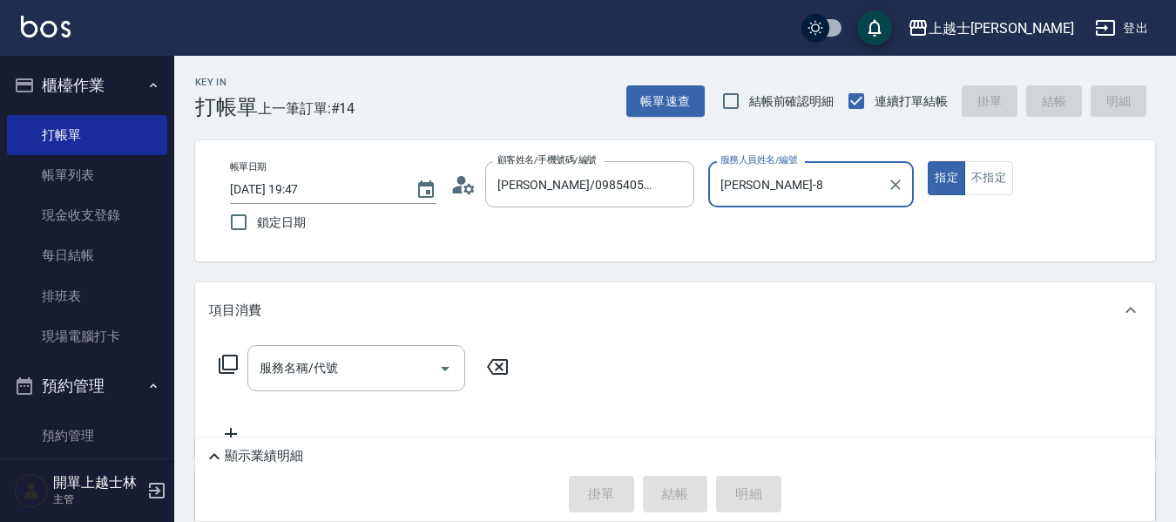
type input "[PERSON_NAME]-8"
click at [231, 359] on icon at bounding box center [228, 364] width 21 height 21
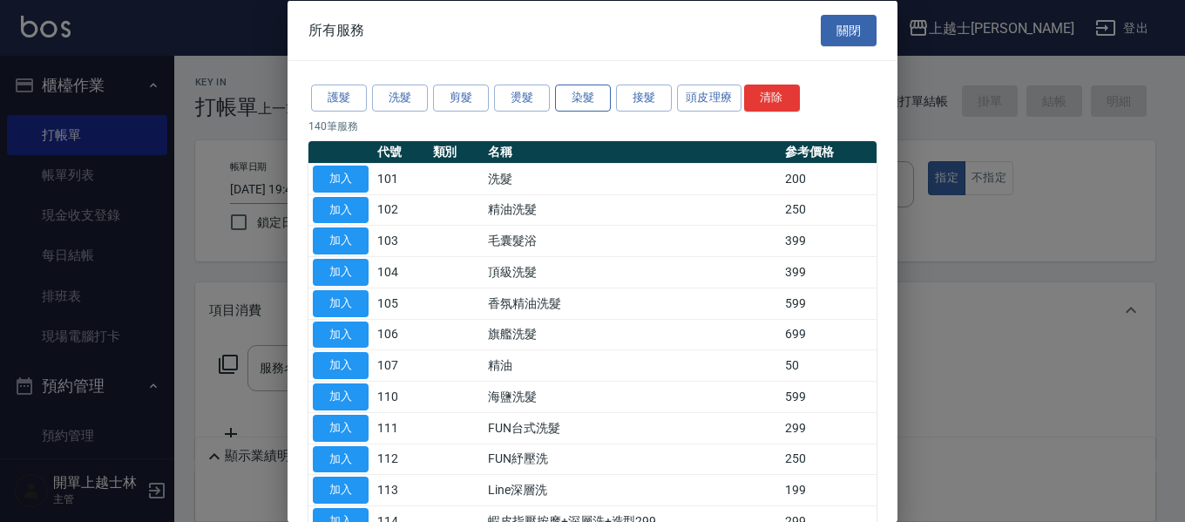
click at [600, 99] on button "染髮" at bounding box center [583, 98] width 56 height 27
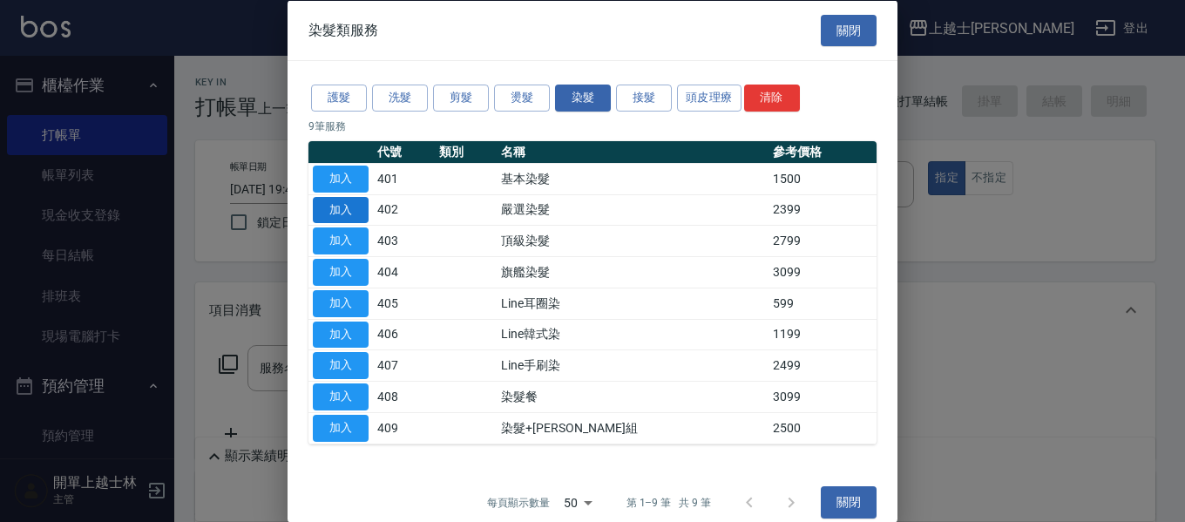
click at [348, 208] on button "加入" at bounding box center [341, 209] width 56 height 27
type input "嚴選染髮(402)"
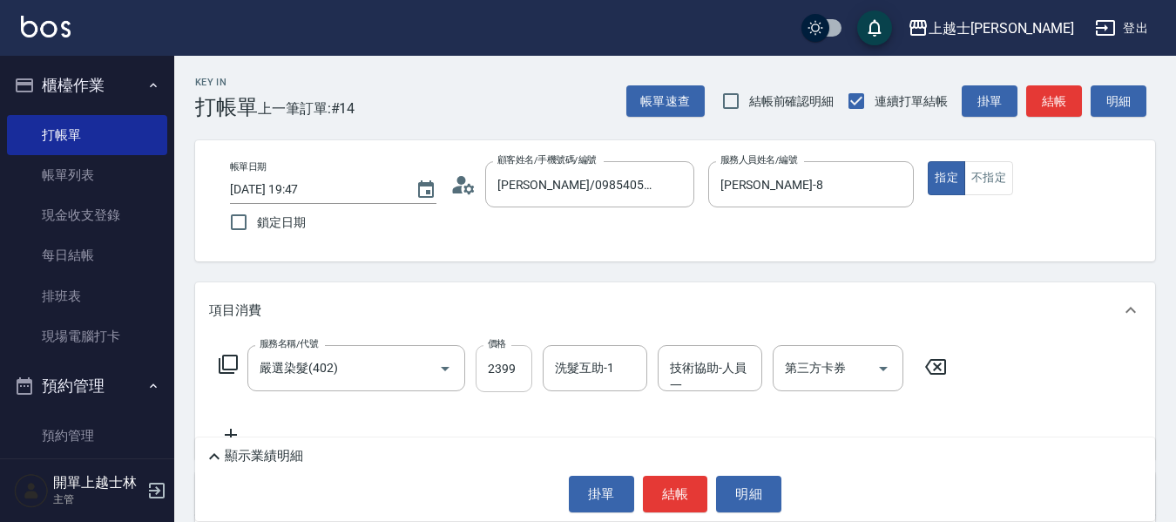
click at [523, 350] on input "2399" at bounding box center [504, 368] width 57 height 47
type input "2700"
click at [1064, 98] on button "結帳" at bounding box center [1054, 101] width 56 height 32
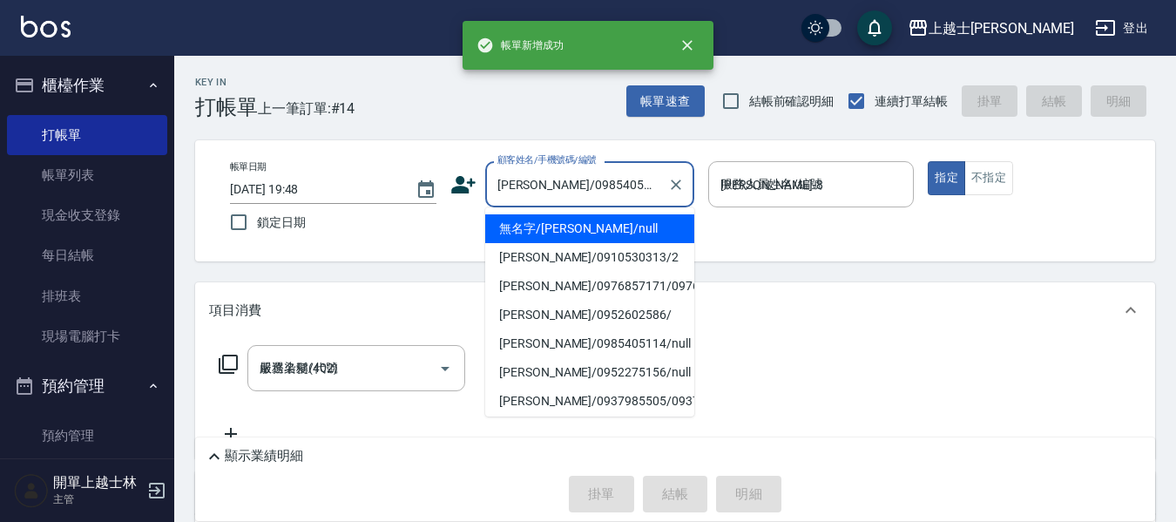
click at [627, 185] on input "[PERSON_NAME]/0985405114/null" at bounding box center [576, 184] width 167 height 30
type input "[DATE] 19:48"
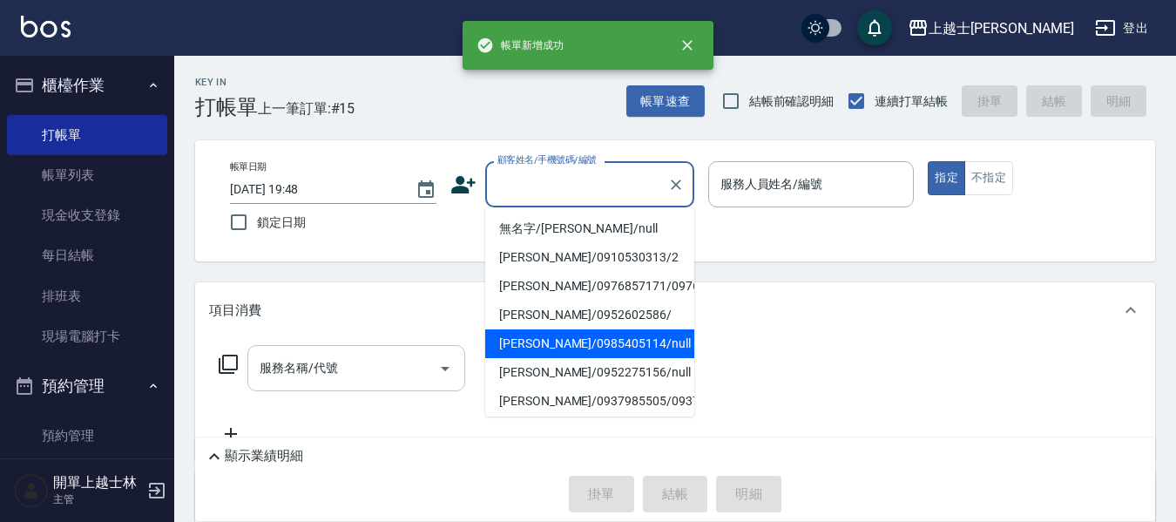
click at [628, 358] on li "[PERSON_NAME]/0985405114/null" at bounding box center [589, 343] width 209 height 29
type input "[PERSON_NAME]/0985405114/null"
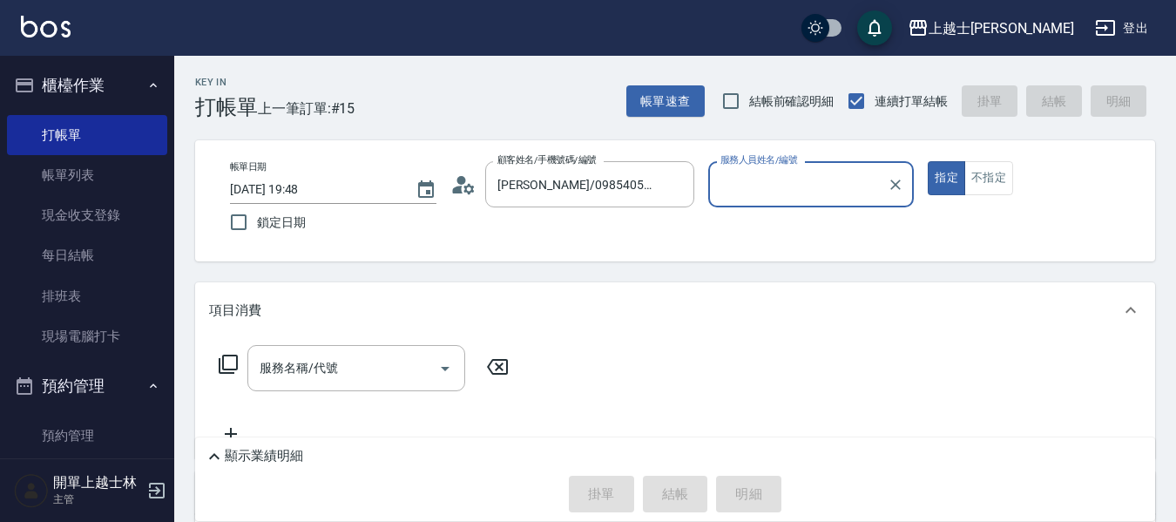
type input "[PERSON_NAME]-8"
click at [220, 360] on icon at bounding box center [228, 364] width 19 height 19
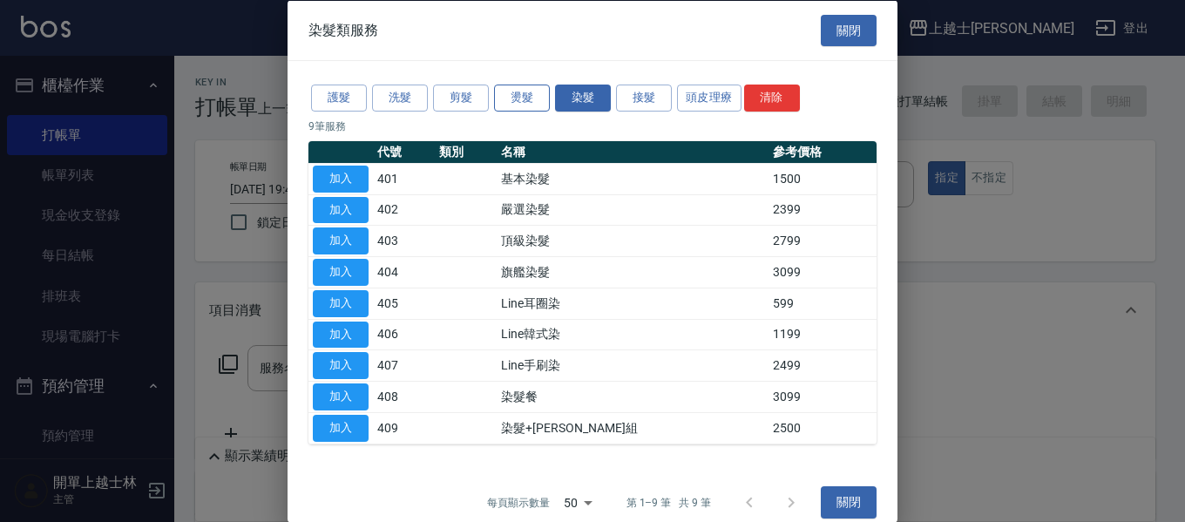
click at [533, 95] on button "燙髮" at bounding box center [522, 98] width 56 height 27
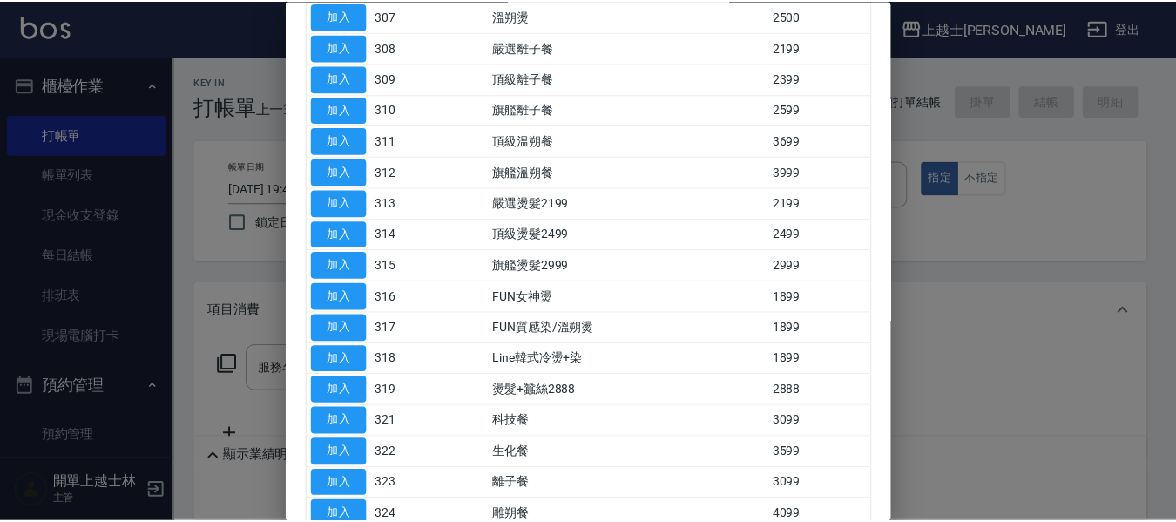
scroll to position [523, 0]
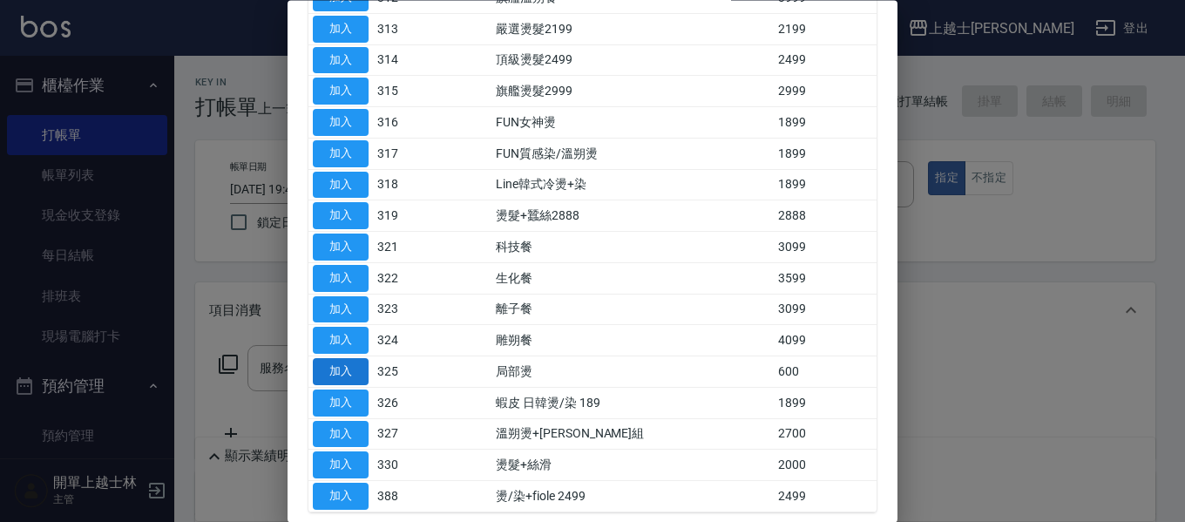
click at [362, 373] on button "加入" at bounding box center [341, 372] width 56 height 27
type input "局部燙(325)"
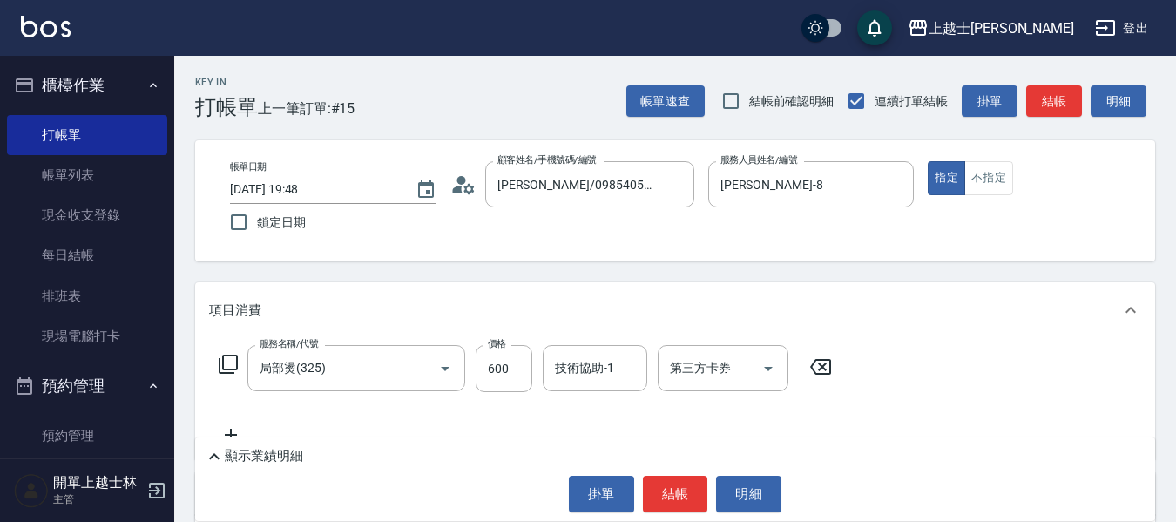
drag, startPoint x: 440, startPoint y: 370, endPoint x: 465, endPoint y: 369, distance: 25.3
click at [443, 370] on icon "Open" at bounding box center [445, 368] width 21 height 21
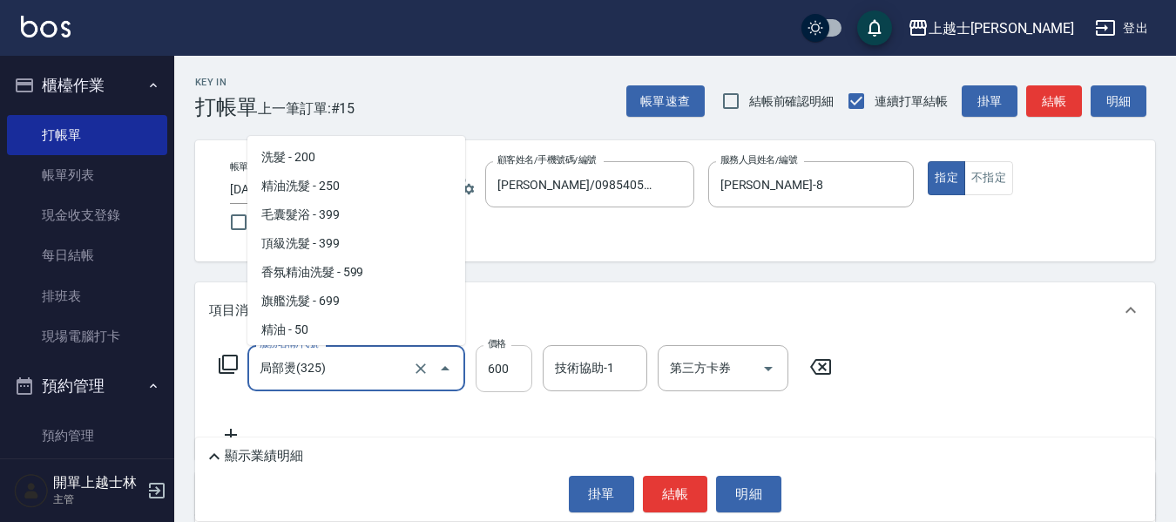
scroll to position [1196, 0]
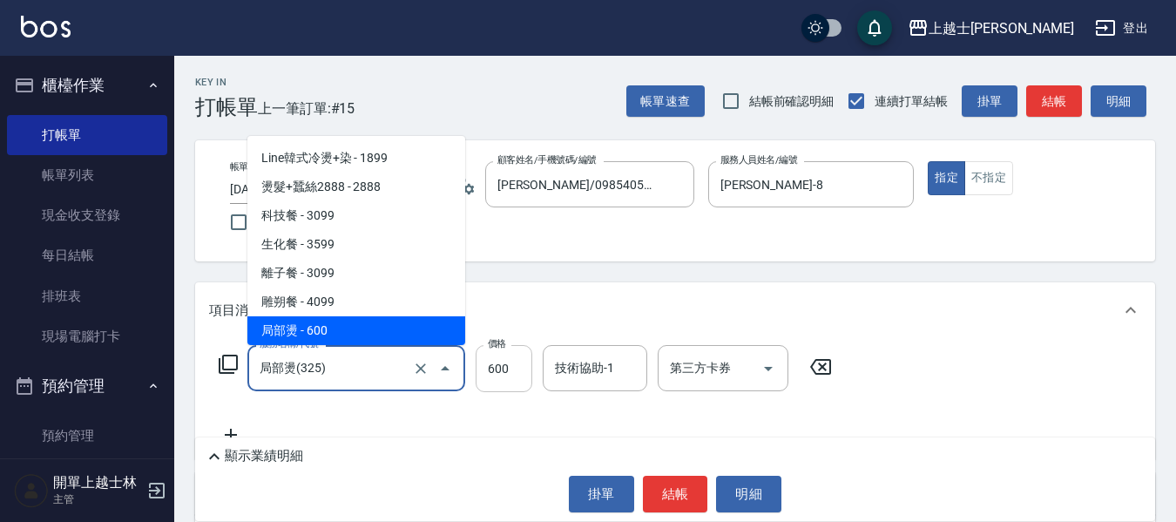
click at [493, 354] on input "600" at bounding box center [504, 368] width 57 height 47
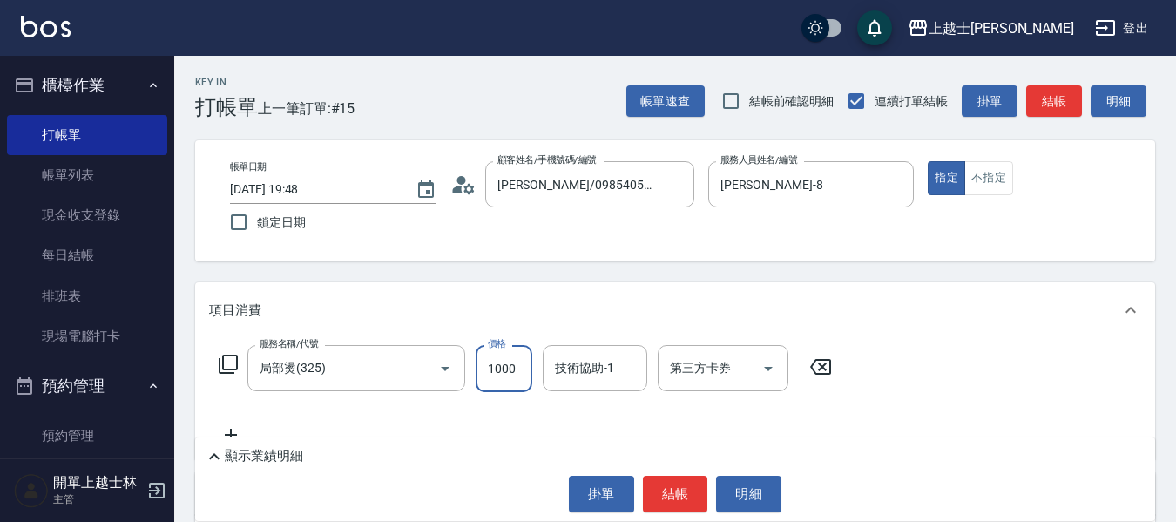
type input "1000"
click at [1065, 100] on button "結帳" at bounding box center [1054, 101] width 56 height 32
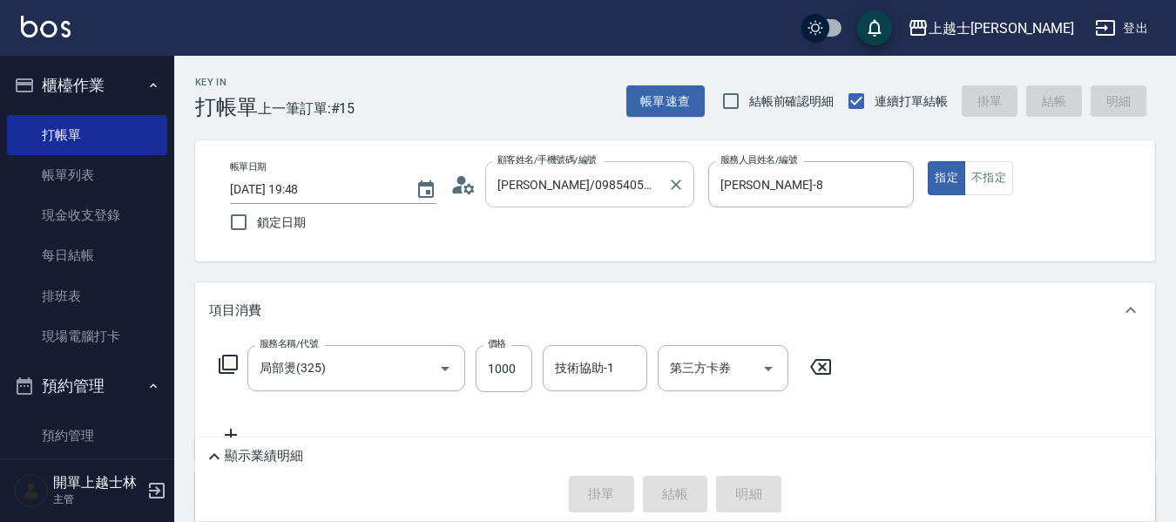
type input "[DATE] 19:49"
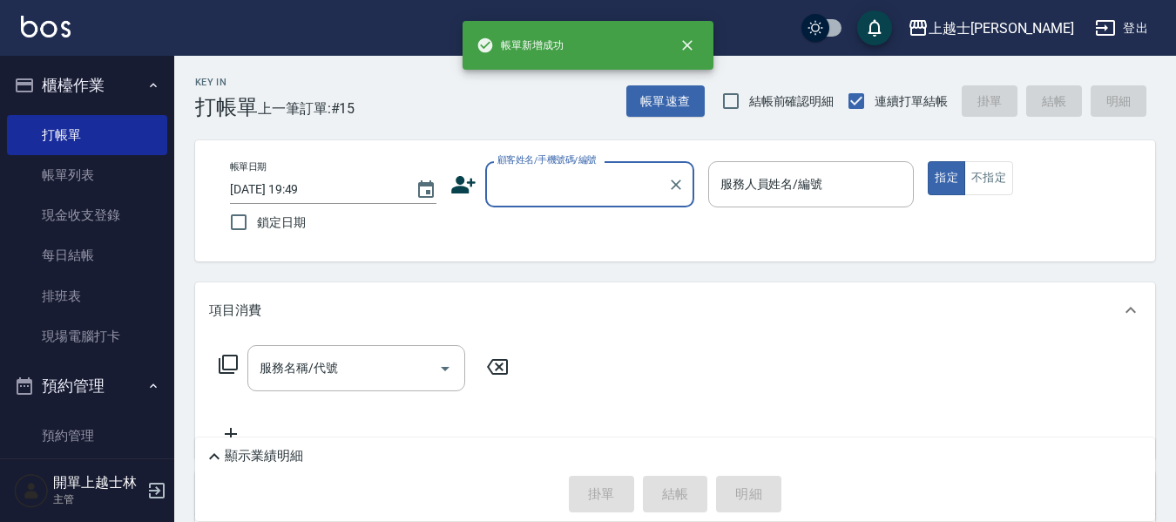
click at [542, 189] on input "顧客姓名/手機號碼/編號" at bounding box center [576, 184] width 167 height 30
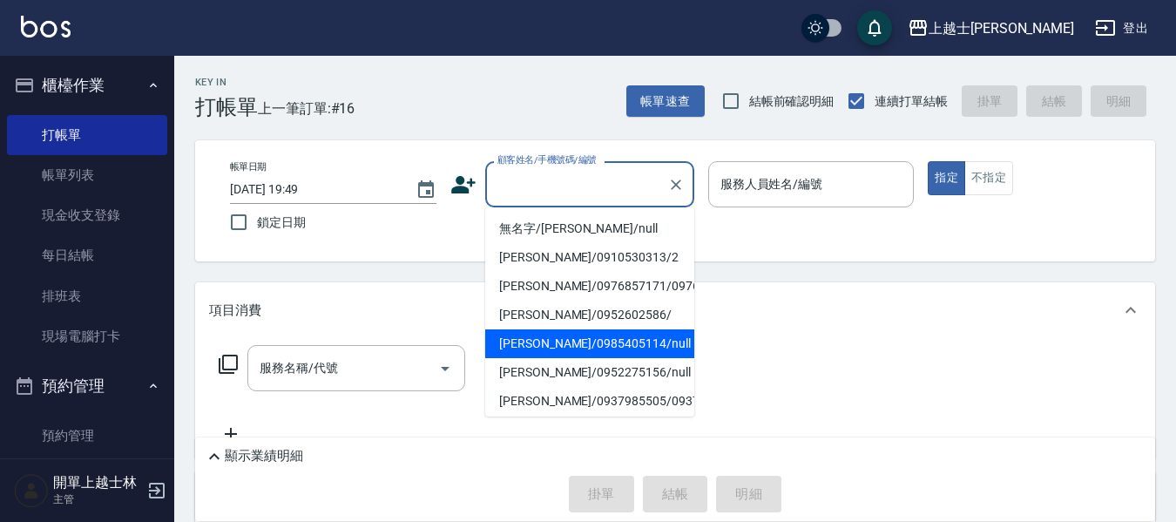
click at [564, 358] on li "[PERSON_NAME]/0985405114/null" at bounding box center [589, 343] width 209 height 29
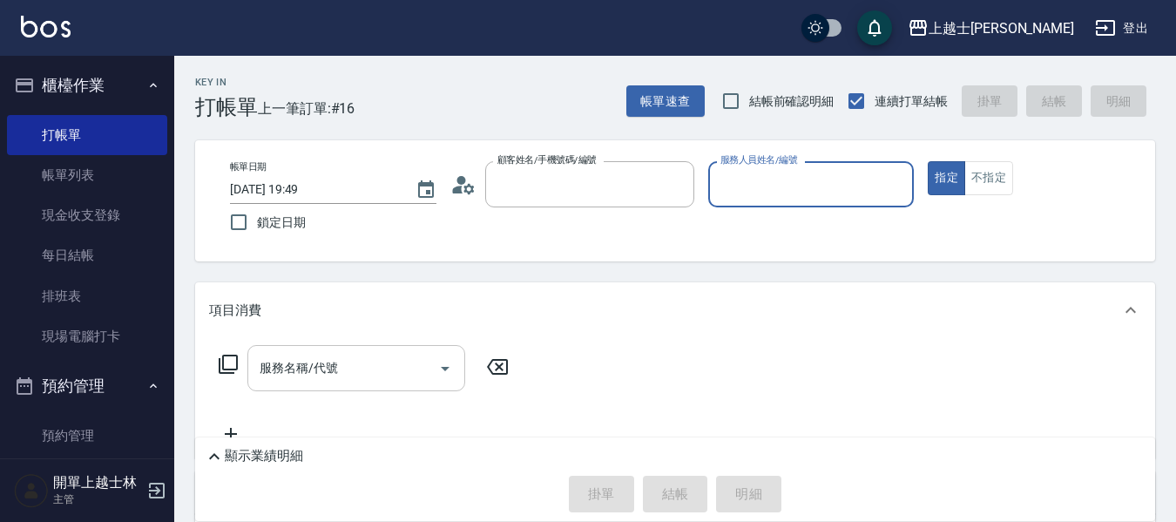
type input "[PERSON_NAME]/0985405114/null"
type input "[PERSON_NAME]-8"
click at [323, 361] on div "服務名稱/代號 服務名稱/代號" at bounding box center [356, 368] width 218 height 46
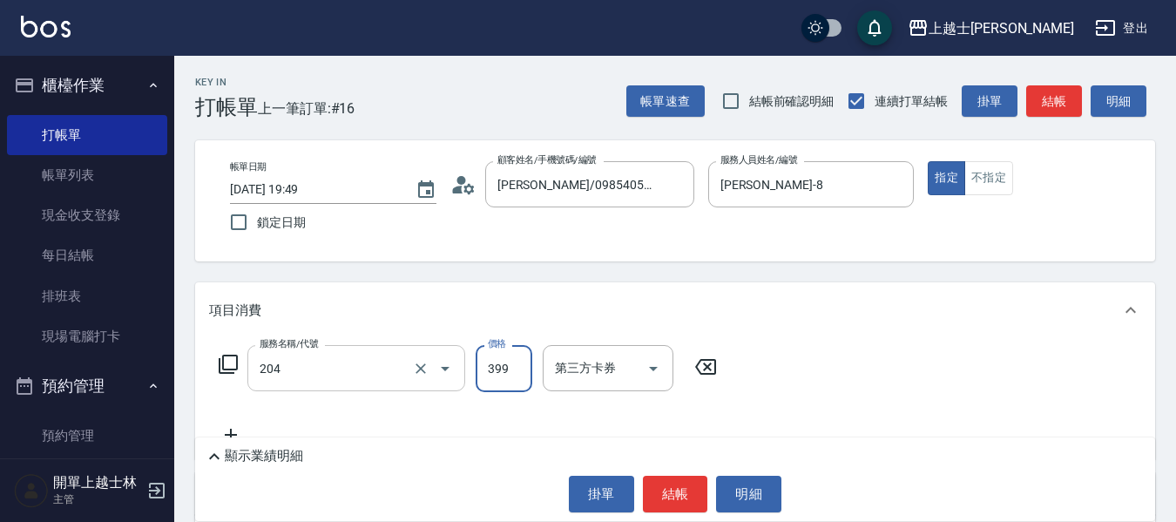
type input "A級洗+剪(204)"
type input "500"
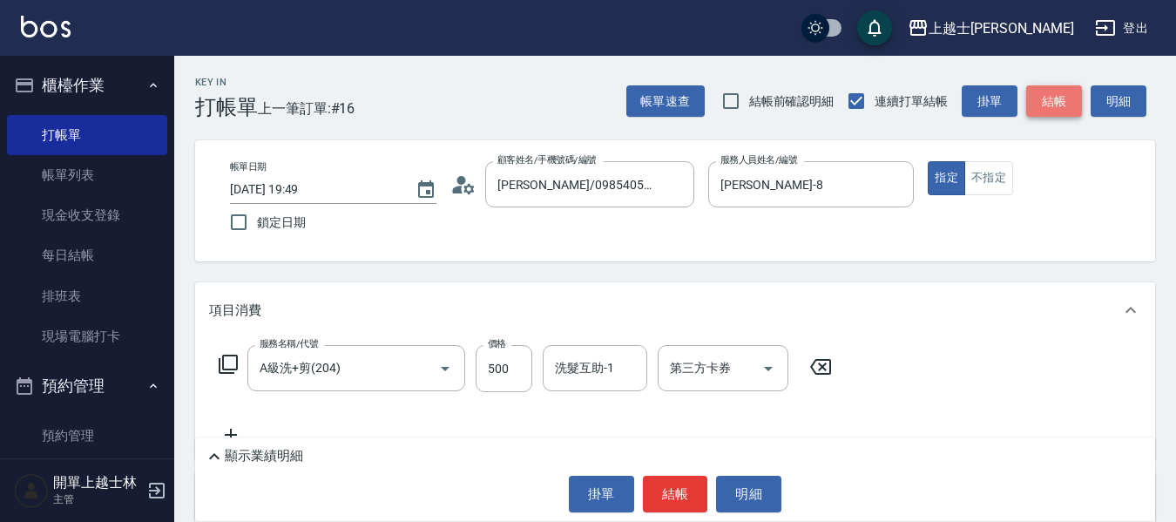
click at [1081, 104] on button "結帳" at bounding box center [1054, 101] width 56 height 32
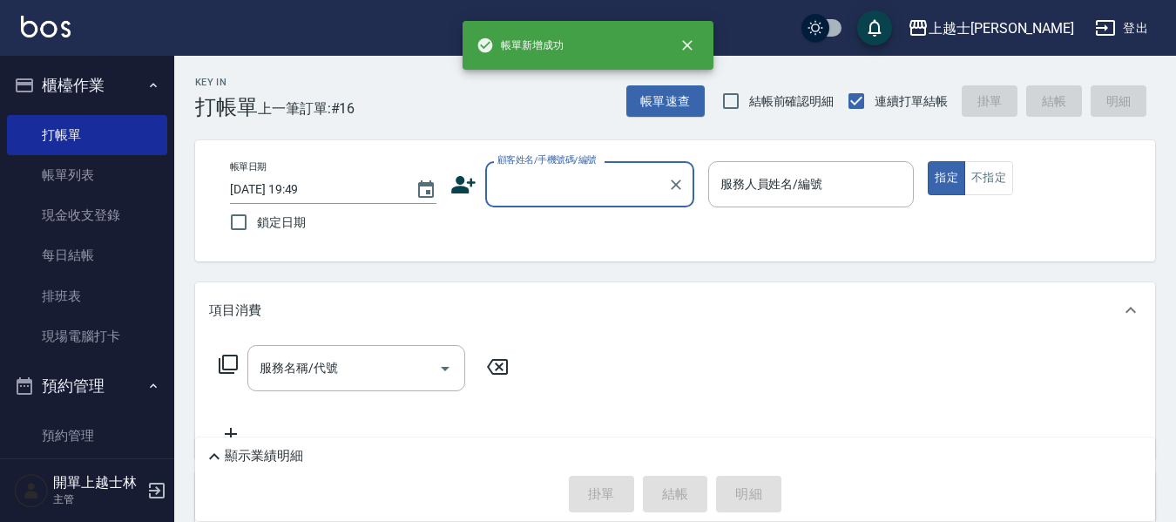
click at [588, 192] on input "顧客姓名/手機號碼/編號" at bounding box center [576, 184] width 167 height 30
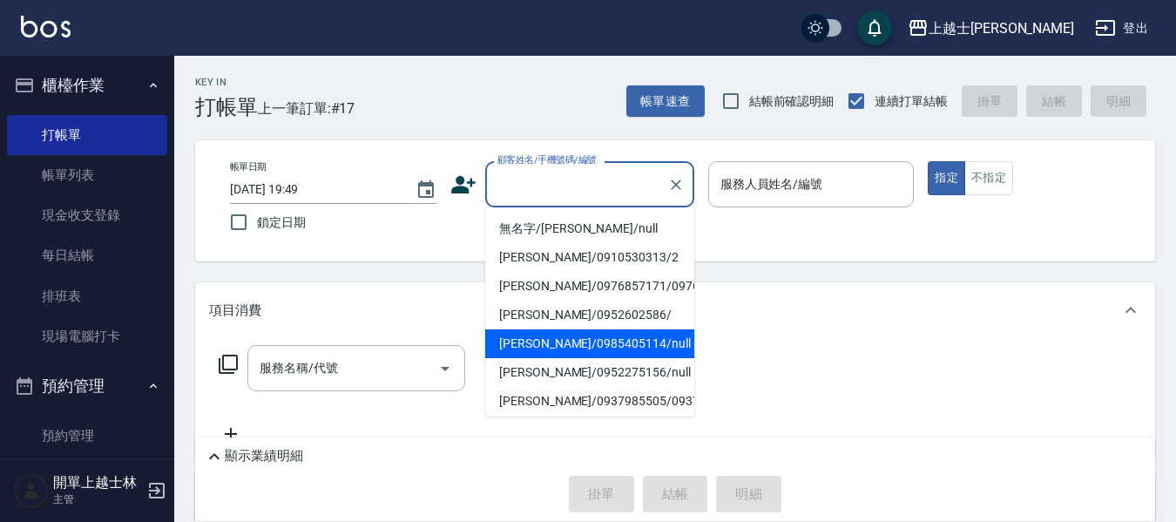
click at [590, 358] on li "[PERSON_NAME]/0985405114/null" at bounding box center [589, 343] width 209 height 29
type input "[PERSON_NAME]/0985405114/null"
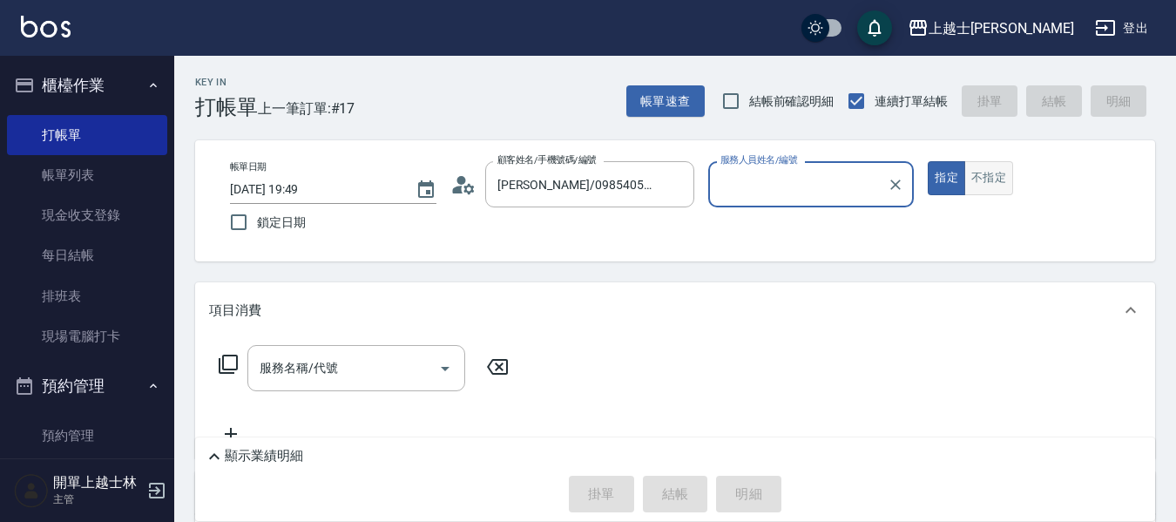
type input "[PERSON_NAME]-8"
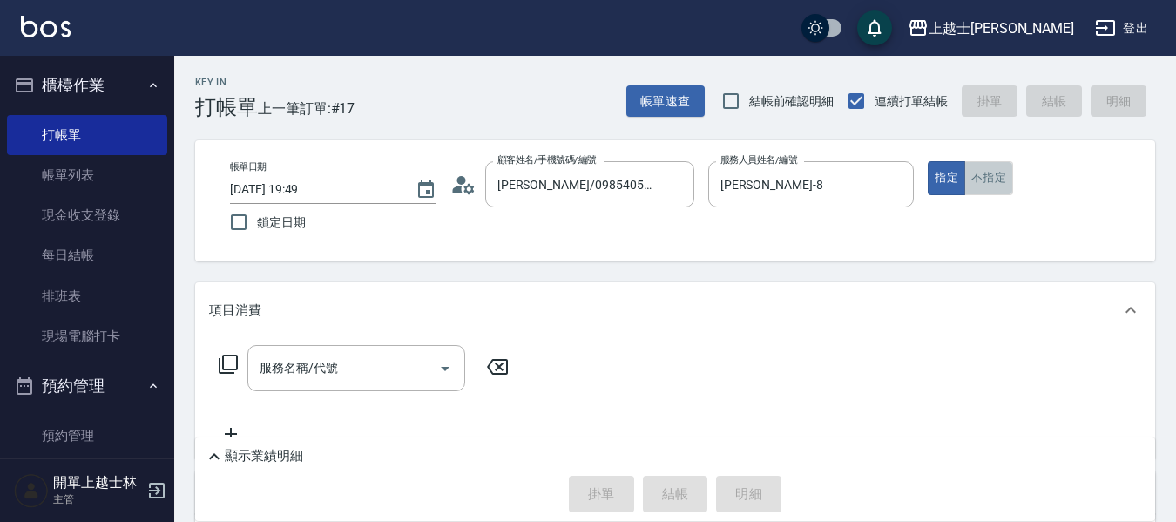
click at [980, 178] on button "不指定" at bounding box center [988, 178] width 49 height 34
click at [354, 371] on input "服務名稱/代號" at bounding box center [343, 368] width 176 height 30
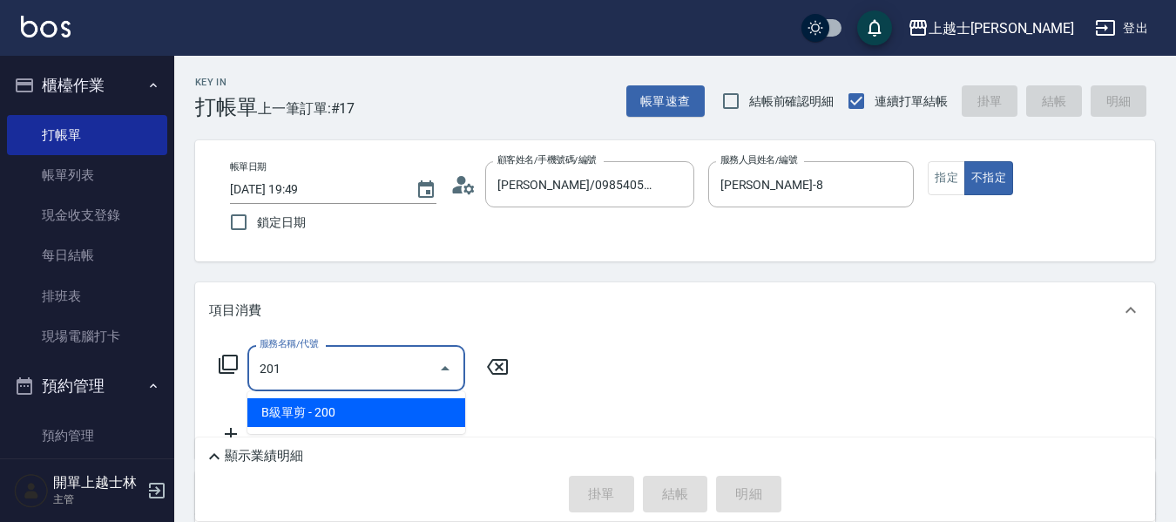
type input "B級單剪(201)"
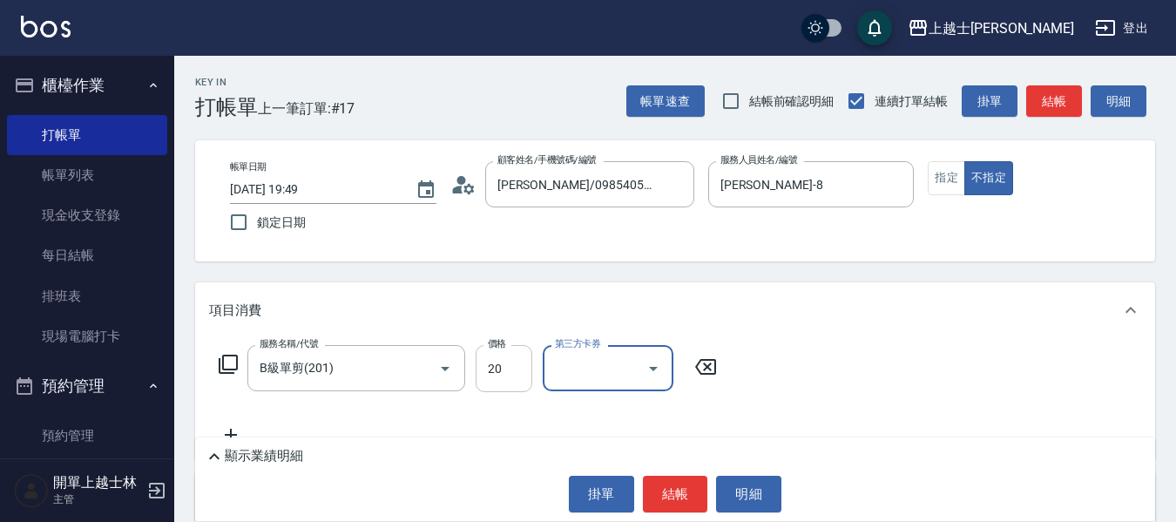
click at [495, 364] on input "20" at bounding box center [504, 368] width 57 height 47
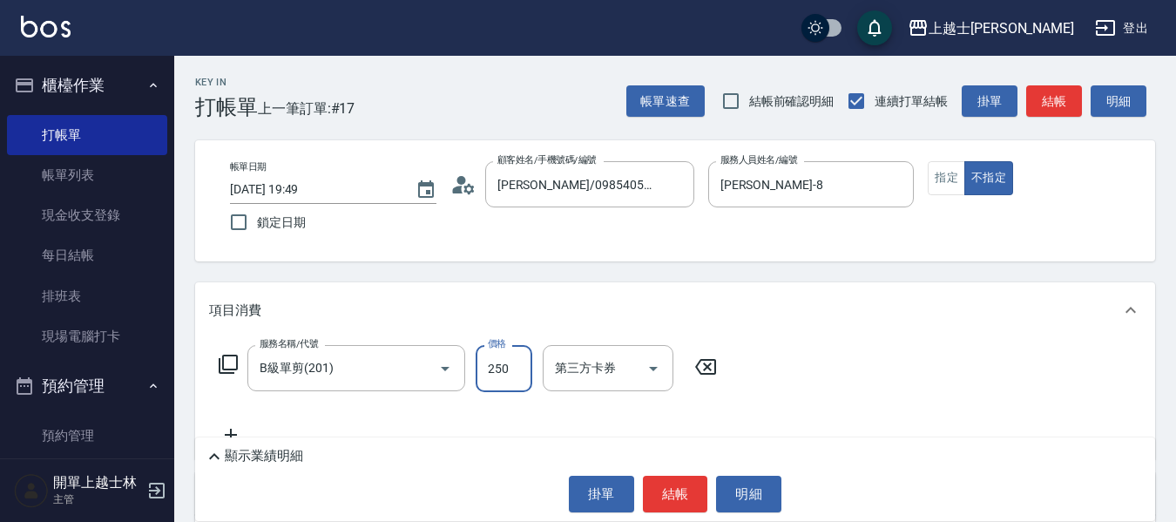
type input "250"
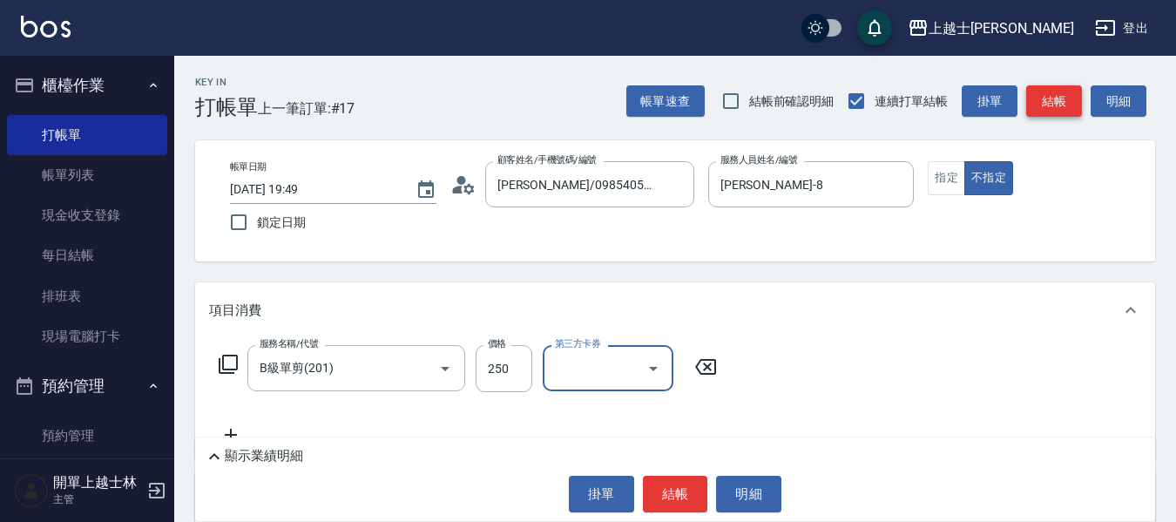
click at [1035, 112] on button "結帳" at bounding box center [1054, 101] width 56 height 32
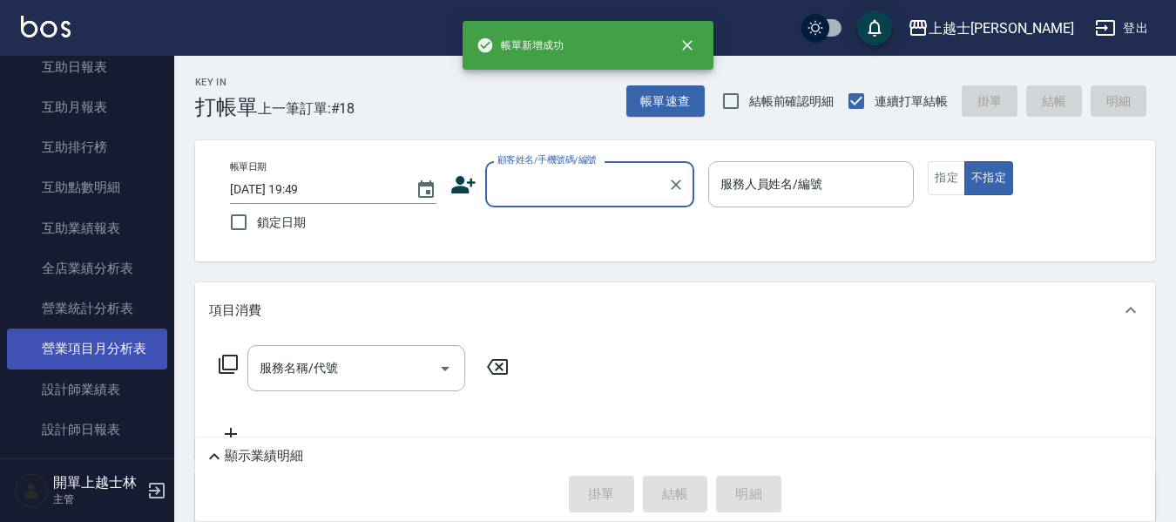
scroll to position [697, 0]
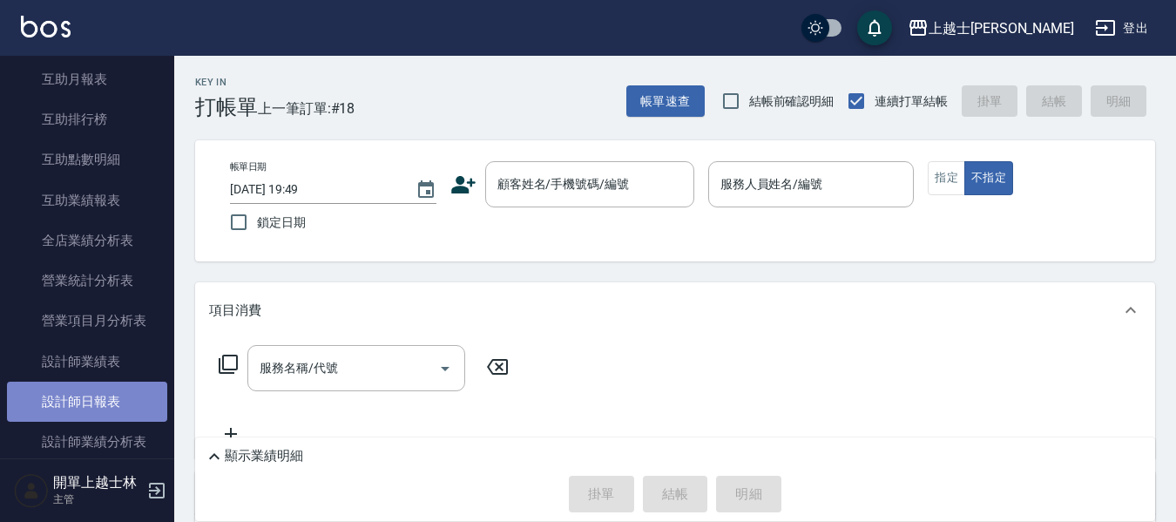
click at [113, 404] on link "設計師日報表" at bounding box center [87, 402] width 160 height 40
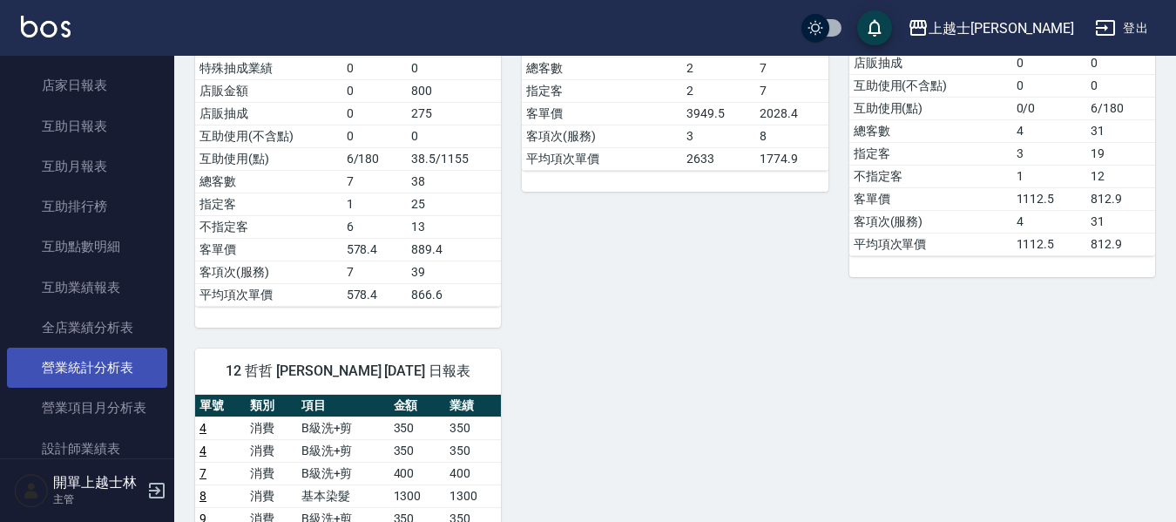
scroll to position [523, 0]
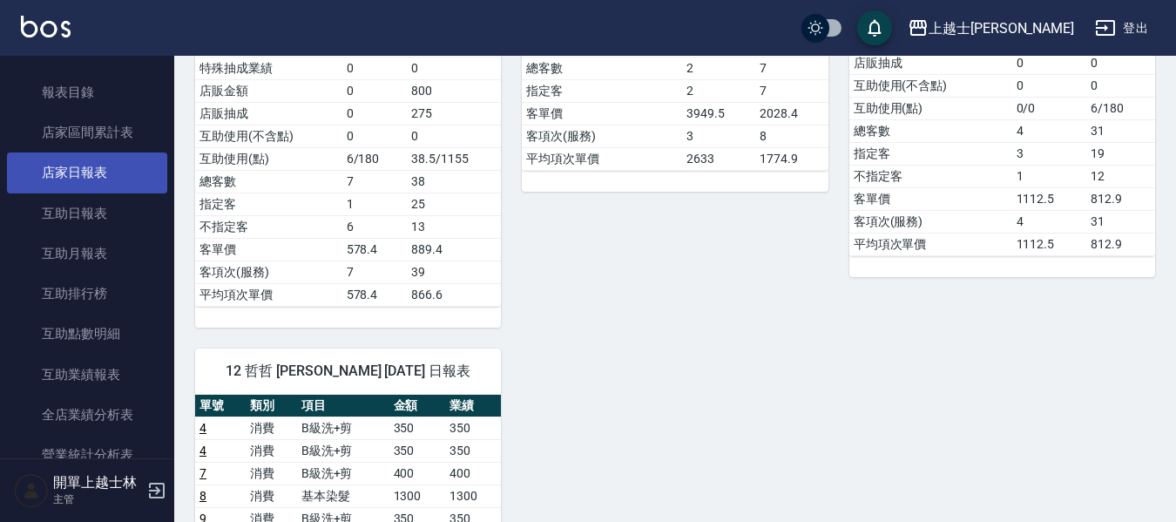
click at [111, 178] on link "店家日報表" at bounding box center [87, 172] width 160 height 40
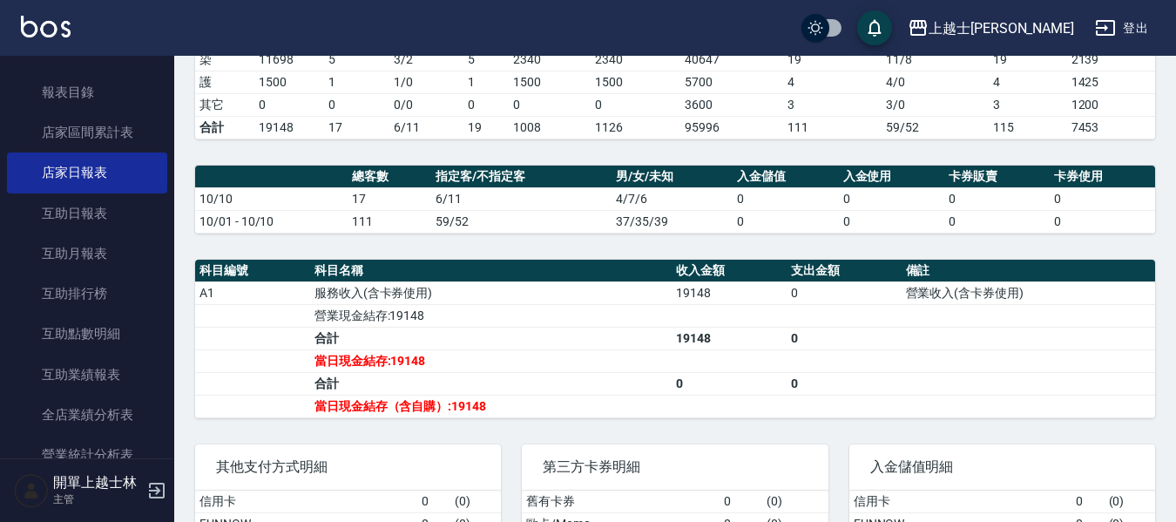
scroll to position [348, 0]
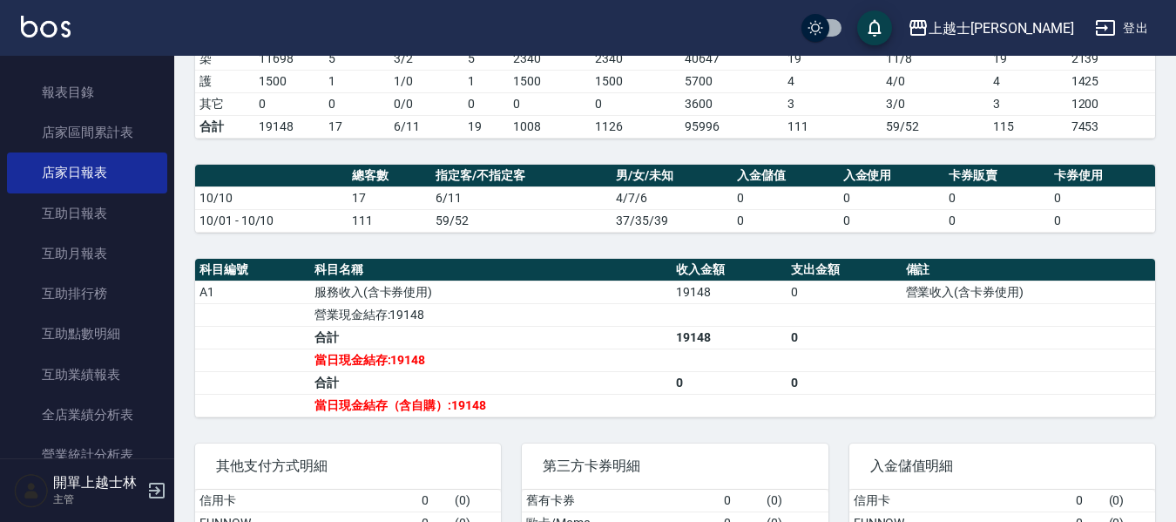
click at [1000, 118] on td "115" at bounding box center [1028, 126] width 78 height 23
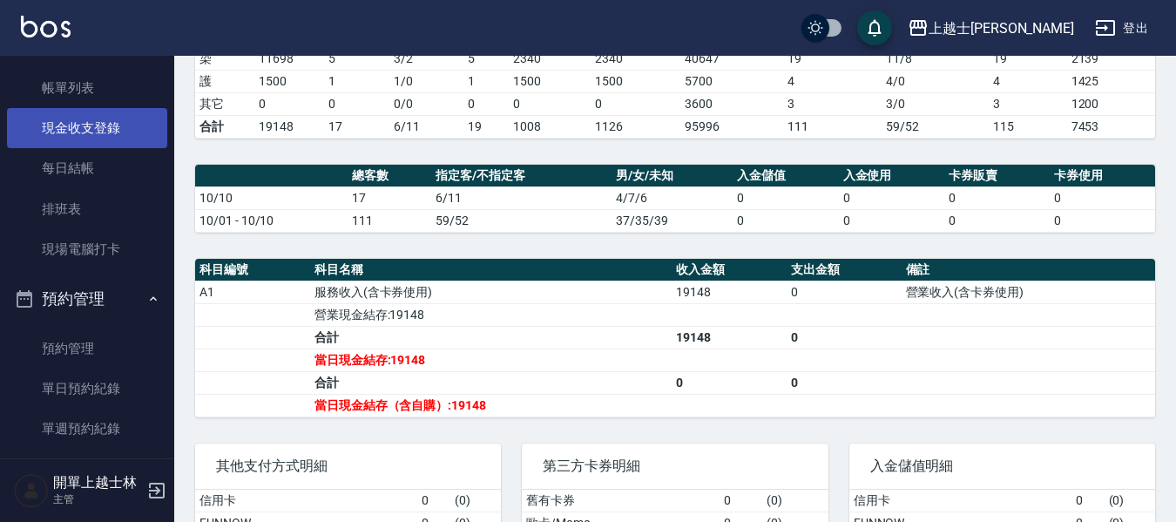
scroll to position [0, 0]
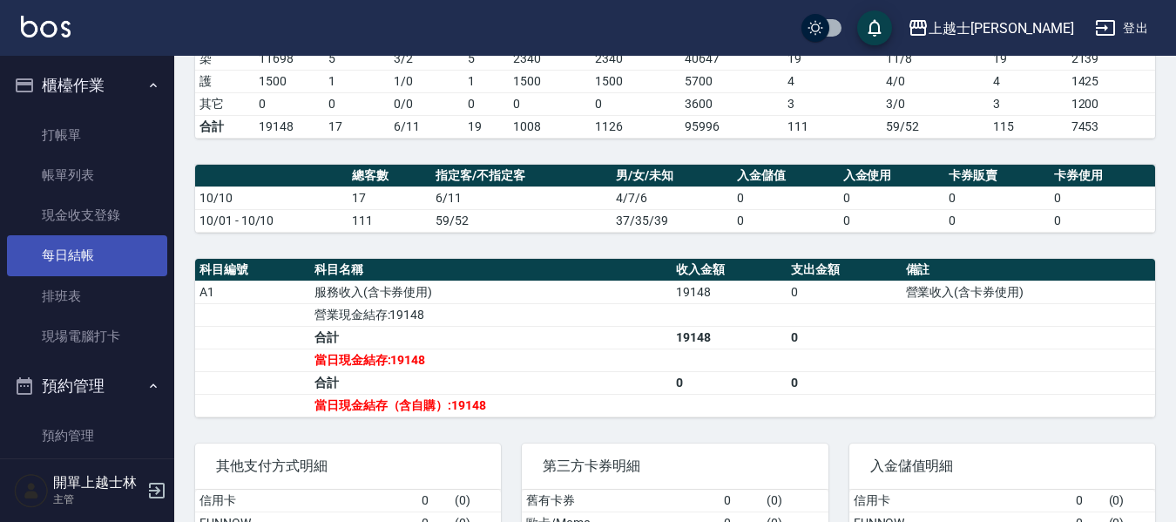
click at [93, 269] on link "每日結帳" at bounding box center [87, 255] width 160 height 40
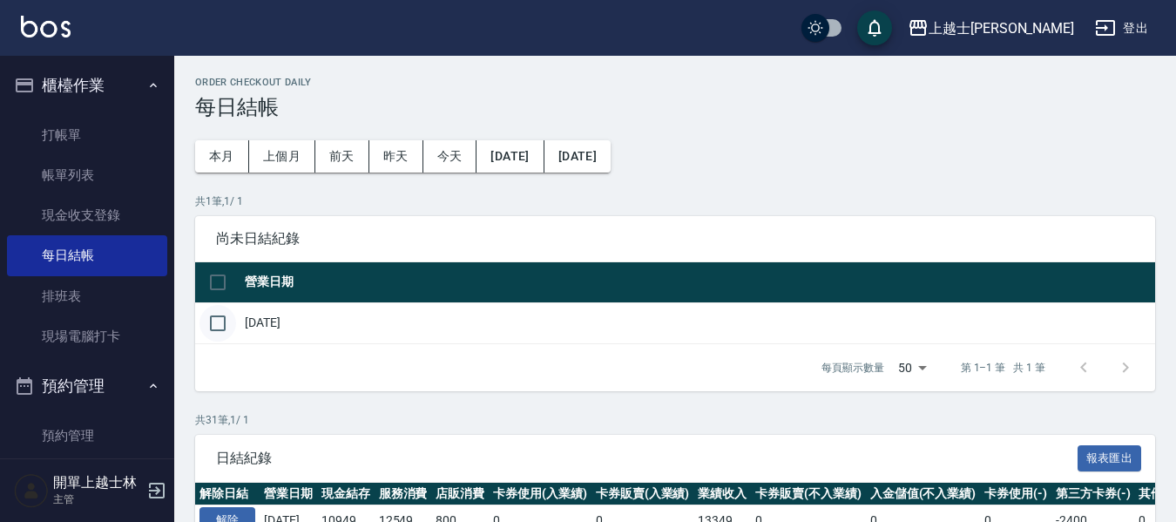
click at [219, 327] on input "checkbox" at bounding box center [217, 323] width 37 height 37
checkbox input "true"
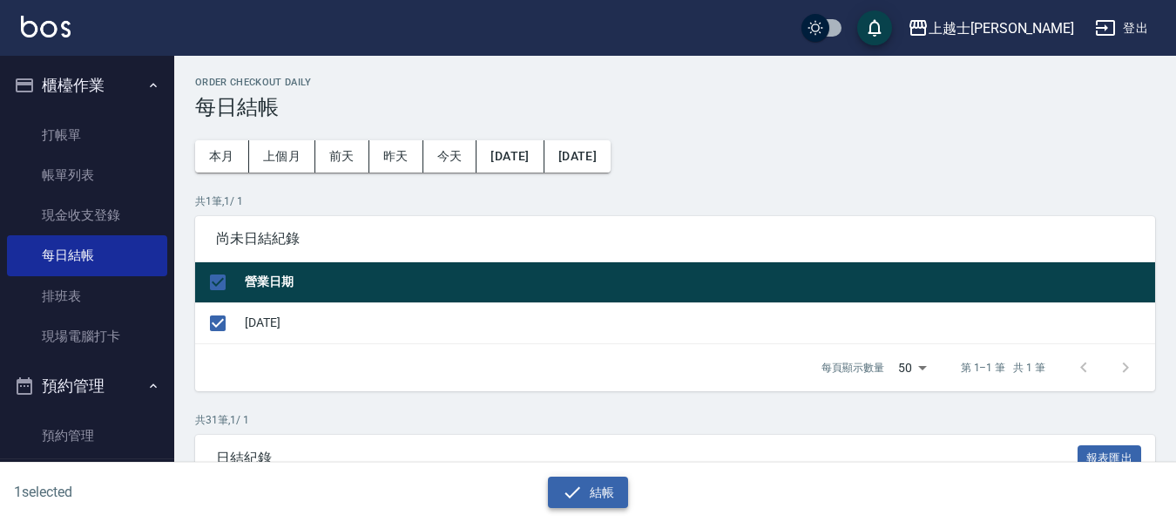
click at [575, 492] on icon "button" at bounding box center [573, 491] width 16 height 11
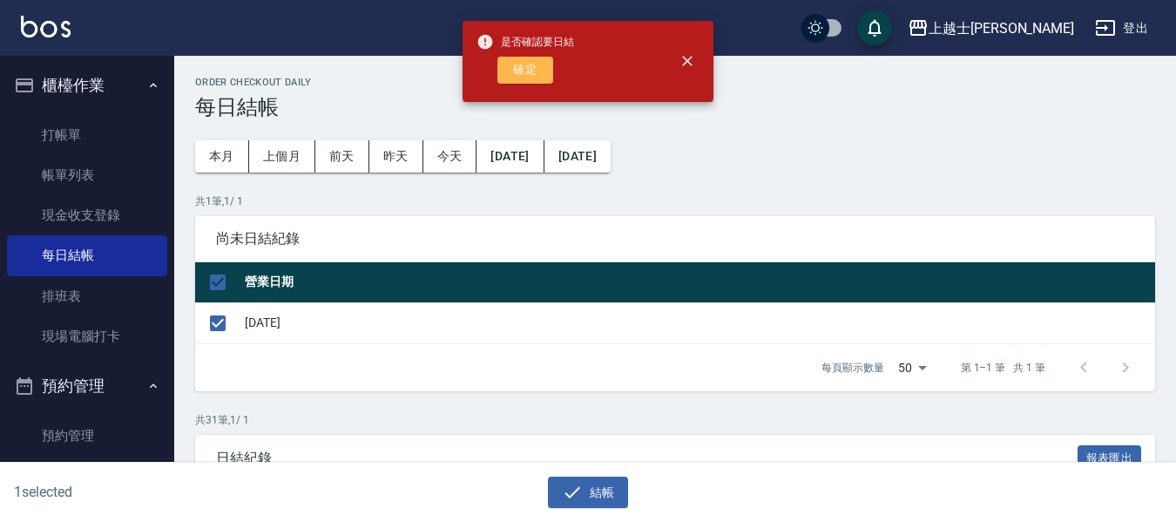
drag, startPoint x: 517, startPoint y: 64, endPoint x: 512, endPoint y: 72, distance: 9.7
click at [516, 64] on button "確定" at bounding box center [525, 70] width 56 height 27
checkbox input "false"
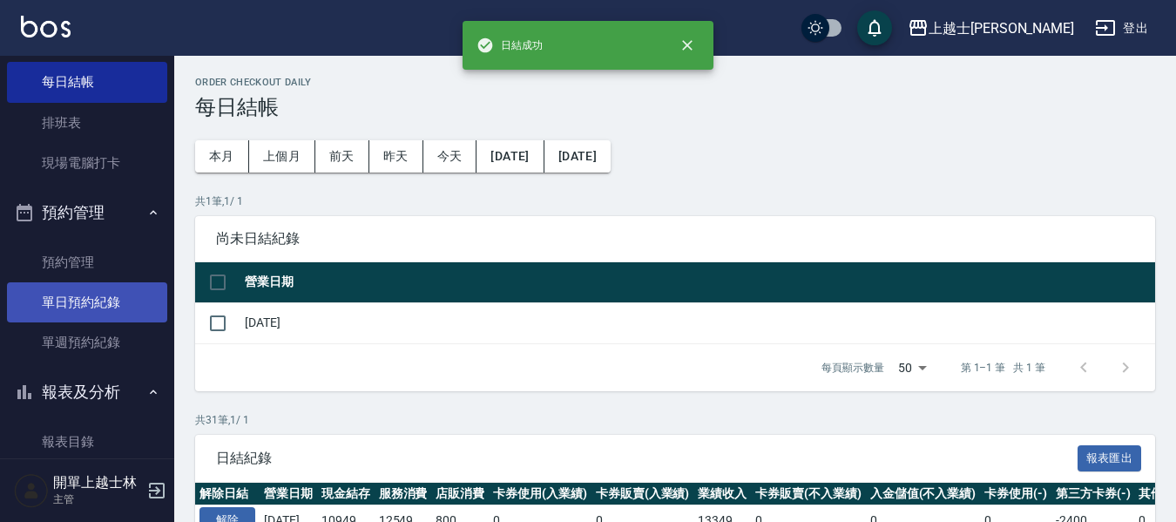
scroll to position [174, 0]
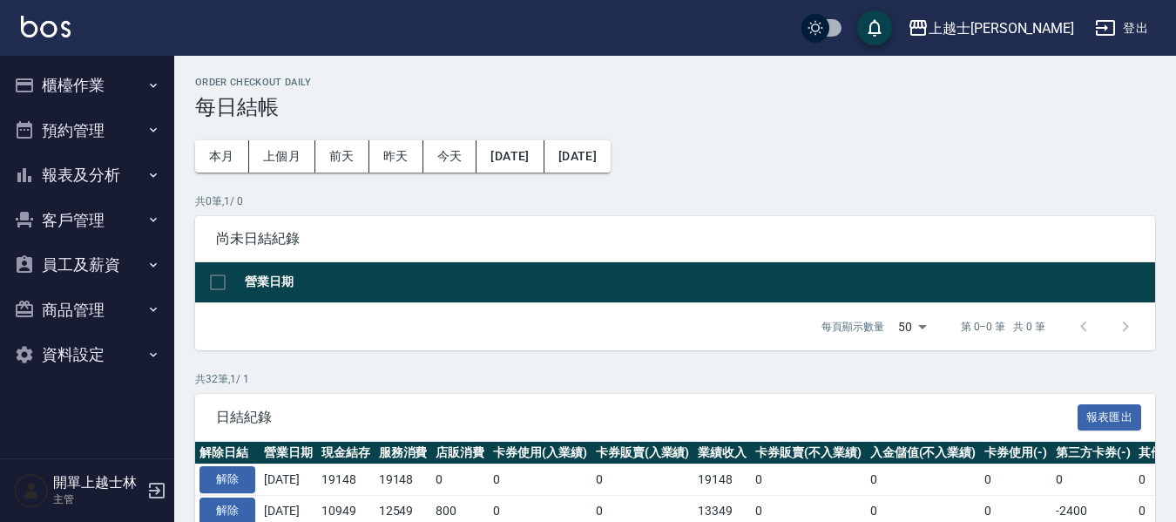
click at [102, 179] on button "報表及分析" at bounding box center [87, 174] width 160 height 45
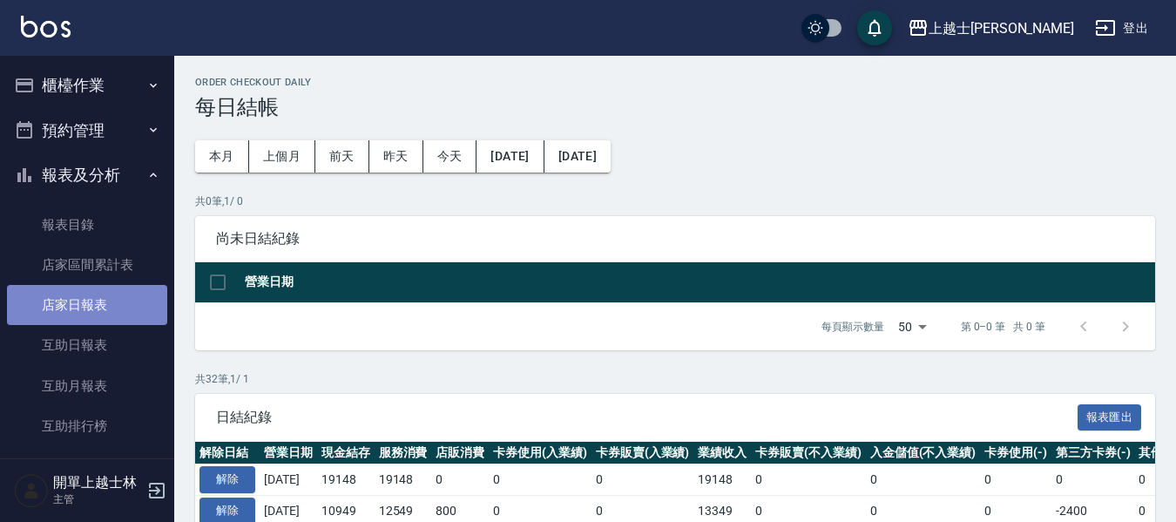
click at [101, 316] on link "店家日報表" at bounding box center [87, 305] width 160 height 40
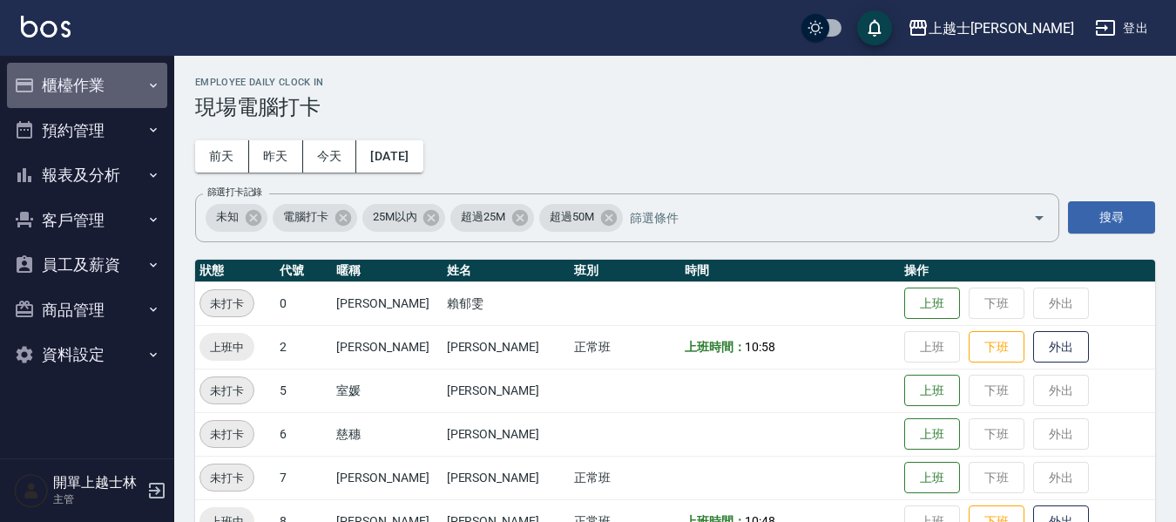
click at [114, 94] on button "櫃檯作業" at bounding box center [87, 85] width 160 height 45
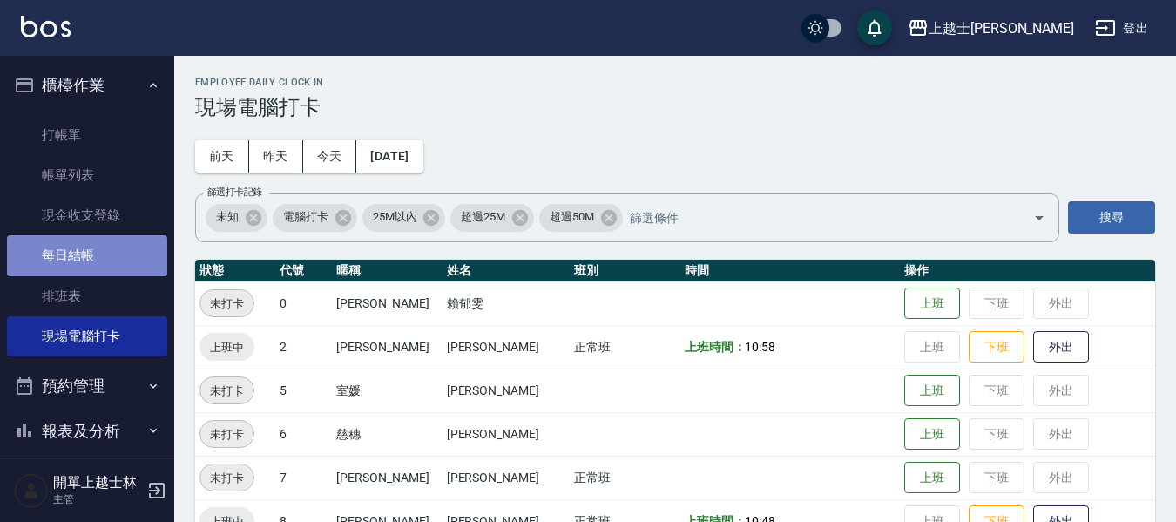
click at [86, 259] on link "每日結帳" at bounding box center [87, 255] width 160 height 40
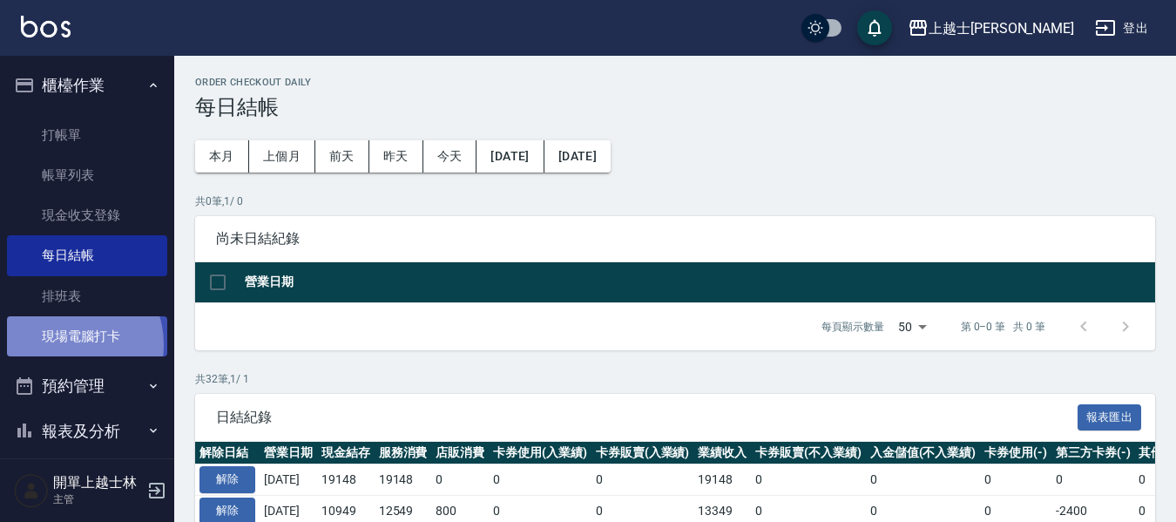
click at [67, 345] on link "現場電腦打卡" at bounding box center [87, 336] width 160 height 40
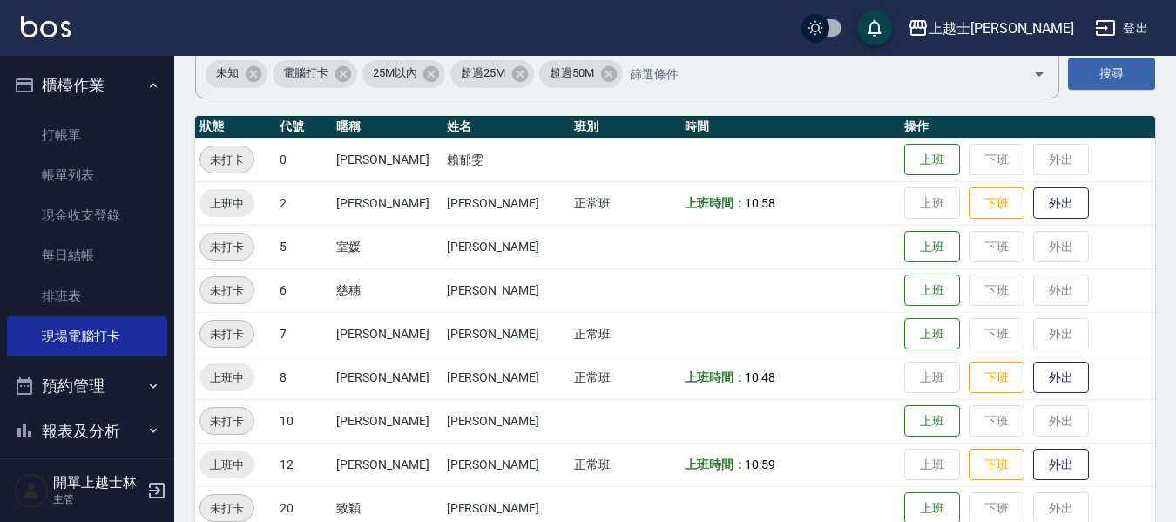
scroll to position [174, 0]
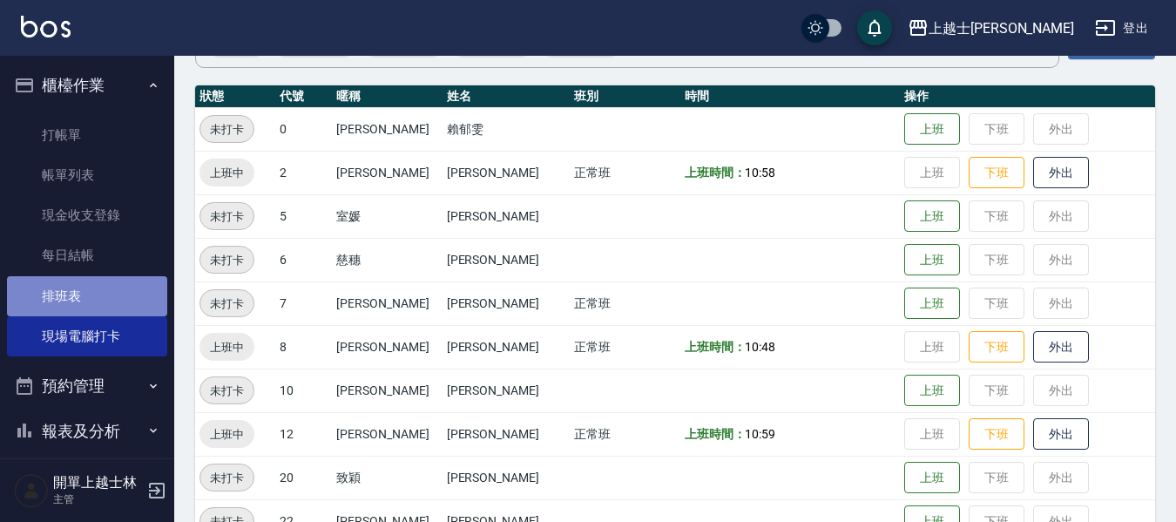
click at [124, 287] on link "排班表" at bounding box center [87, 296] width 160 height 40
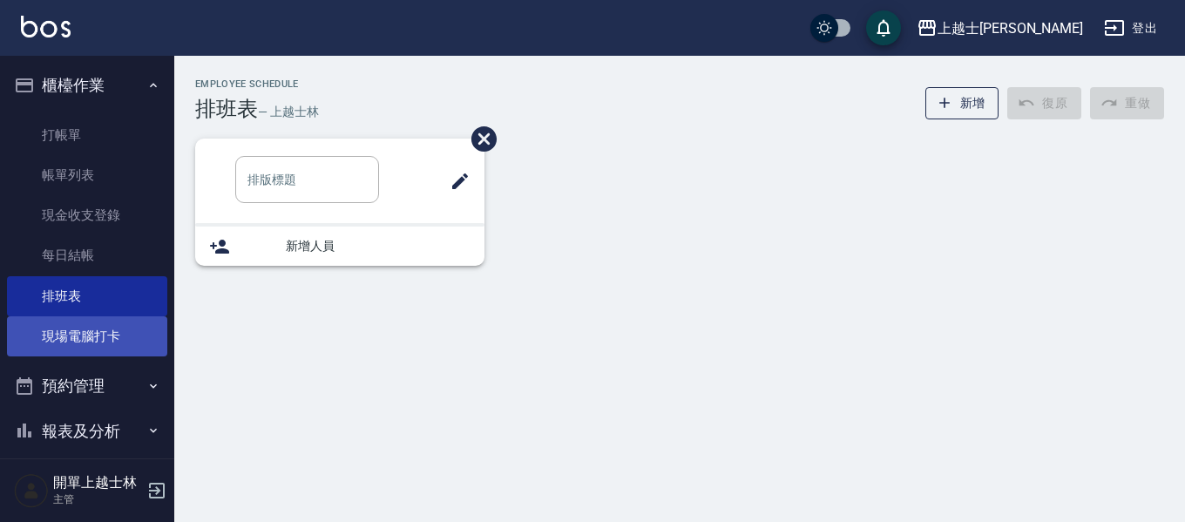
click at [129, 322] on link "現場電腦打卡" at bounding box center [87, 336] width 160 height 40
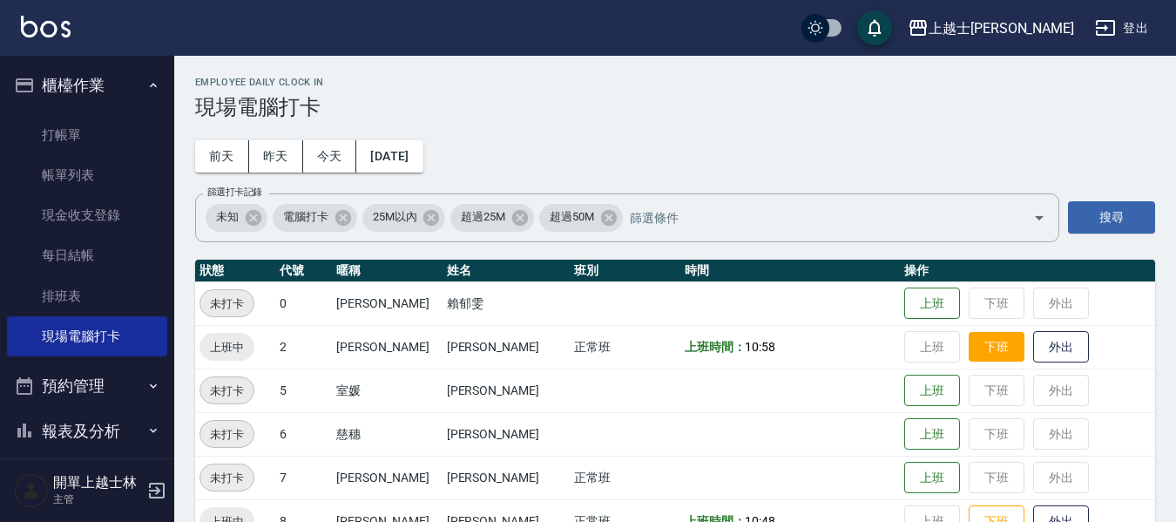
click at [970, 349] on button "下班" at bounding box center [997, 347] width 56 height 30
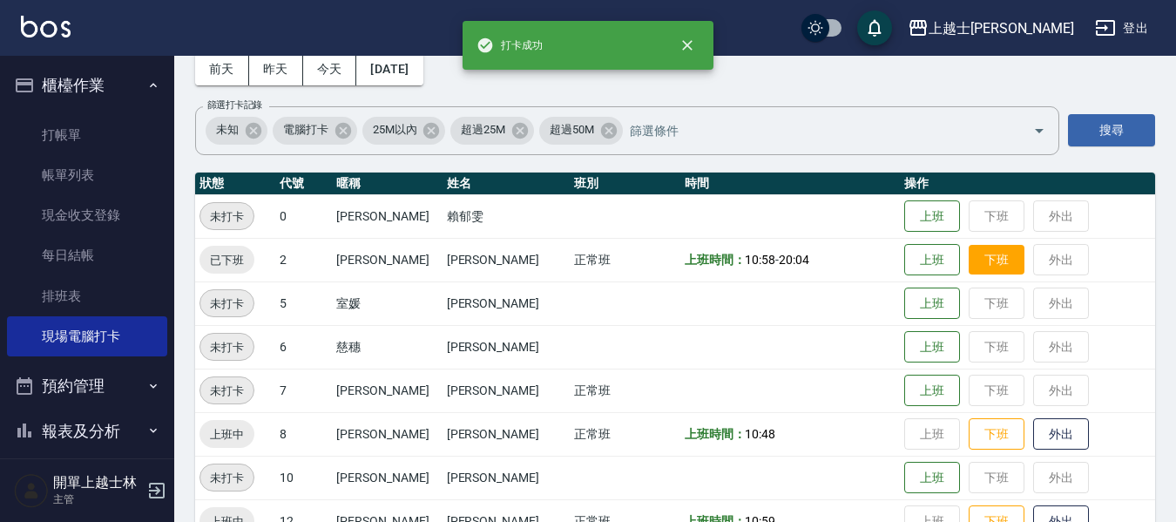
scroll to position [174, 0]
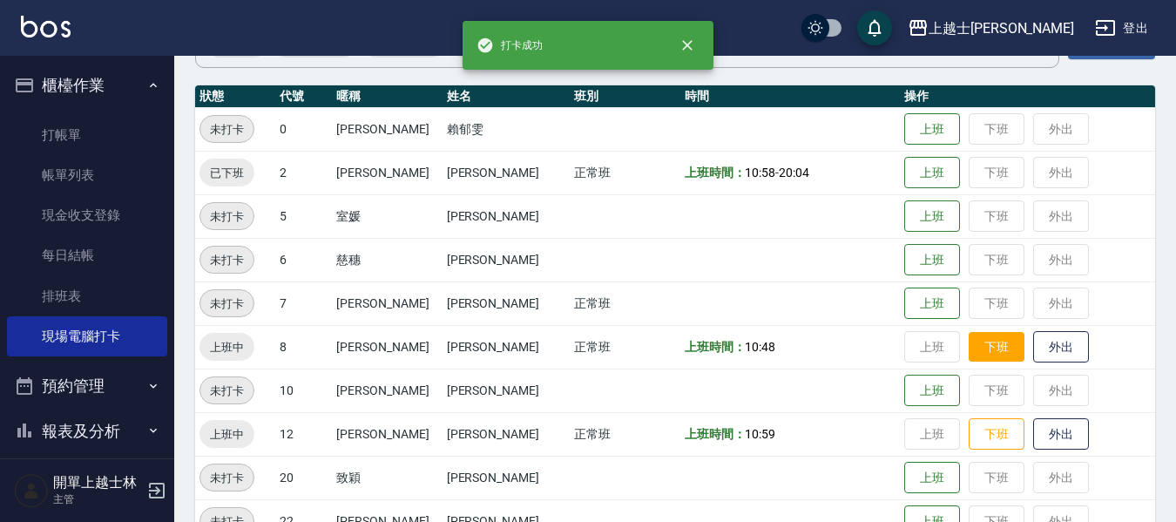
click at [969, 353] on button "下班" at bounding box center [997, 347] width 56 height 30
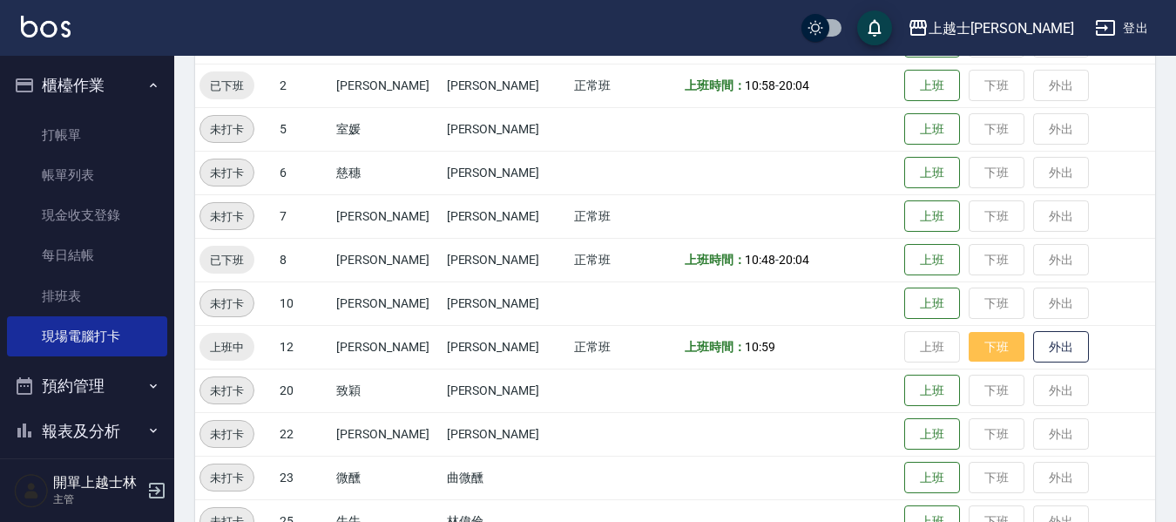
click at [969, 353] on button "下班" at bounding box center [997, 347] width 56 height 30
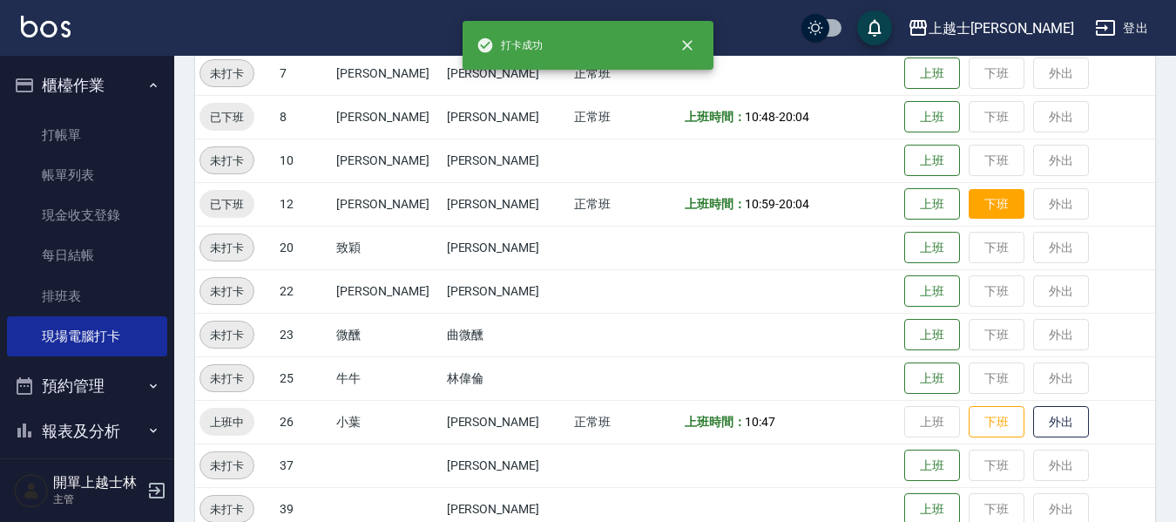
scroll to position [436, 0]
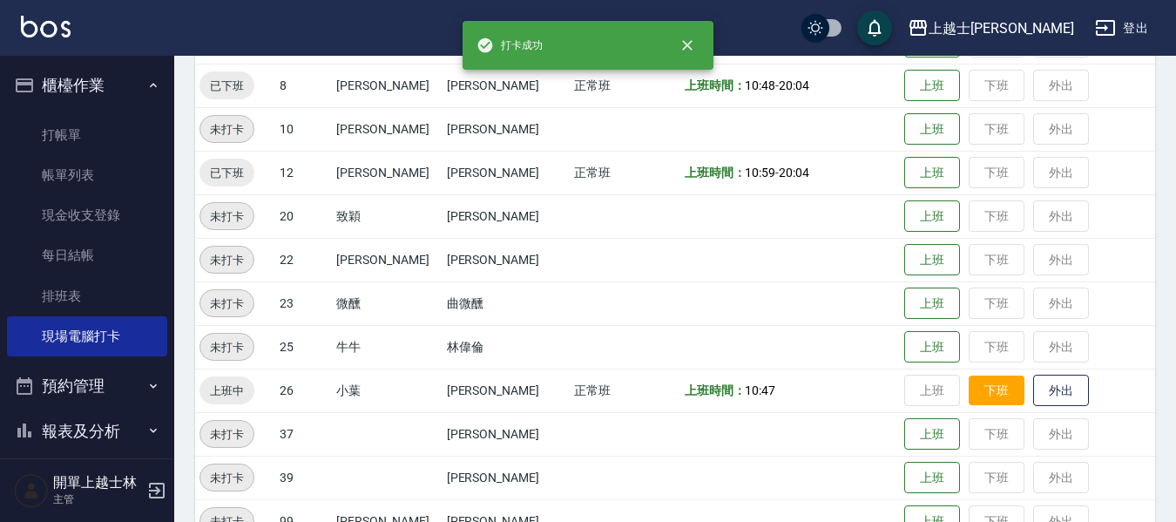
click at [971, 380] on button "下班" at bounding box center [997, 390] width 56 height 30
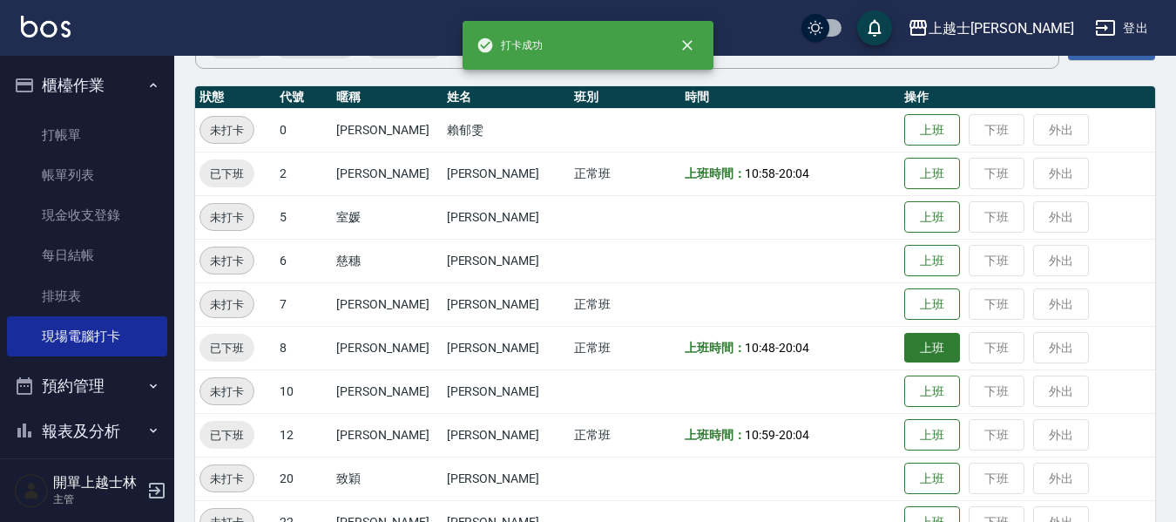
scroll to position [174, 0]
